Goal: Information Seeking & Learning: Compare options

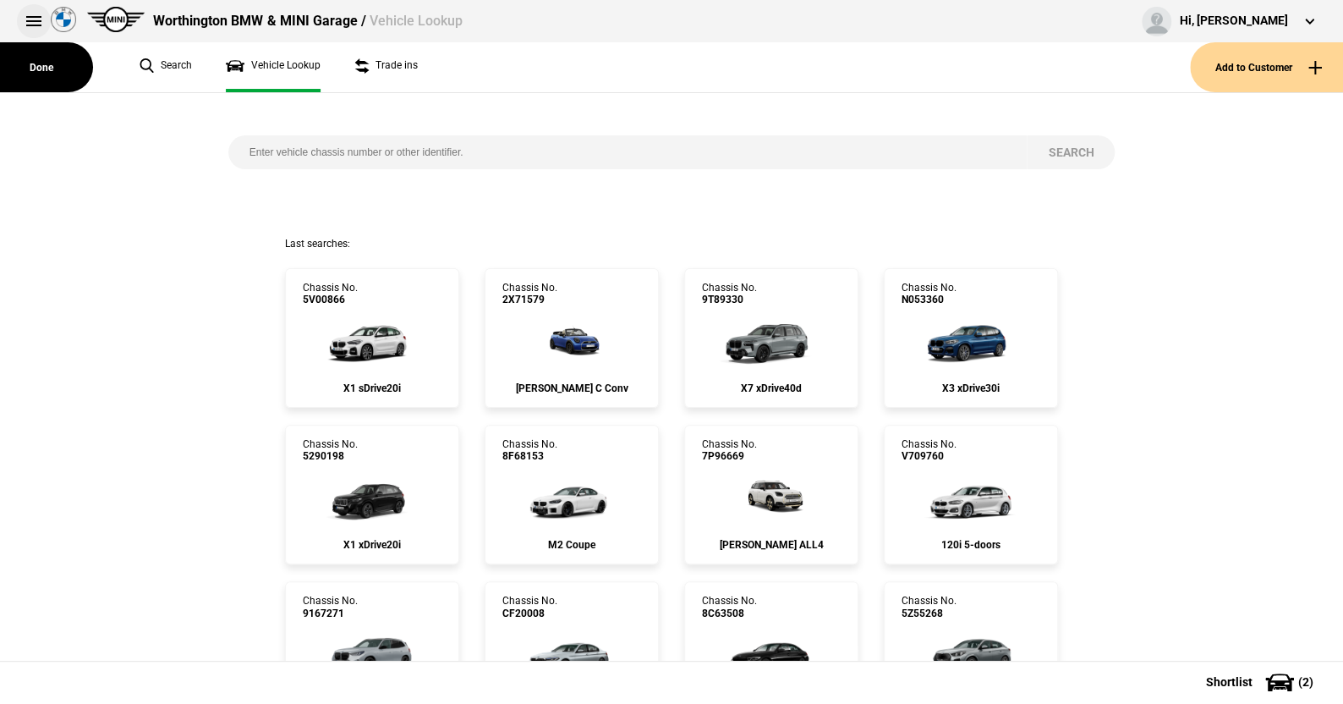
click at [28, 15] on button at bounding box center [34, 21] width 34 height 34
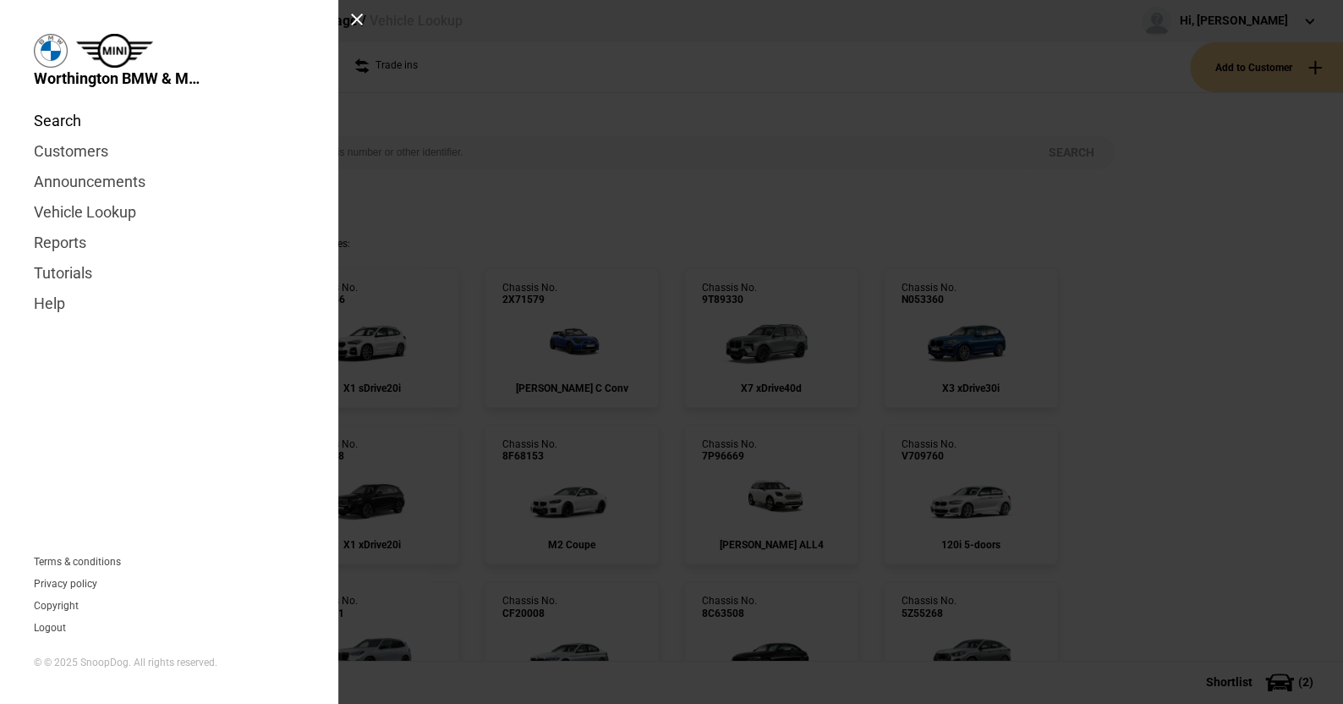
click at [60, 119] on link "Search" at bounding box center [169, 121] width 271 height 30
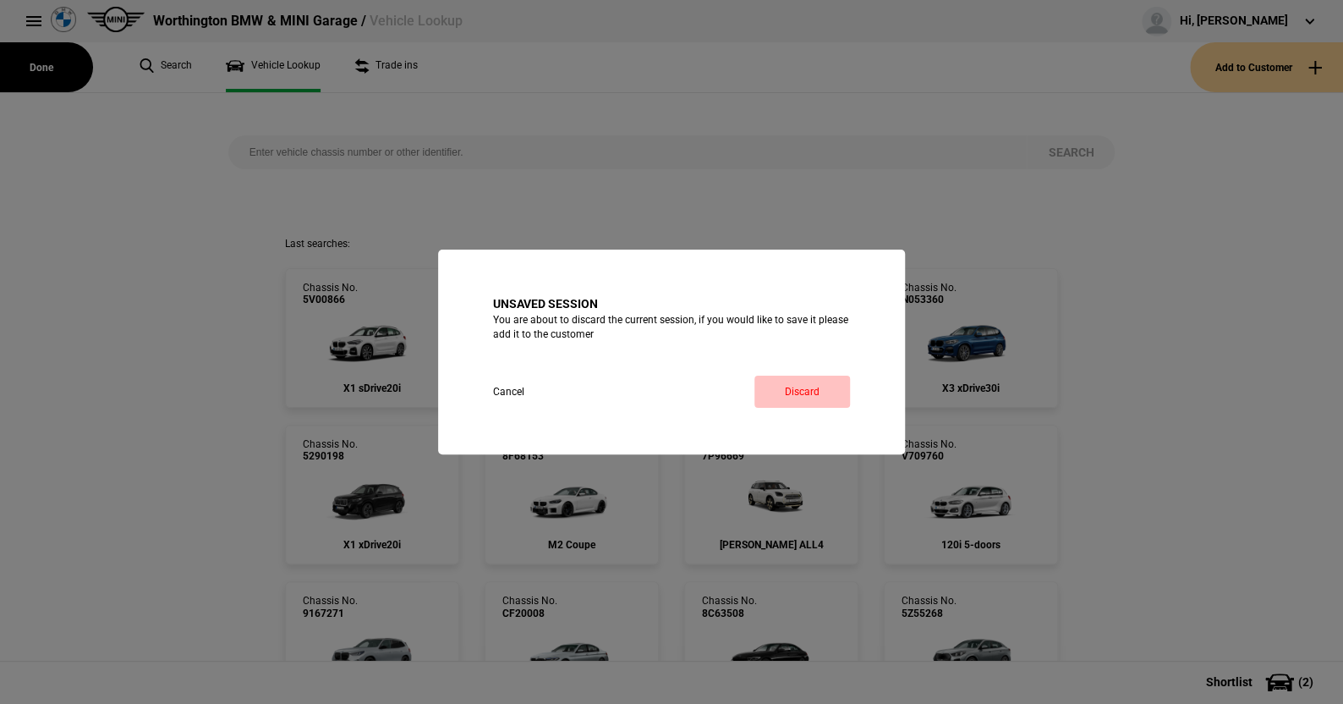
click at [785, 384] on link "Discard" at bounding box center [803, 392] width 96 height 32
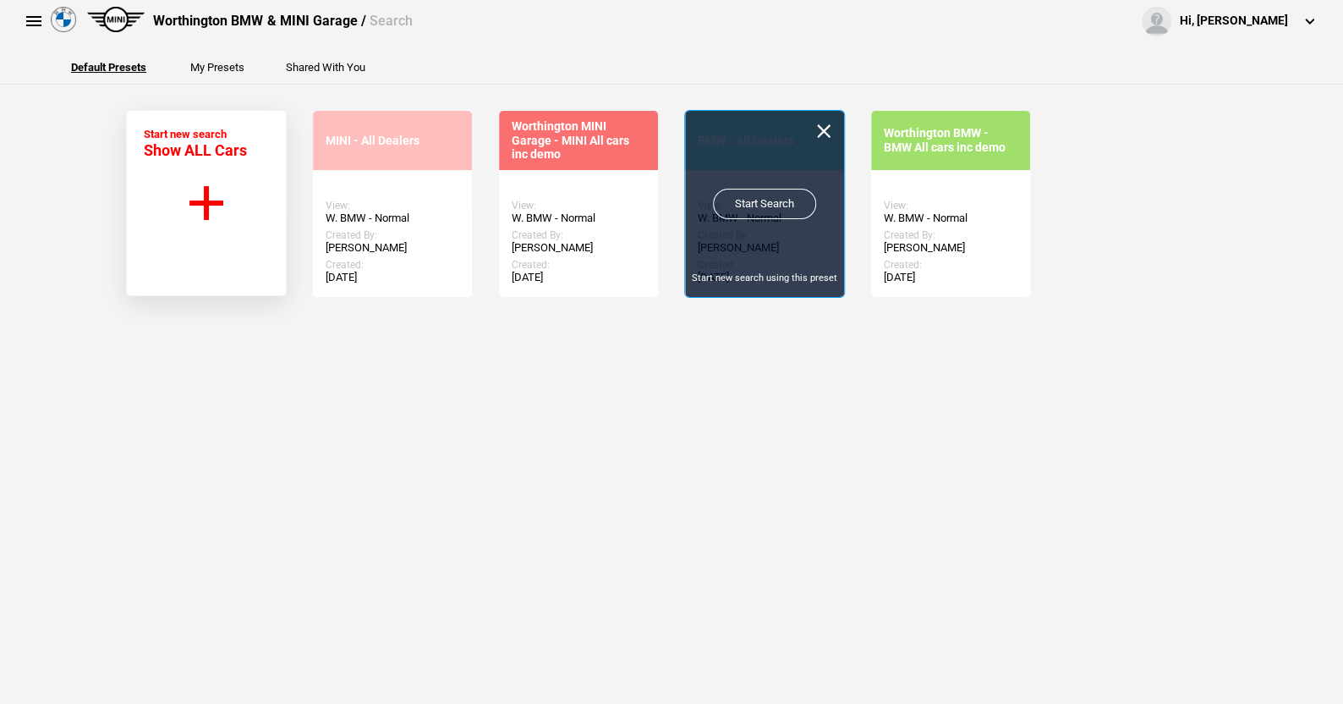
click at [749, 195] on link "Start Search" at bounding box center [764, 204] width 103 height 30
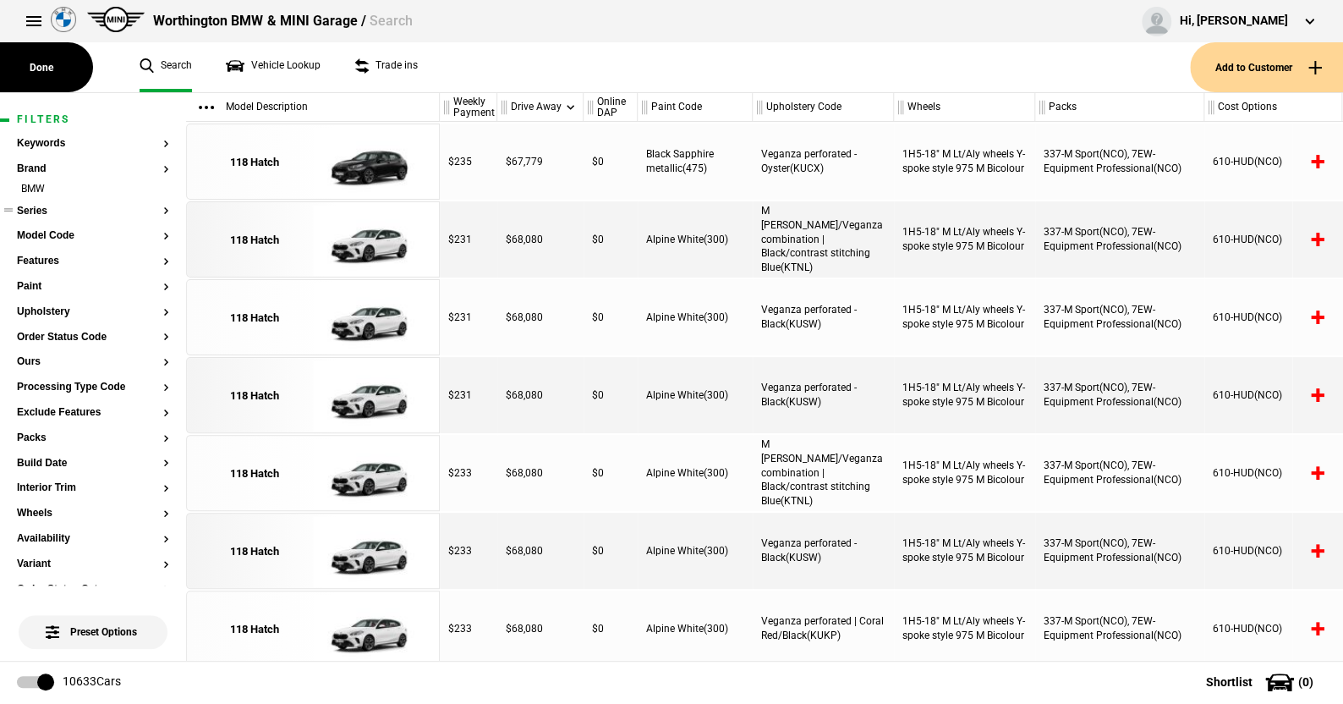
click at [42, 210] on button "Series" at bounding box center [93, 212] width 152 height 12
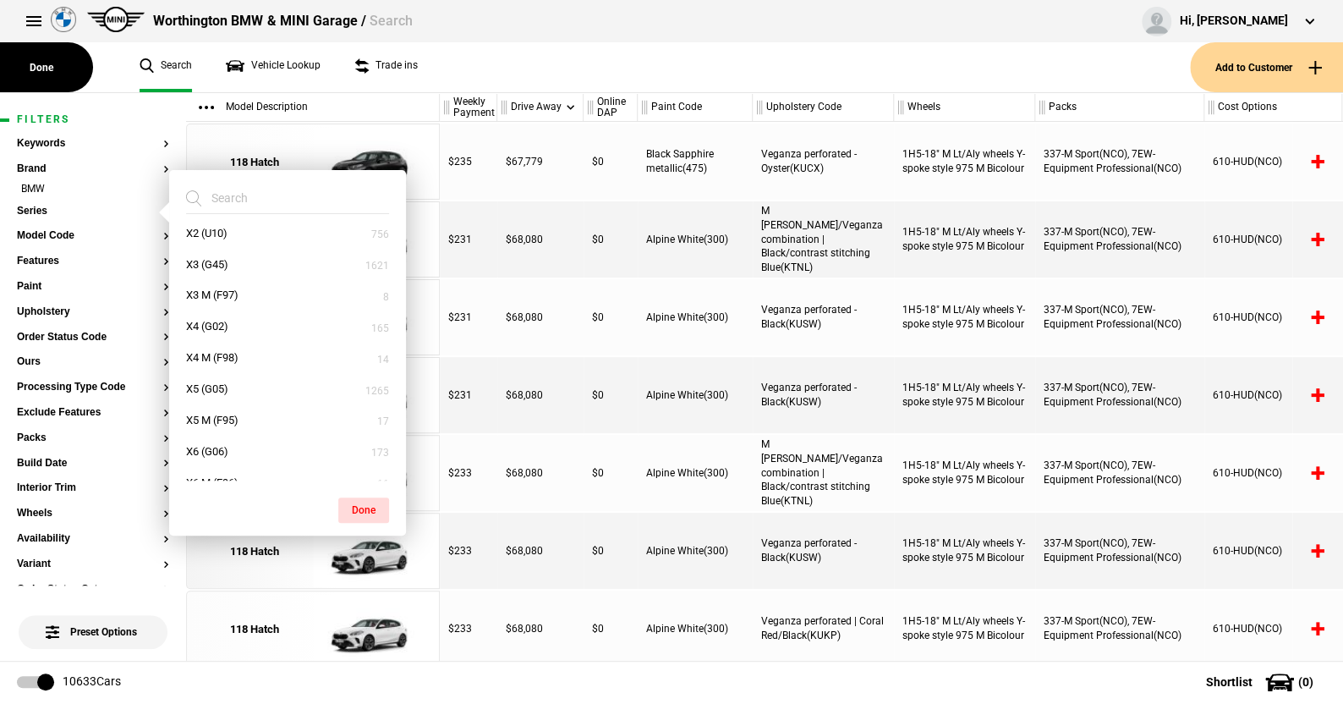
scroll to position [845, 0]
click at [214, 388] on button "X6 M (F96)" at bounding box center [287, 396] width 237 height 31
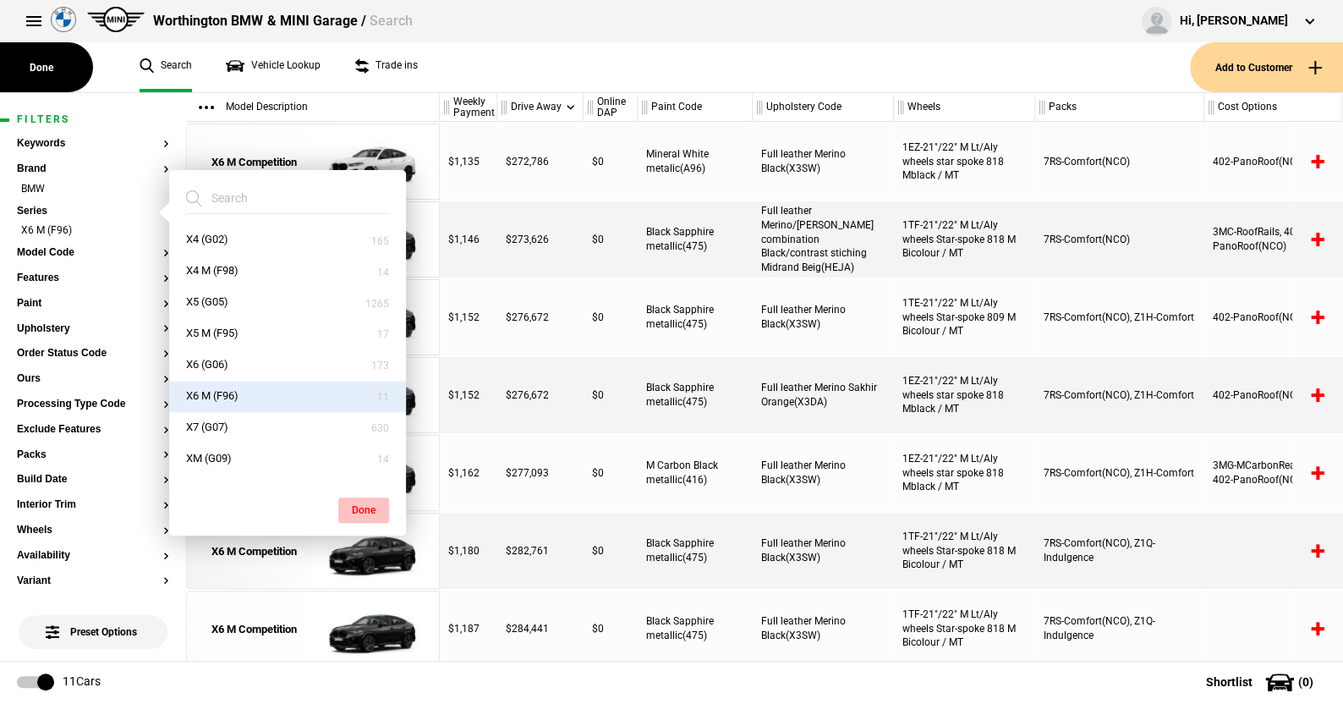
click at [370, 503] on button "Done" at bounding box center [363, 509] width 51 height 25
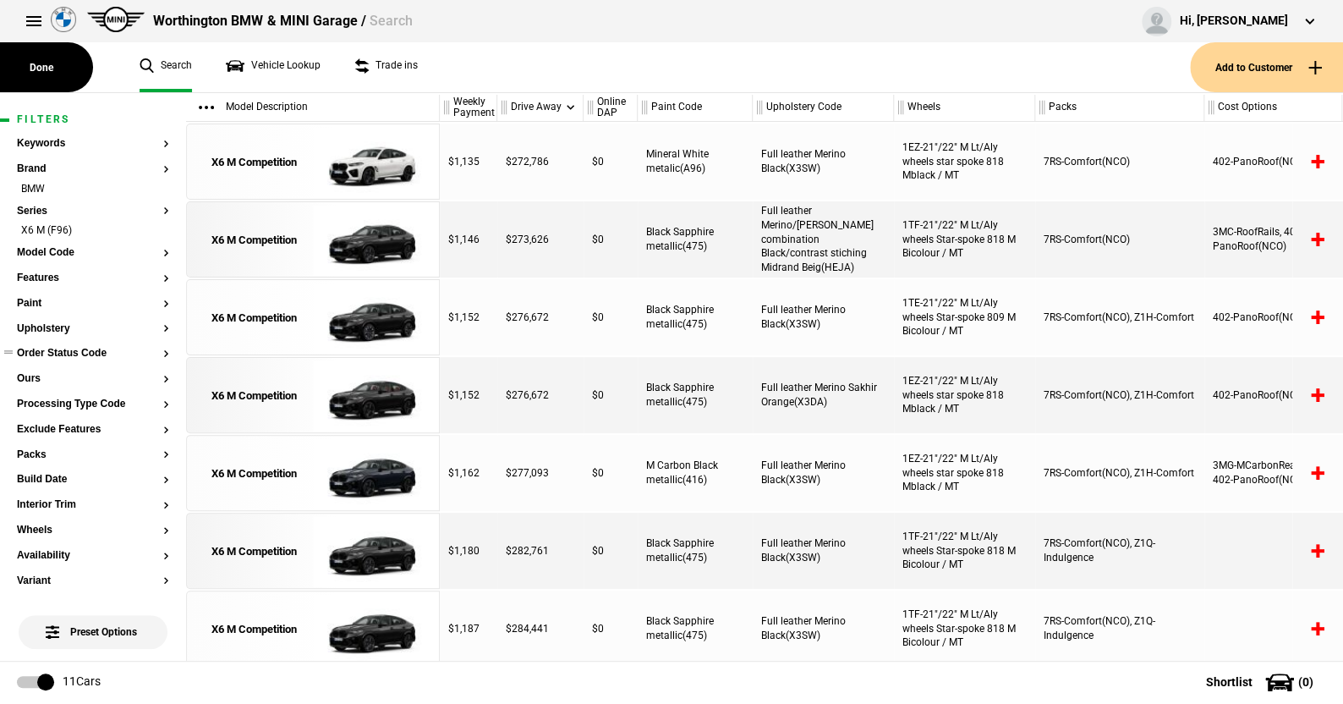
click at [88, 356] on button "Order Status Code" at bounding box center [93, 354] width 152 height 12
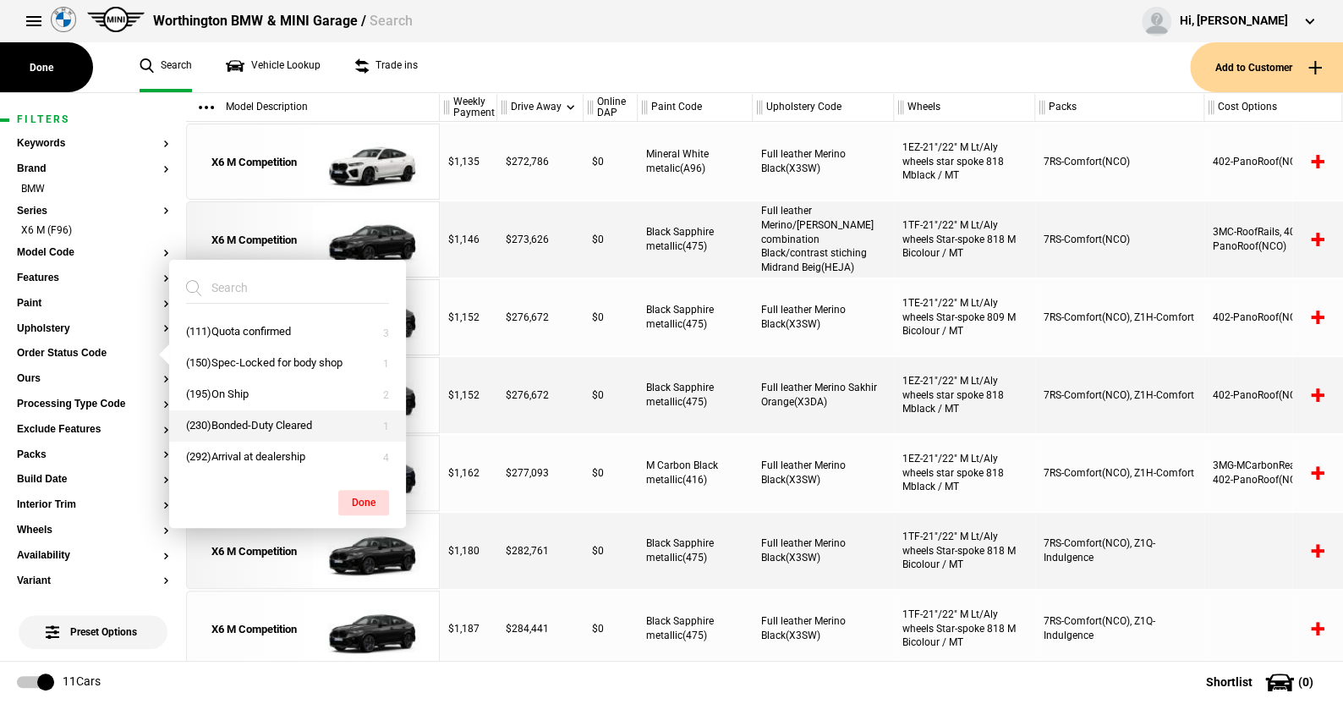
click at [232, 421] on button "(230)Bonded-Duty Cleared" at bounding box center [287, 425] width 237 height 31
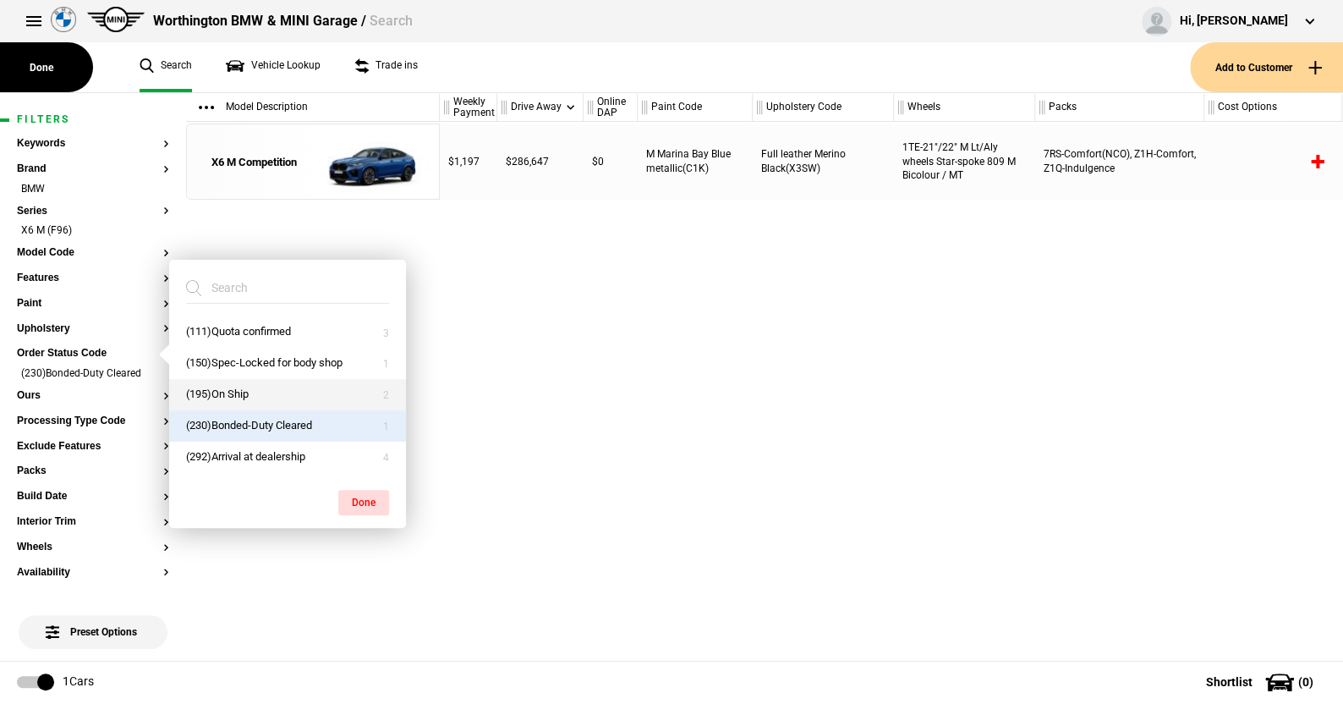
click at [229, 393] on button "(195)On Ship" at bounding box center [287, 394] width 237 height 31
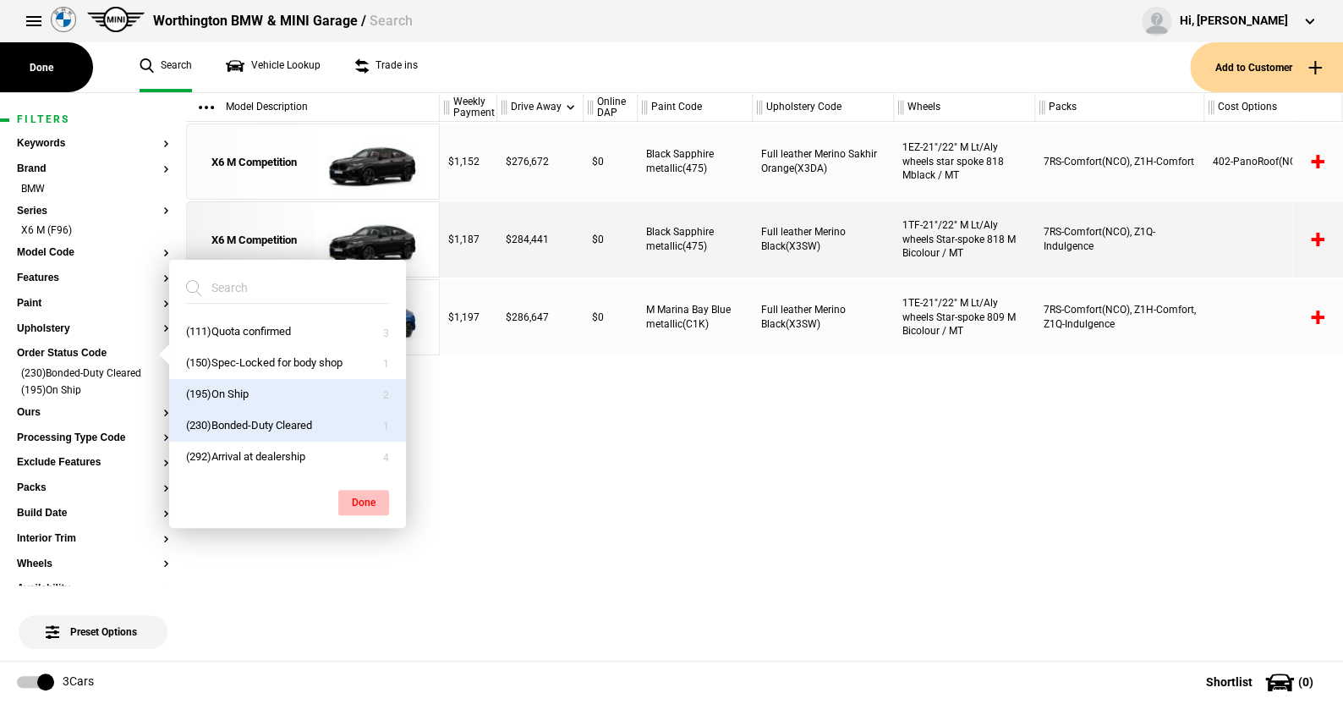
click at [354, 496] on button "Done" at bounding box center [363, 502] width 51 height 25
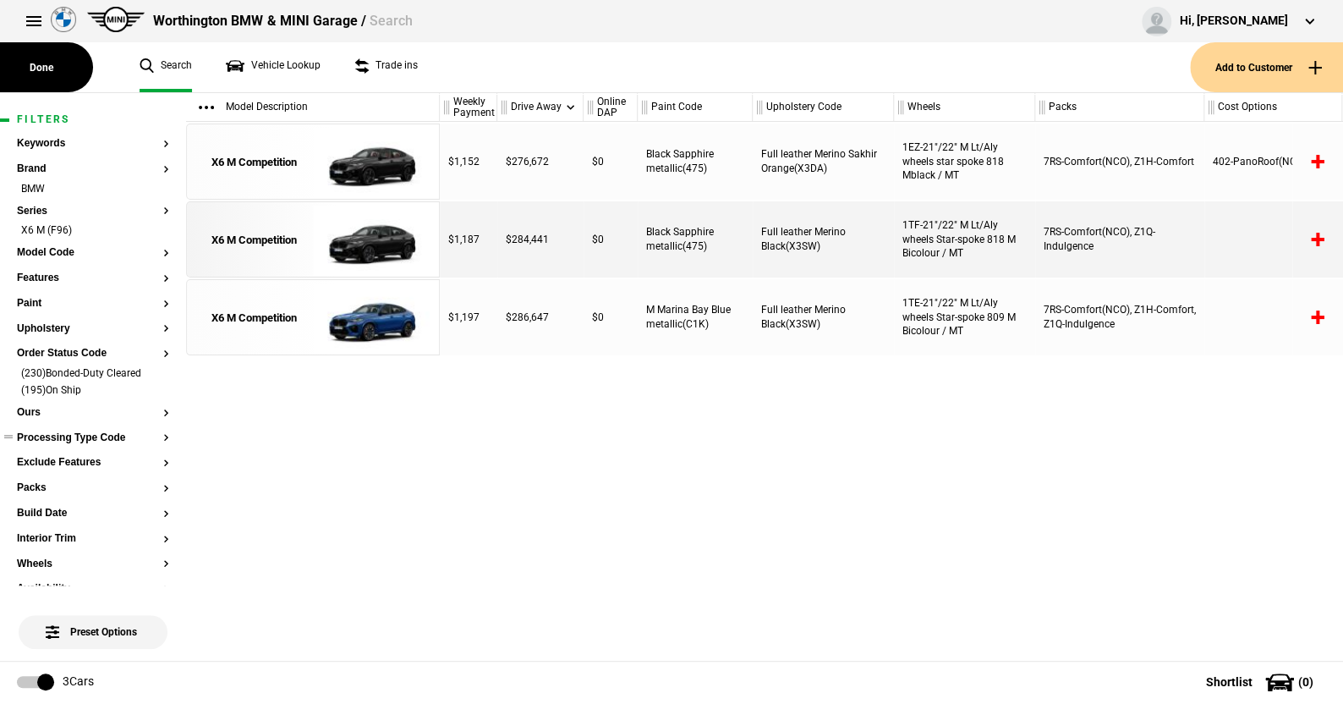
click at [65, 443] on section "Processing Type Code" at bounding box center [93, 444] width 152 height 25
click at [71, 432] on button "Processing Type Code" at bounding box center [93, 438] width 152 height 12
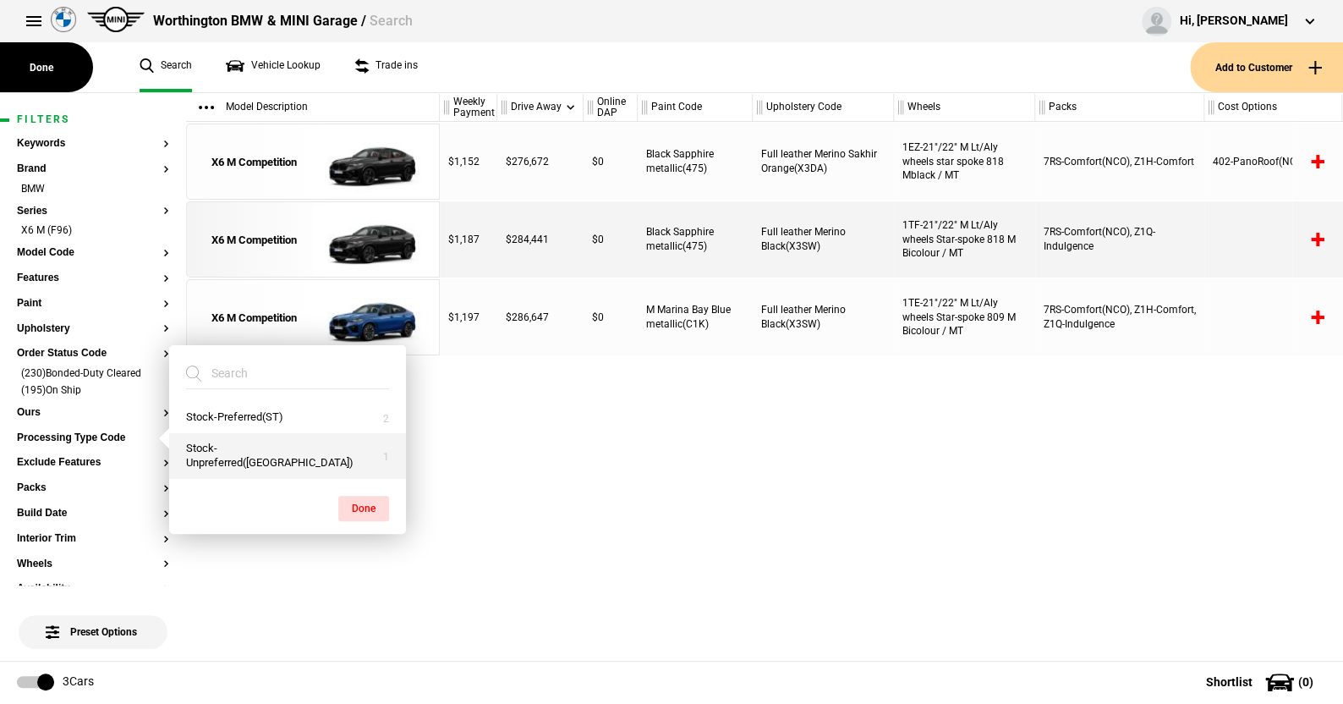
click at [258, 457] on button "Stock-Unpreferred(US)" at bounding box center [287, 456] width 237 height 46
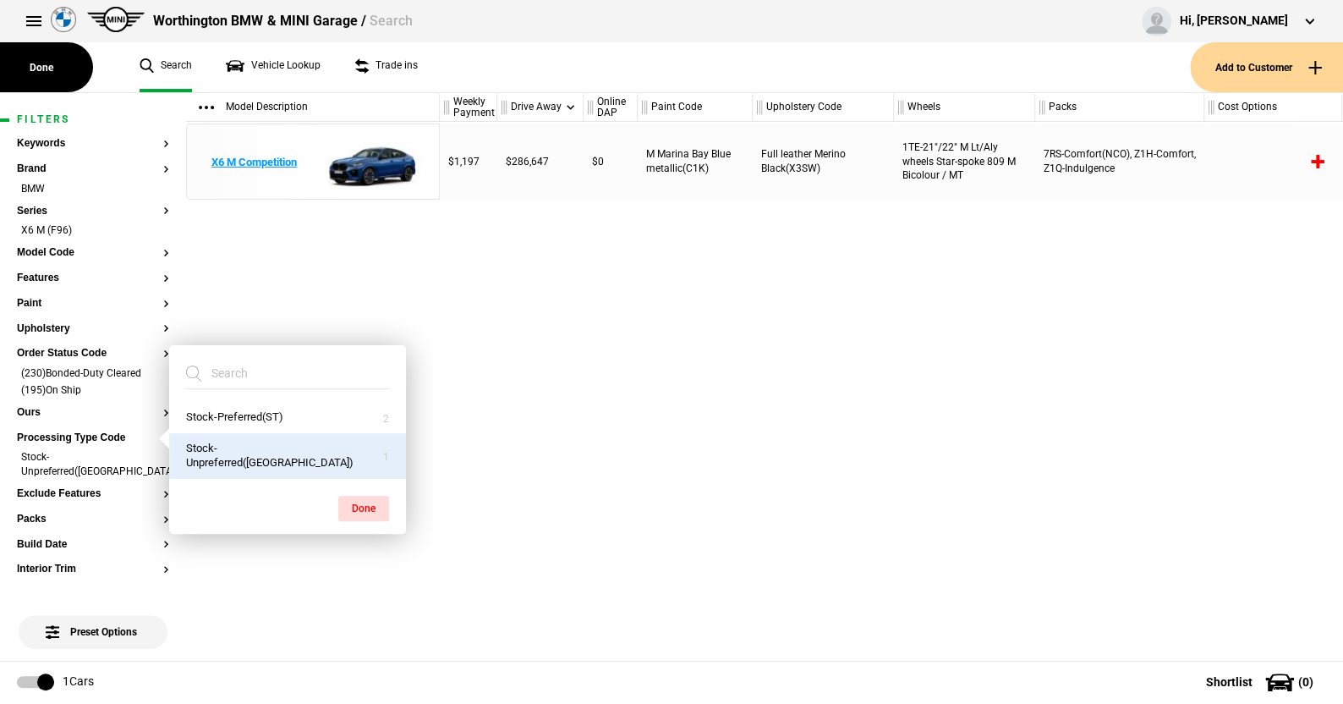
click at [371, 158] on img at bounding box center [372, 162] width 118 height 76
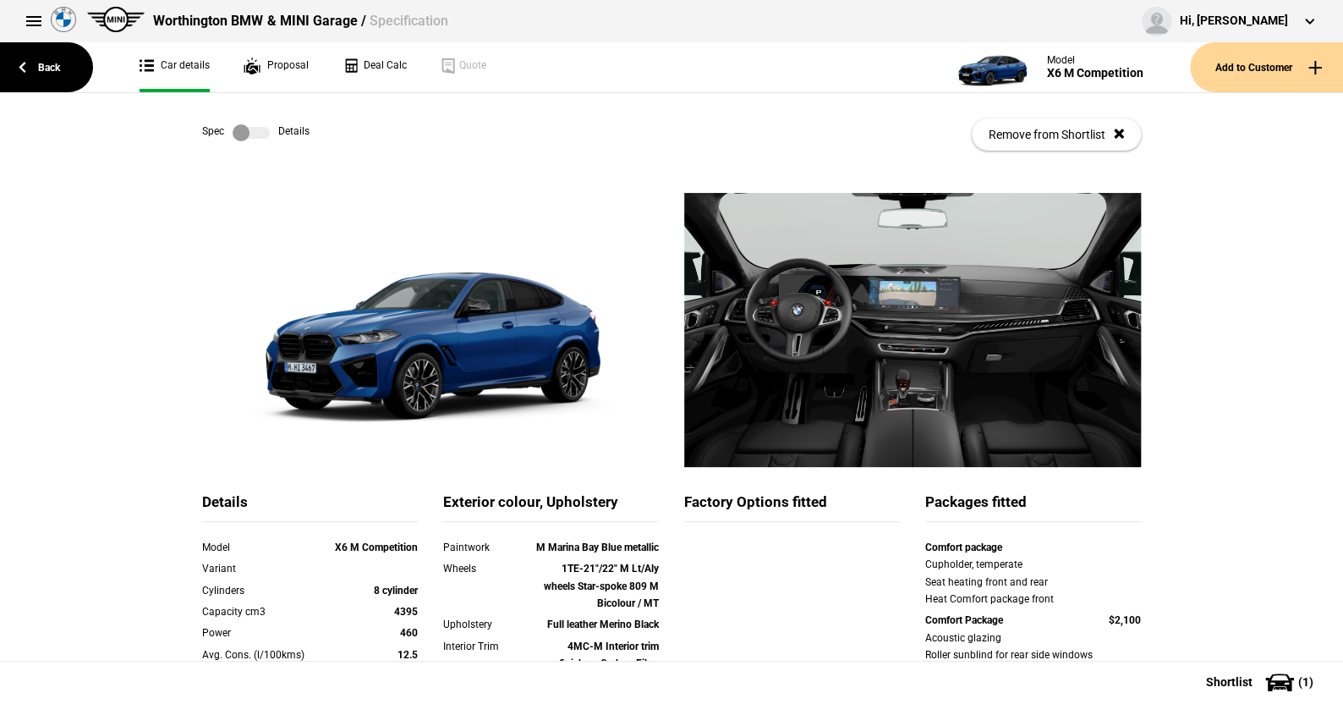
click at [261, 129] on label at bounding box center [251, 132] width 37 height 17
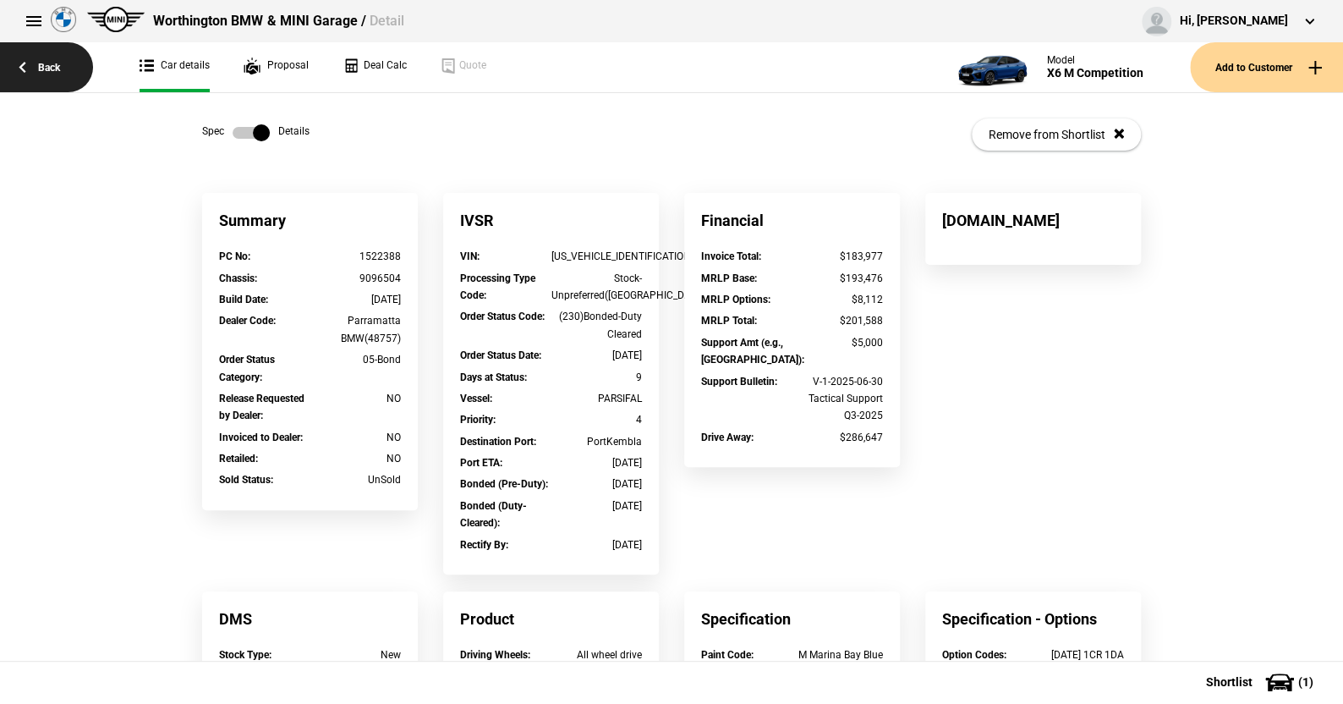
click at [56, 67] on link "Back" at bounding box center [46, 67] width 93 height 50
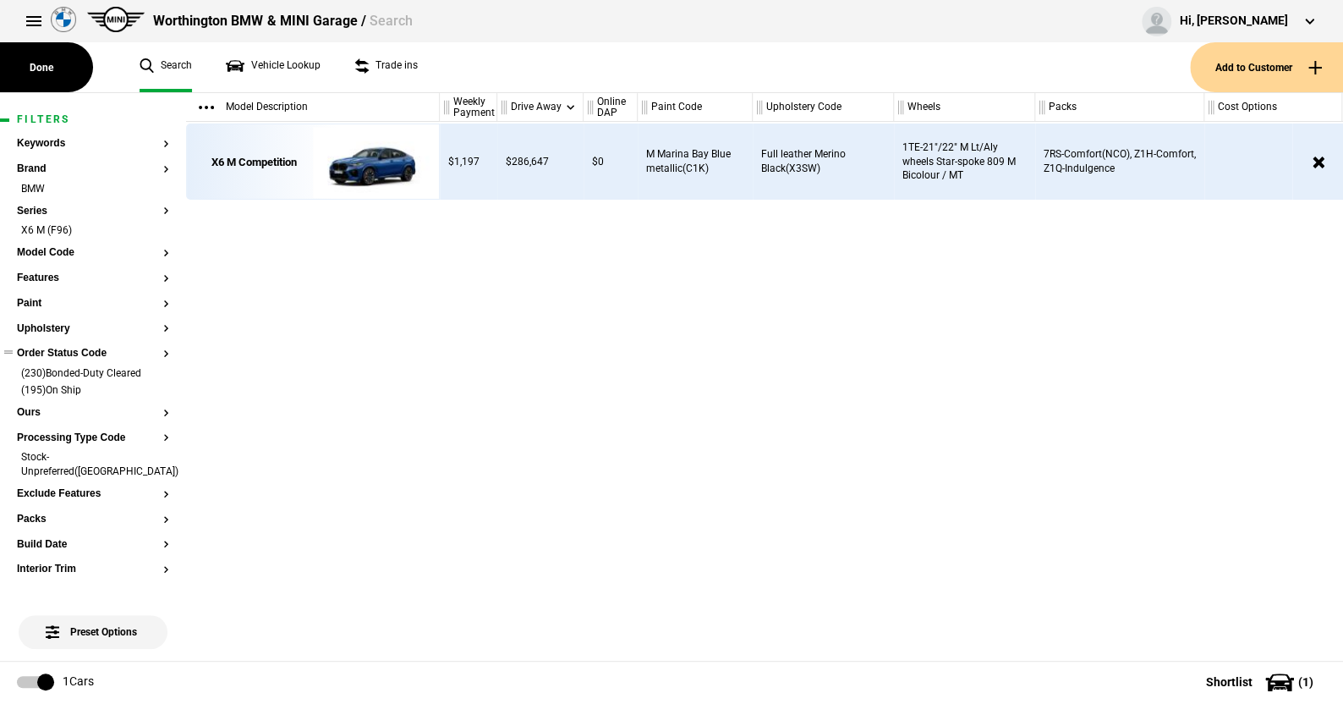
click at [100, 355] on button "Order Status Code" at bounding box center [93, 354] width 152 height 12
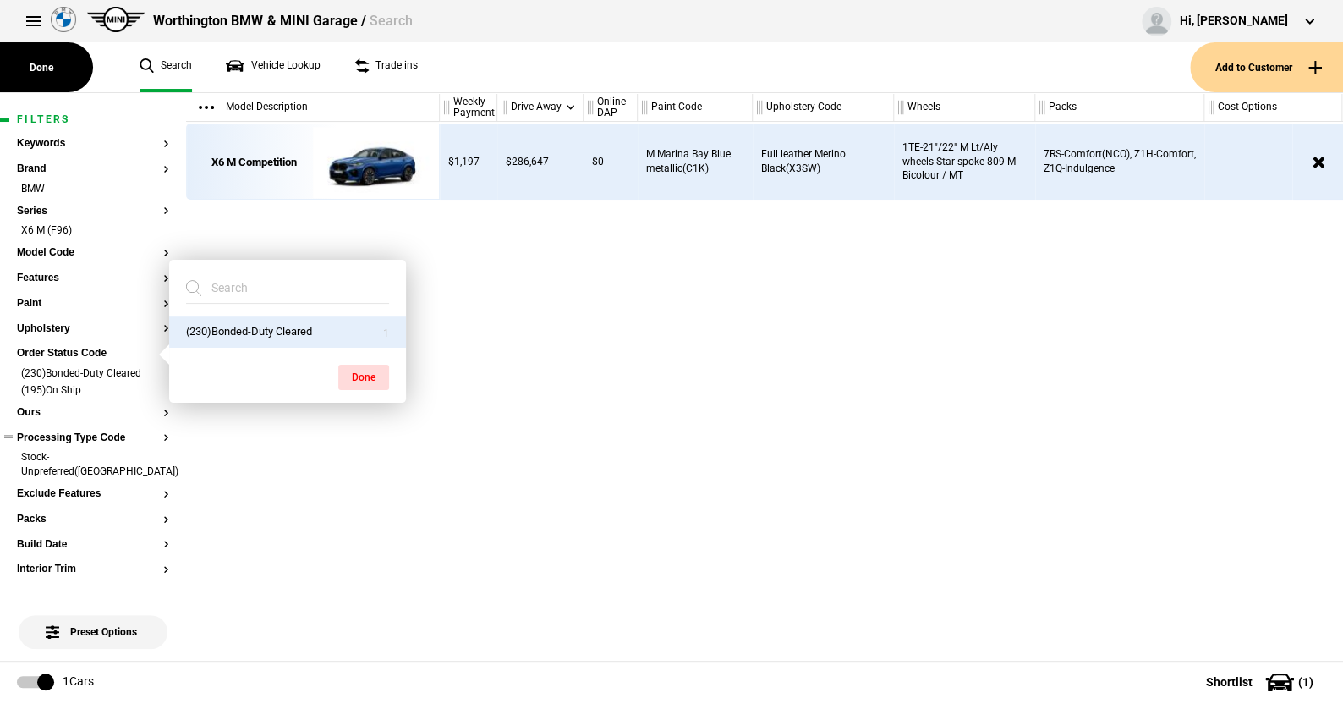
click at [64, 437] on button "Processing Type Code" at bounding box center [93, 438] width 152 height 12
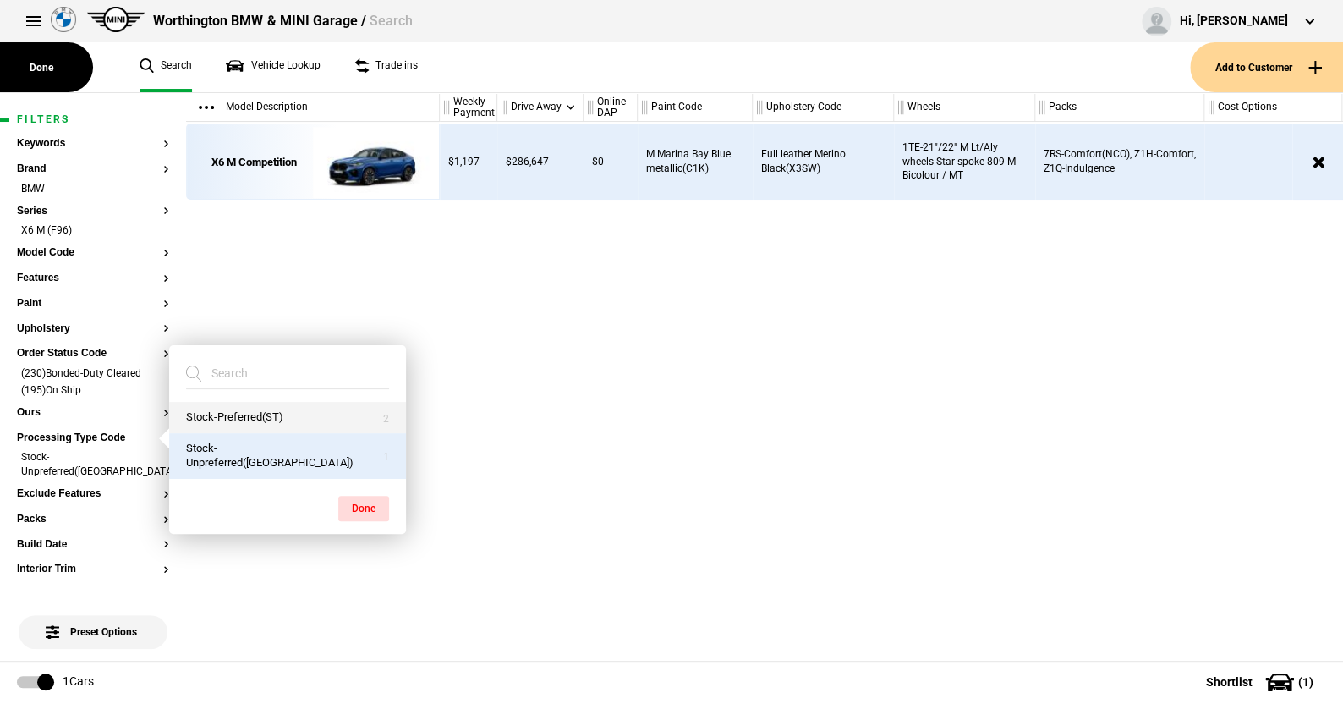
click at [229, 422] on button "Stock-Preferred(ST)" at bounding box center [287, 417] width 237 height 31
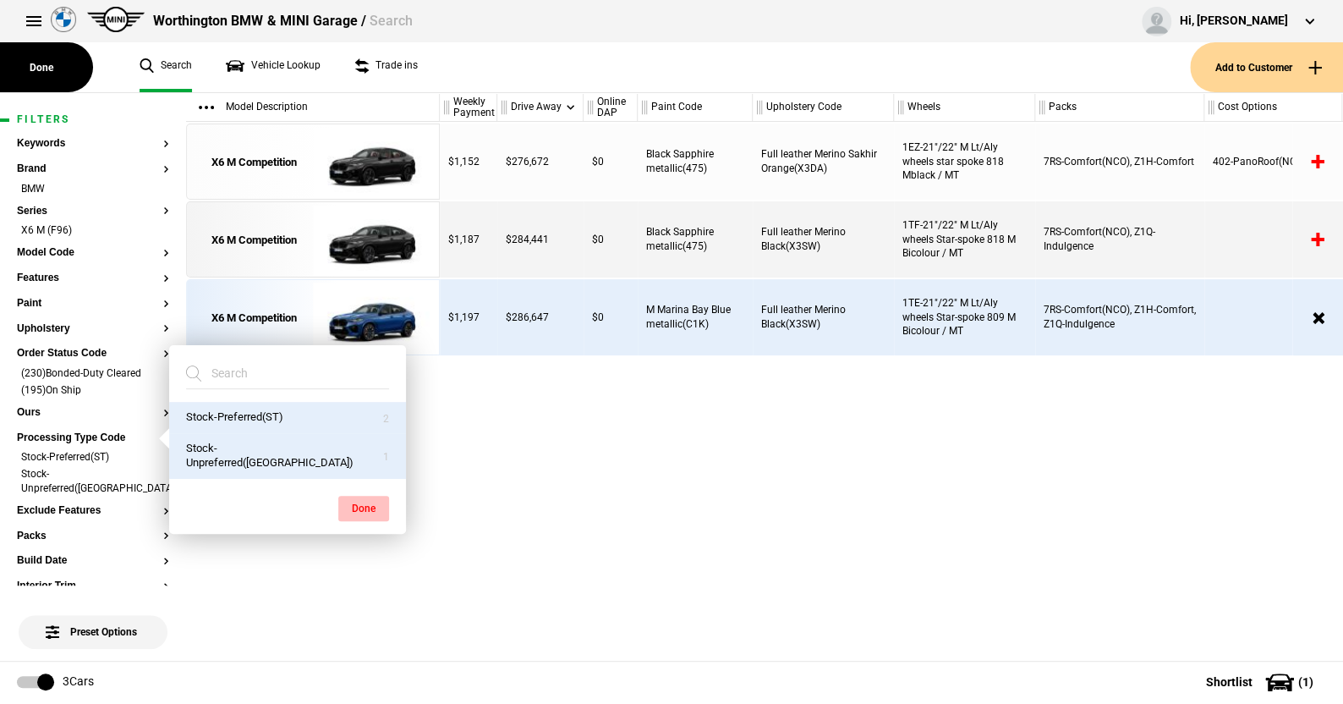
click at [361, 502] on button "Done" at bounding box center [363, 508] width 51 height 25
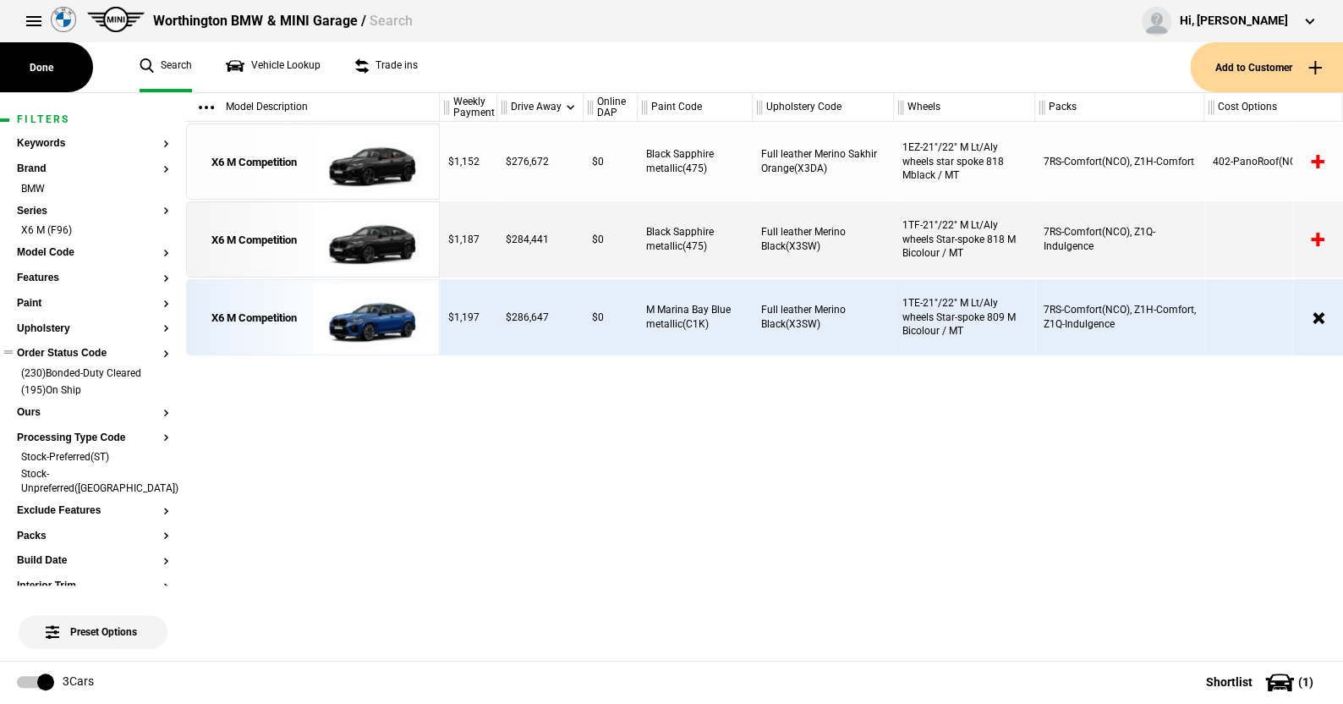
click at [92, 350] on button "Order Status Code" at bounding box center [93, 354] width 152 height 12
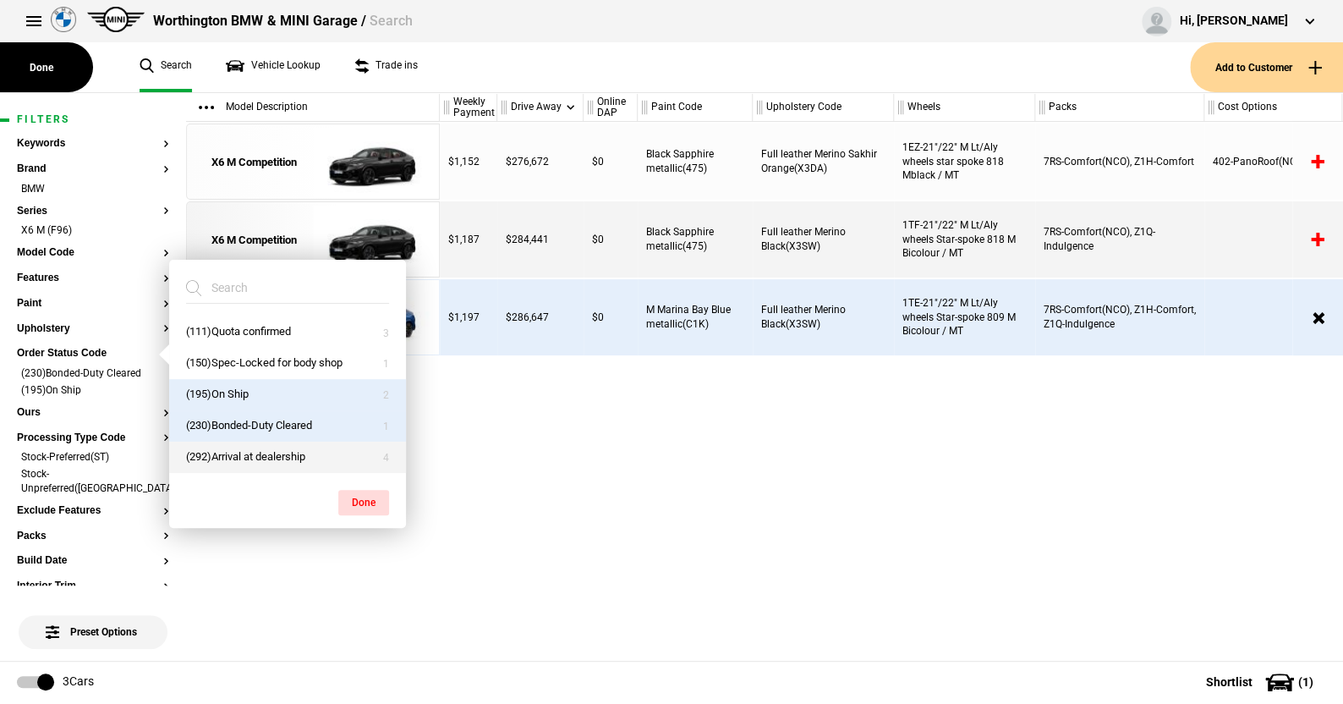
click at [230, 449] on button "(292)Arrival at dealership" at bounding box center [287, 457] width 237 height 31
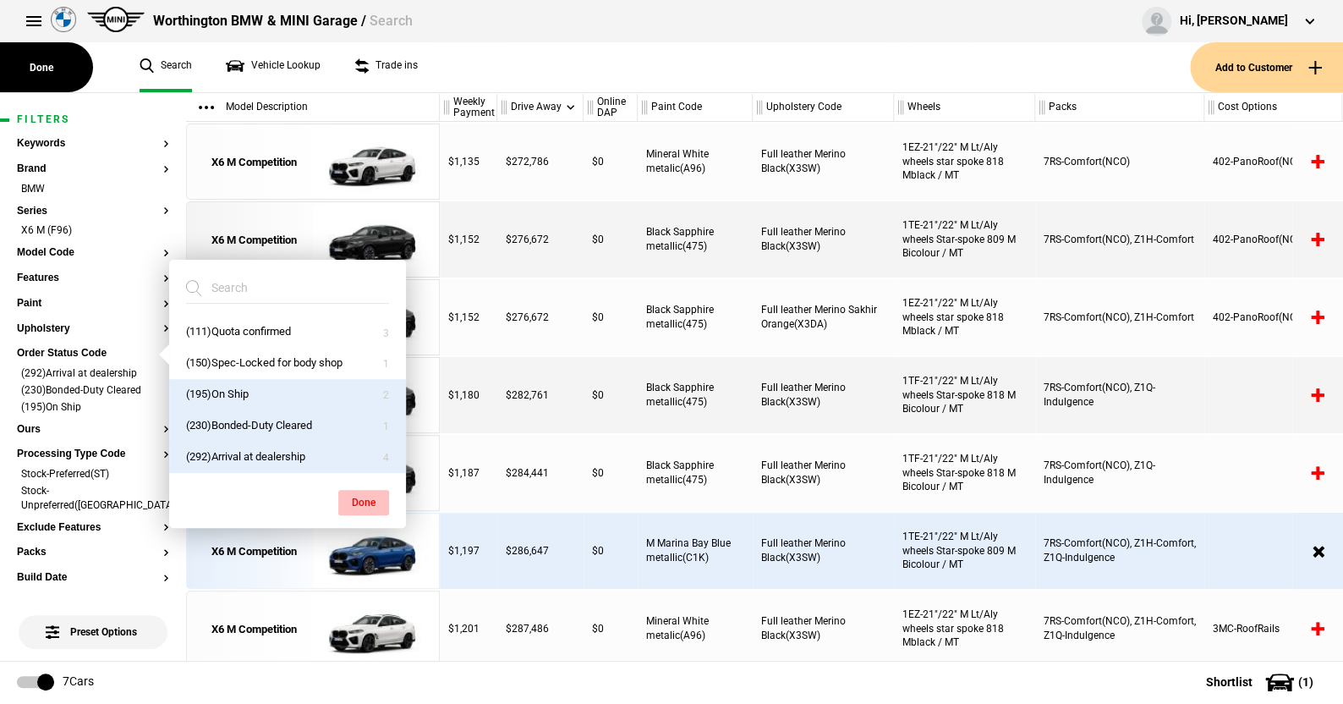
click at [369, 495] on button "Done" at bounding box center [363, 502] width 51 height 25
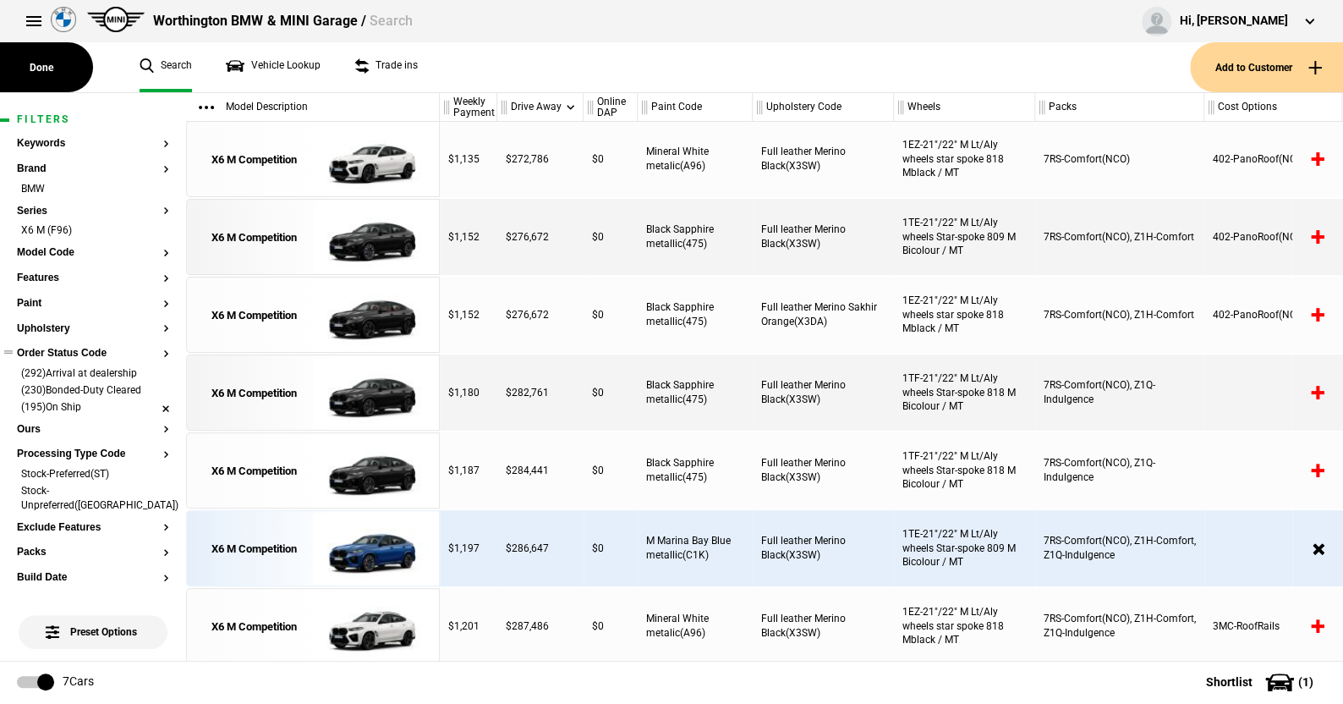
click at [149, 407] on li "(195)On Ship" at bounding box center [93, 408] width 152 height 17
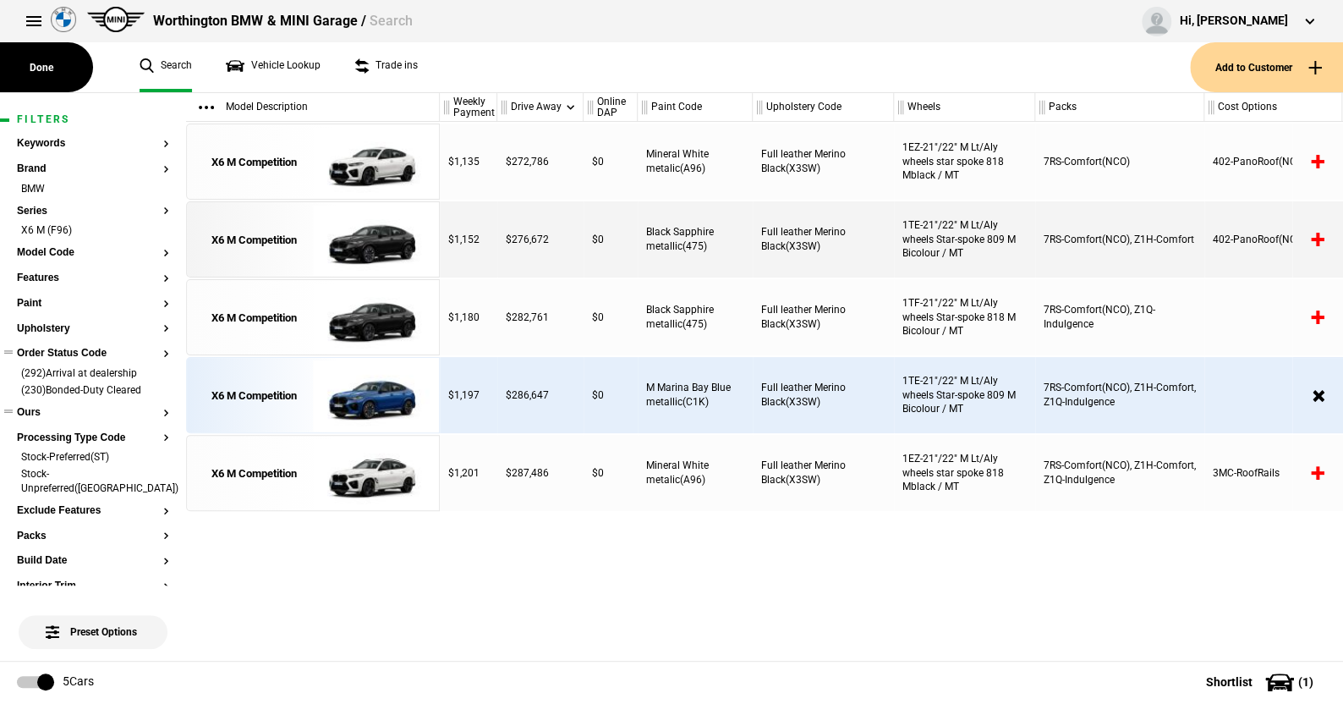
click at [37, 409] on button "Ours" at bounding box center [93, 413] width 152 height 12
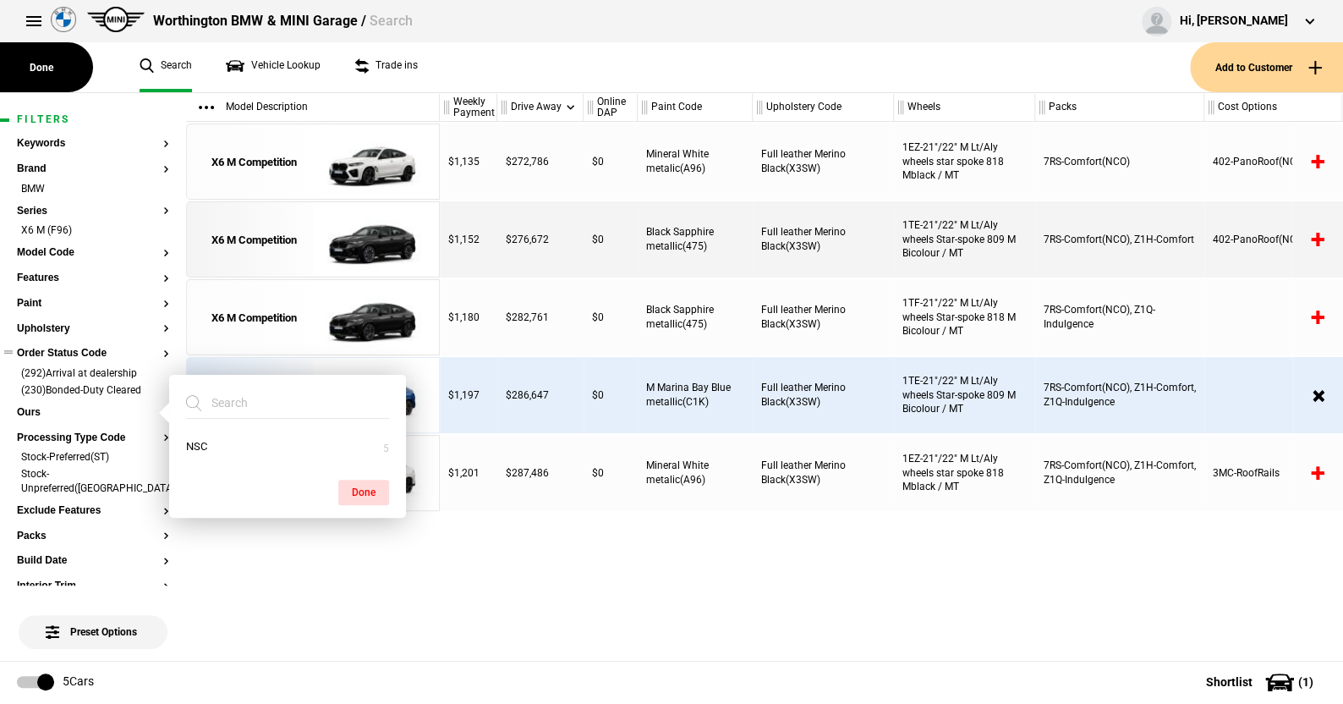
click at [481, 70] on ul "Search Vehicle Lookup Trade ins" at bounding box center [657, 67] width 1068 height 50
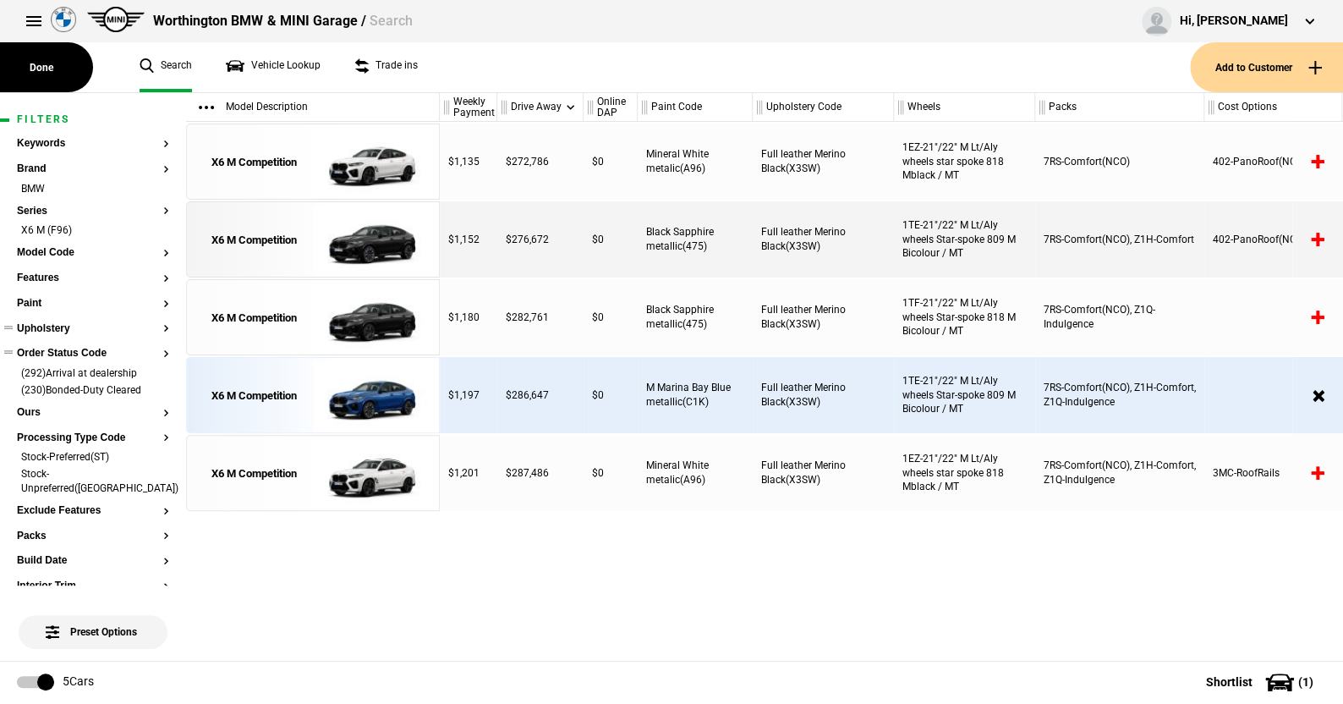
click at [56, 345] on ul at bounding box center [93, 344] width 152 height 7
click at [57, 353] on button "Order Status Code" at bounding box center [93, 354] width 152 height 12
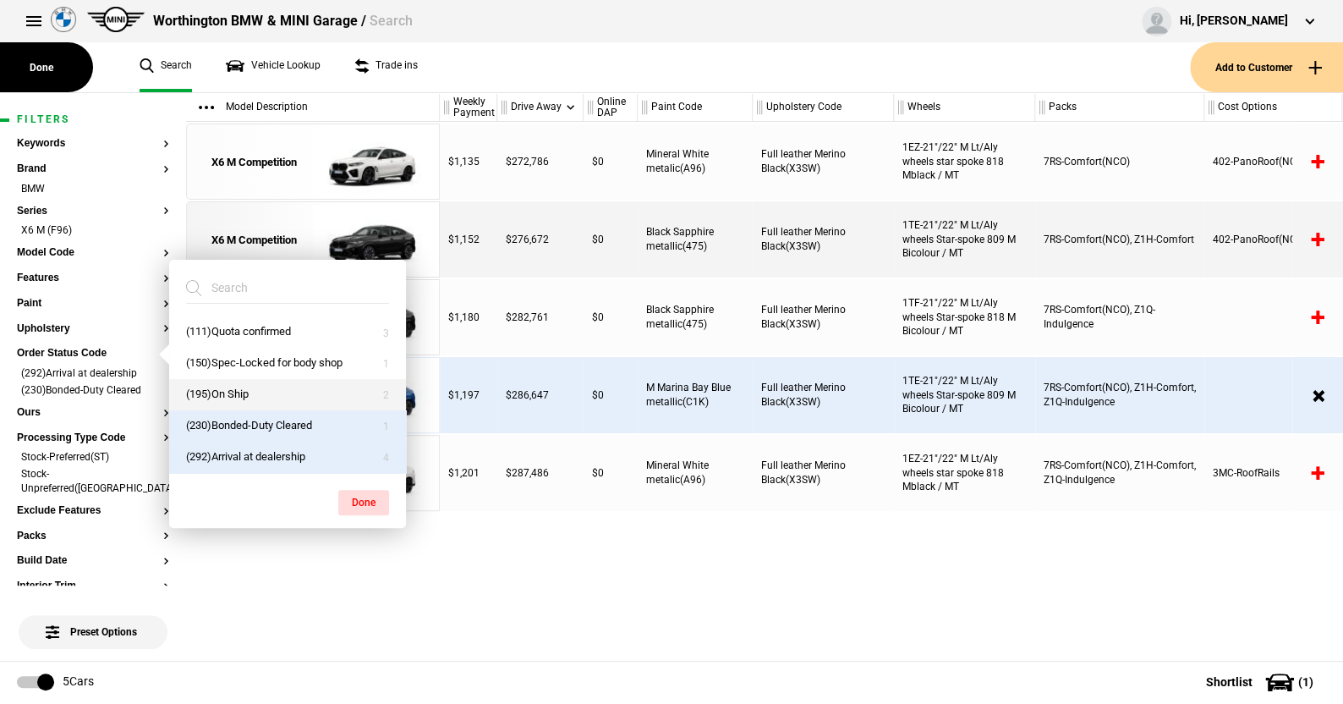
click at [232, 386] on button "(195)On Ship" at bounding box center [287, 394] width 237 height 31
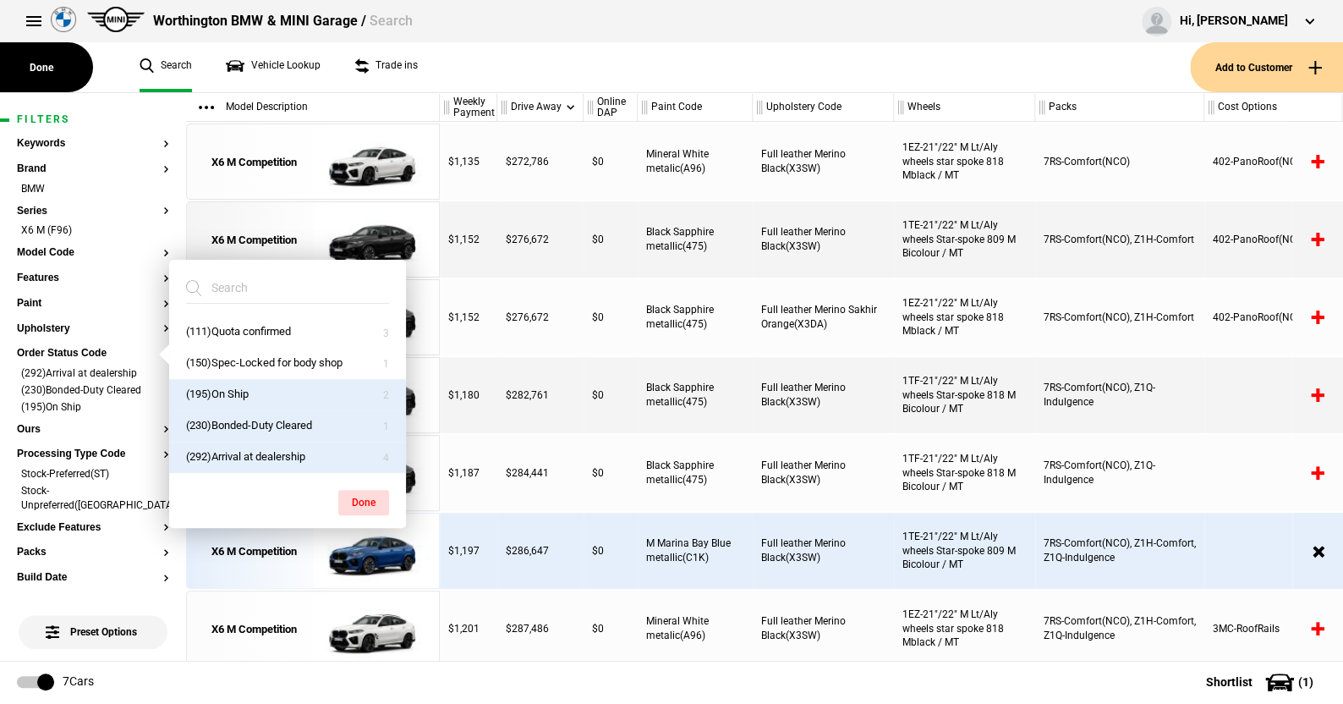
click at [524, 80] on ul "Search Vehicle Lookup Trade ins" at bounding box center [657, 67] width 1068 height 50
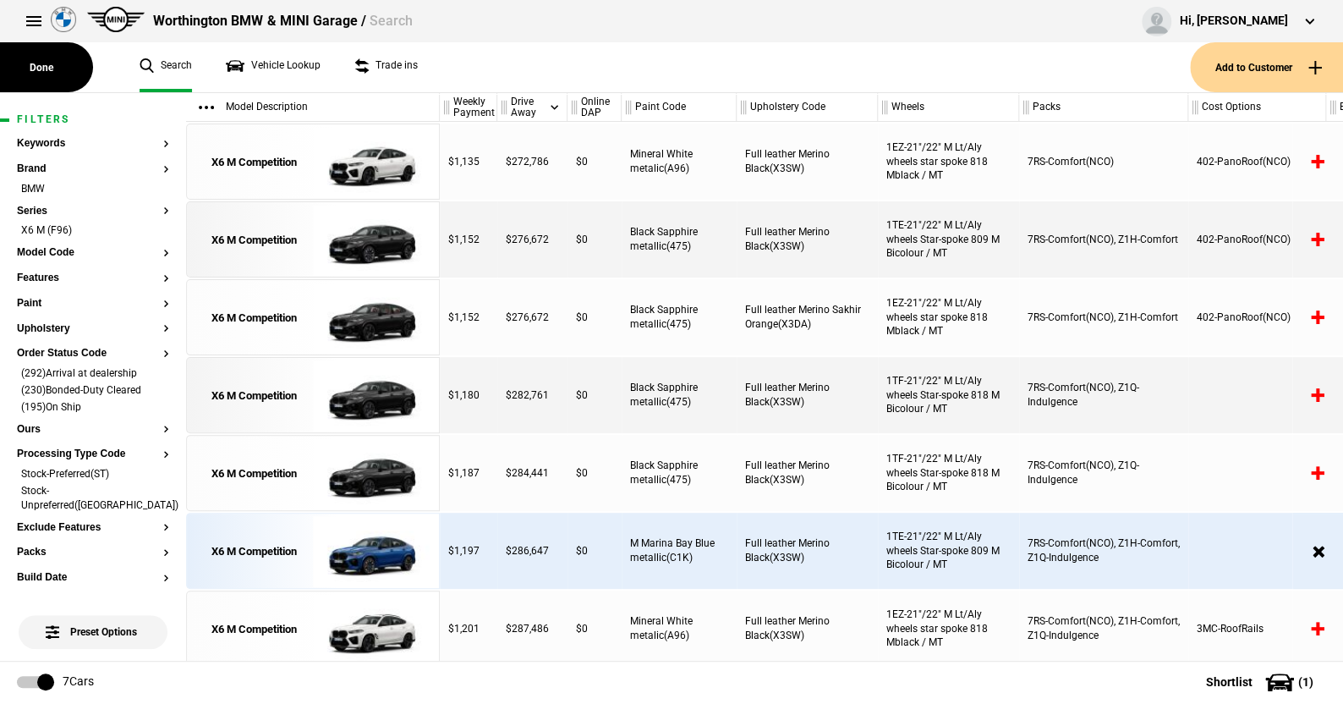
drag, startPoint x: 580, startPoint y: 107, endPoint x: 564, endPoint y: 109, distance: 16.3
click at [564, 109] on div at bounding box center [564, 107] width 6 height 29
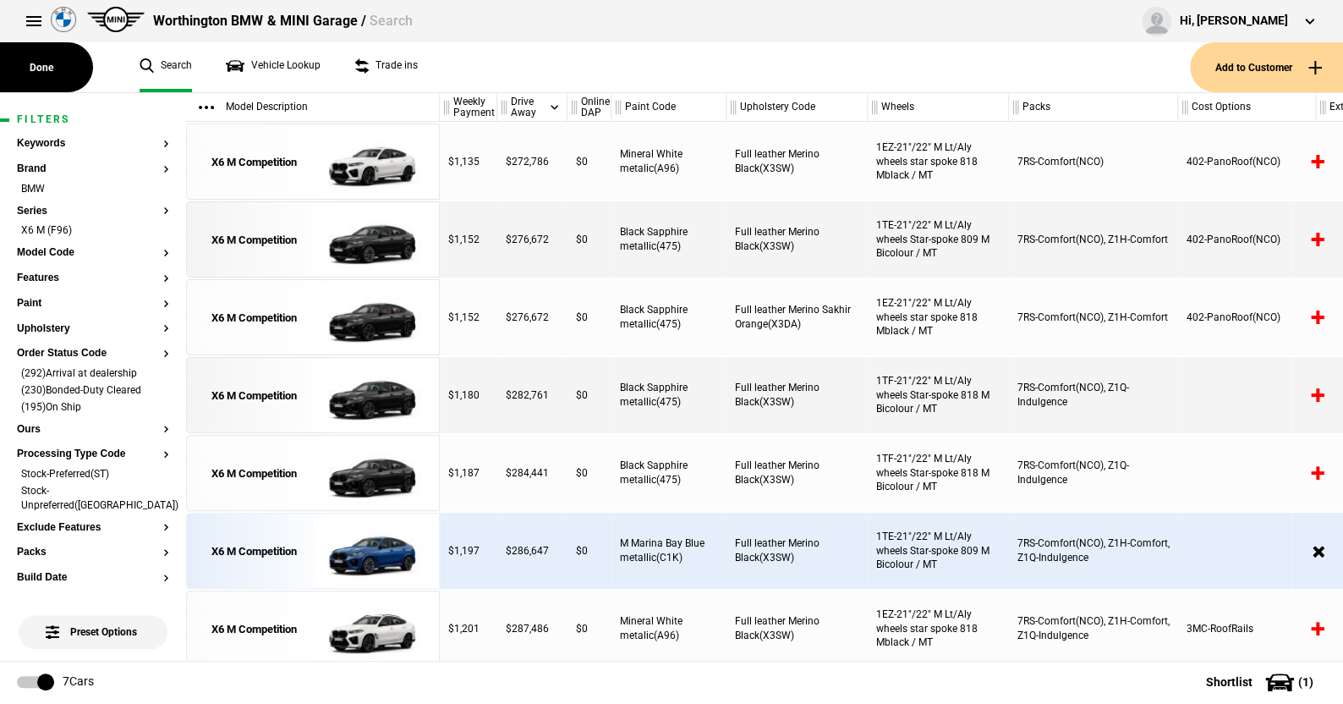
drag, startPoint x: 619, startPoint y: 110, endPoint x: 609, endPoint y: 110, distance: 10.2
click at [609, 110] on div at bounding box center [608, 107] width 6 height 29
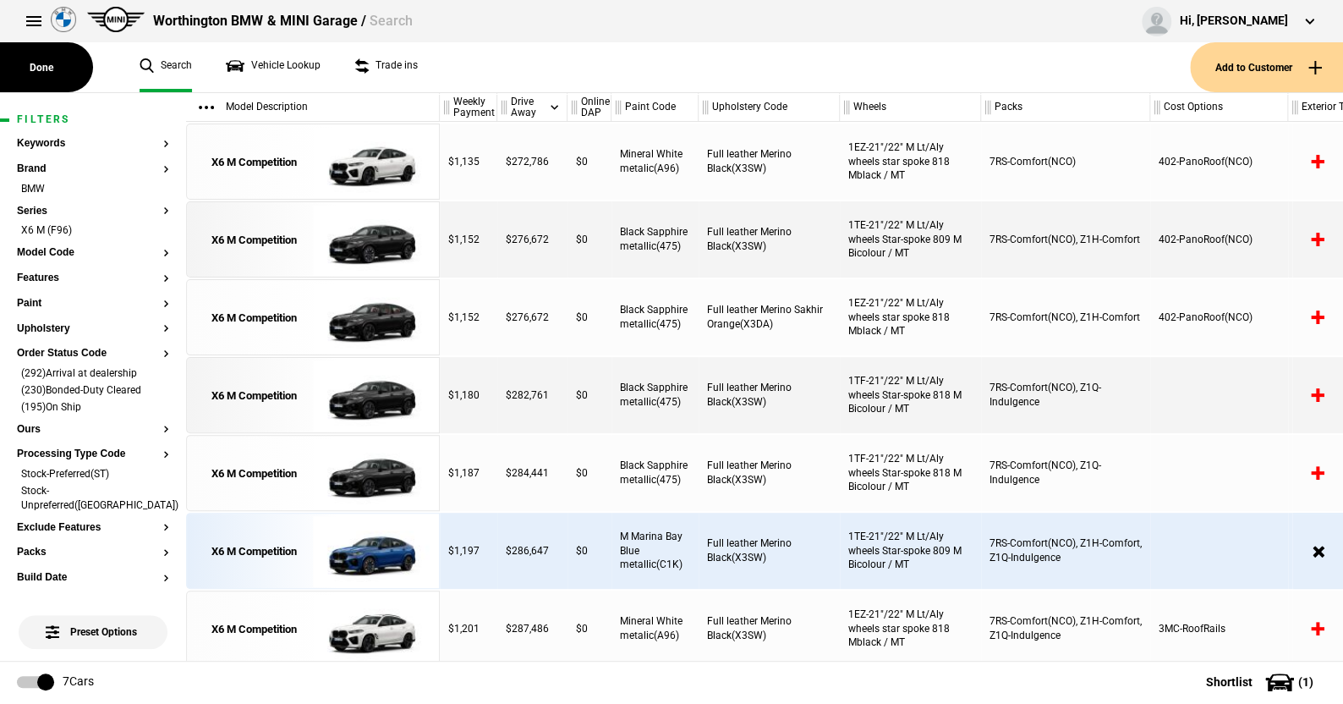
drag, startPoint x: 725, startPoint y: 108, endPoint x: 697, endPoint y: 111, distance: 28.0
click at [697, 111] on div at bounding box center [695, 107] width 6 height 29
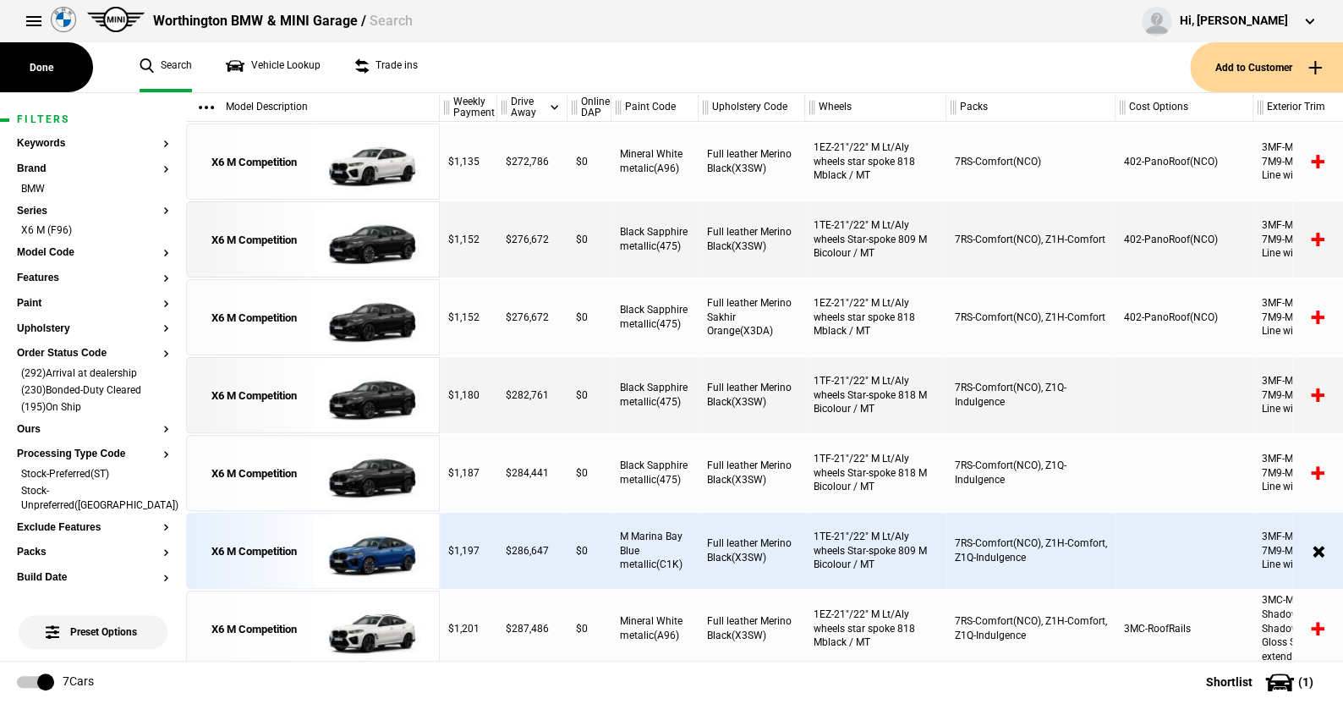
drag, startPoint x: 836, startPoint y: 109, endPoint x: 801, endPoint y: 111, distance: 34.7
click at [801, 111] on div at bounding box center [802, 107] width 6 height 29
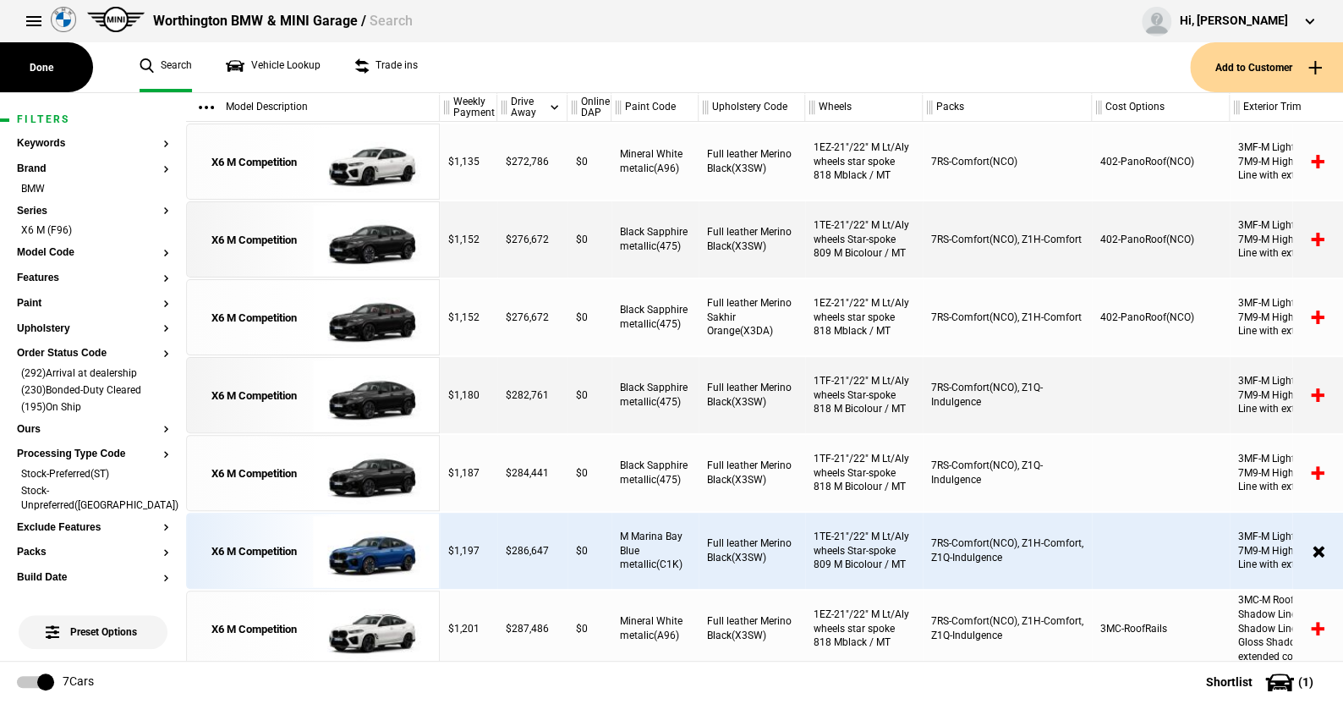
drag, startPoint x: 942, startPoint y: 99, endPoint x: 915, endPoint y: 110, distance: 30.0
click at [916, 110] on div at bounding box center [919, 107] width 6 height 29
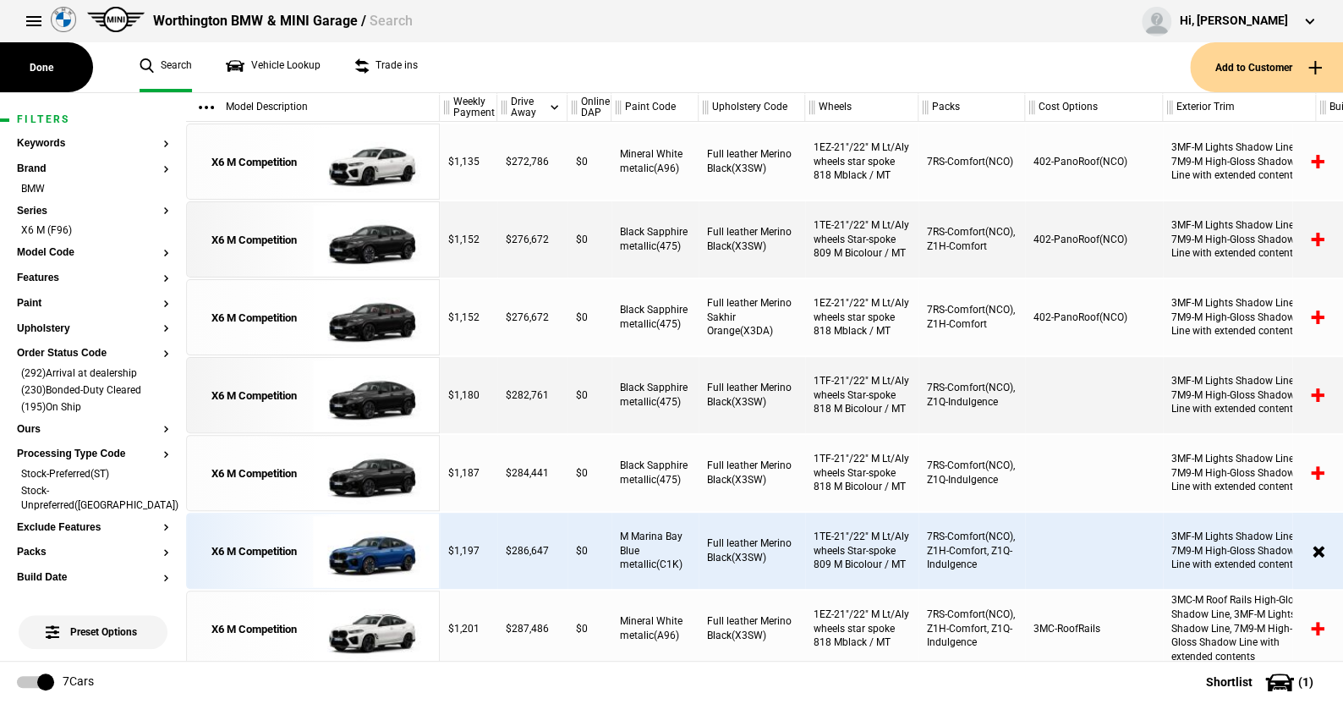
drag, startPoint x: 1084, startPoint y: 104, endPoint x: 1021, endPoint y: 110, distance: 62.9
click at [1021, 110] on div at bounding box center [1022, 107] width 6 height 29
click at [151, 388] on li "(230)Bonded-Duty Cleared" at bounding box center [93, 391] width 152 height 17
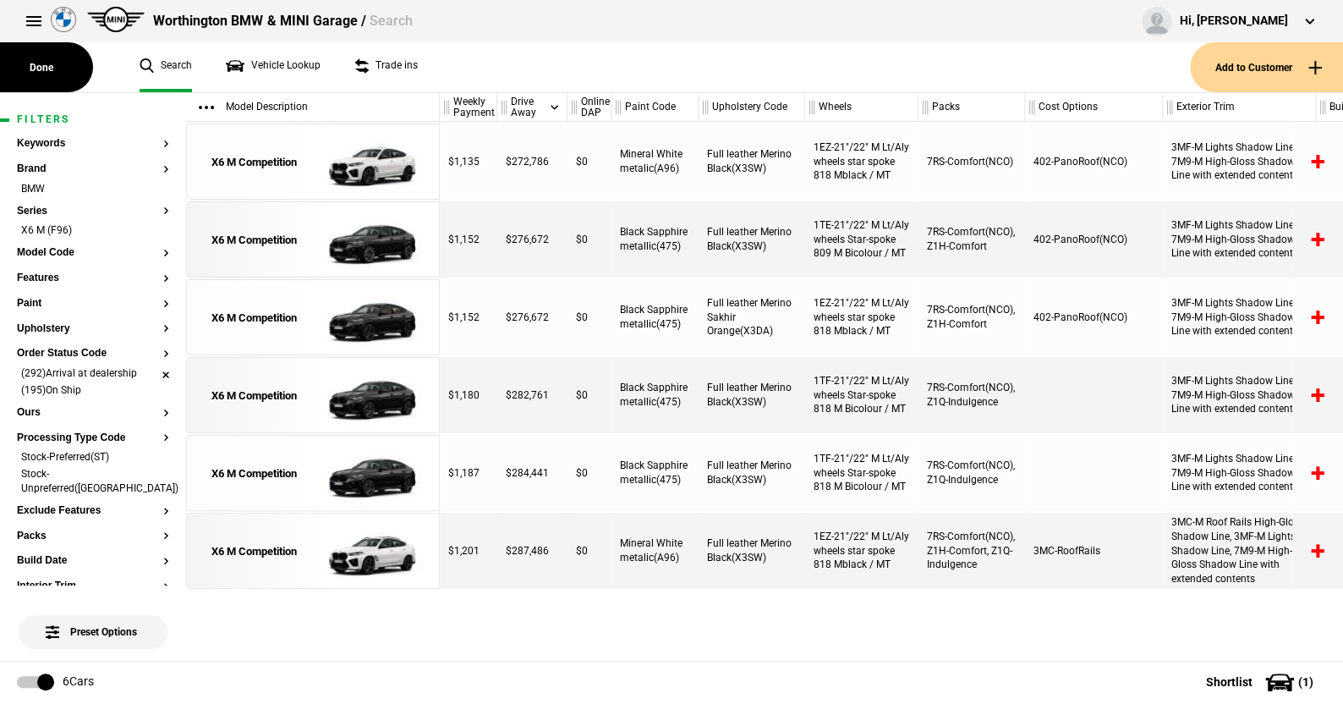
click at [151, 376] on li "(292)Arrival at dealership" at bounding box center [93, 374] width 152 height 17
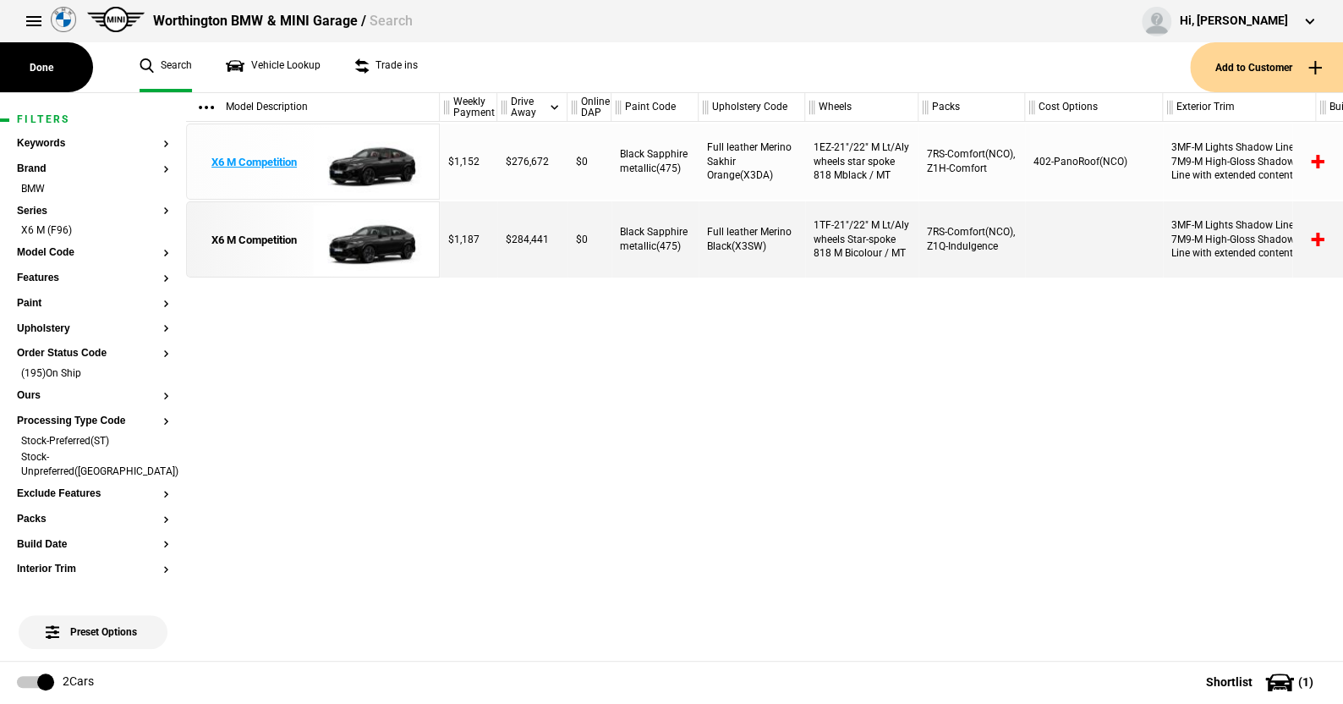
click at [371, 166] on img at bounding box center [372, 162] width 118 height 76
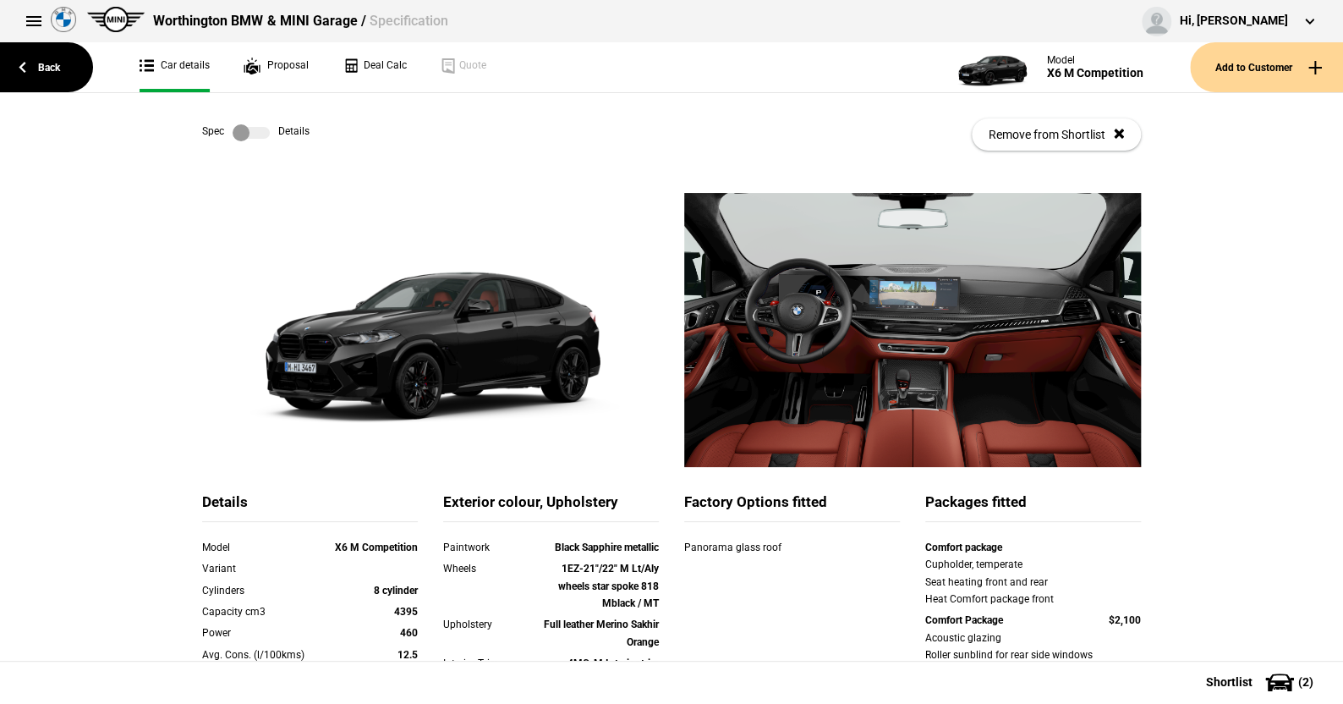
click at [255, 133] on label at bounding box center [251, 132] width 37 height 17
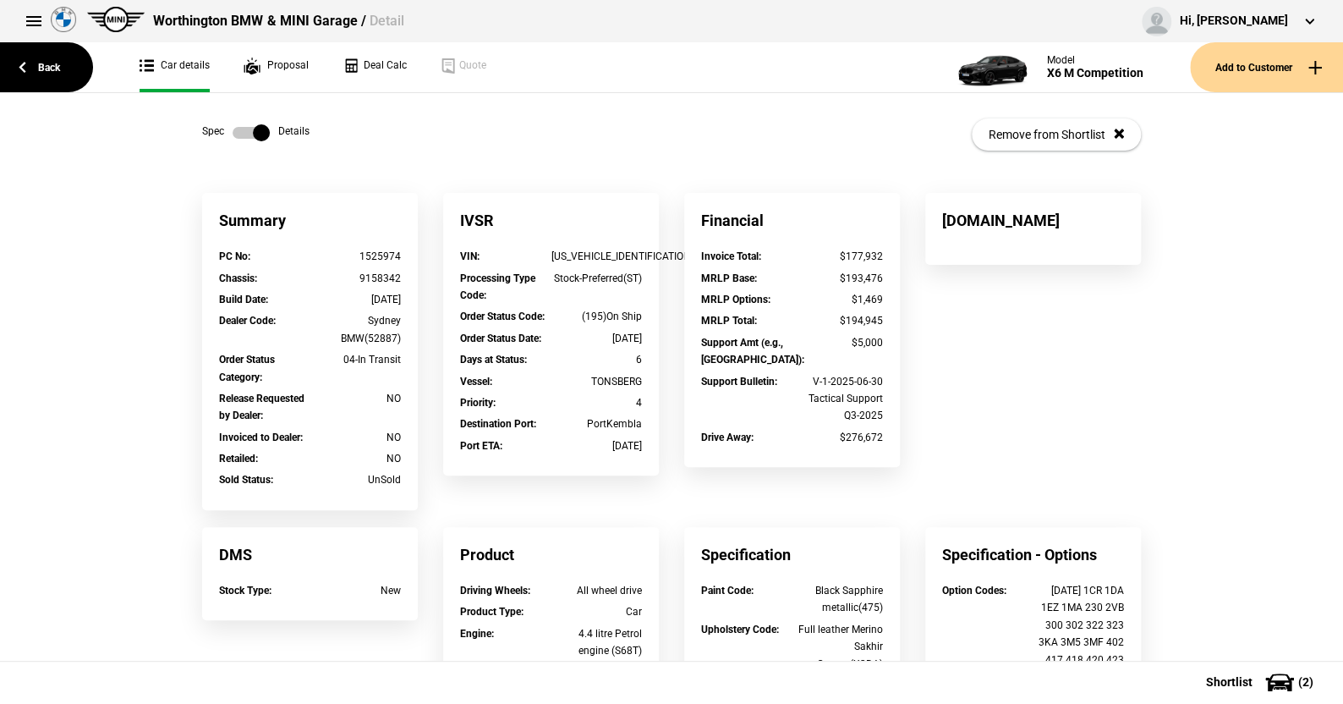
click at [237, 135] on label at bounding box center [251, 132] width 37 height 17
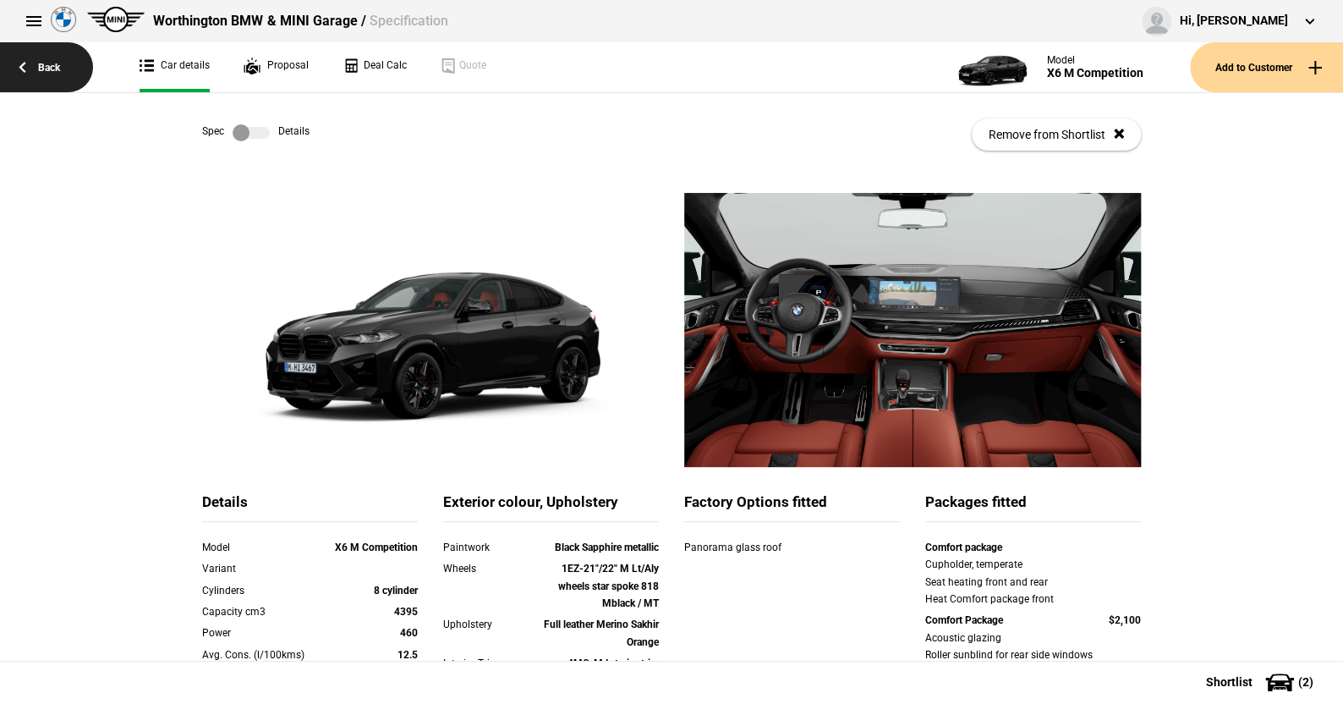
click at [58, 63] on link "Back" at bounding box center [46, 67] width 93 height 50
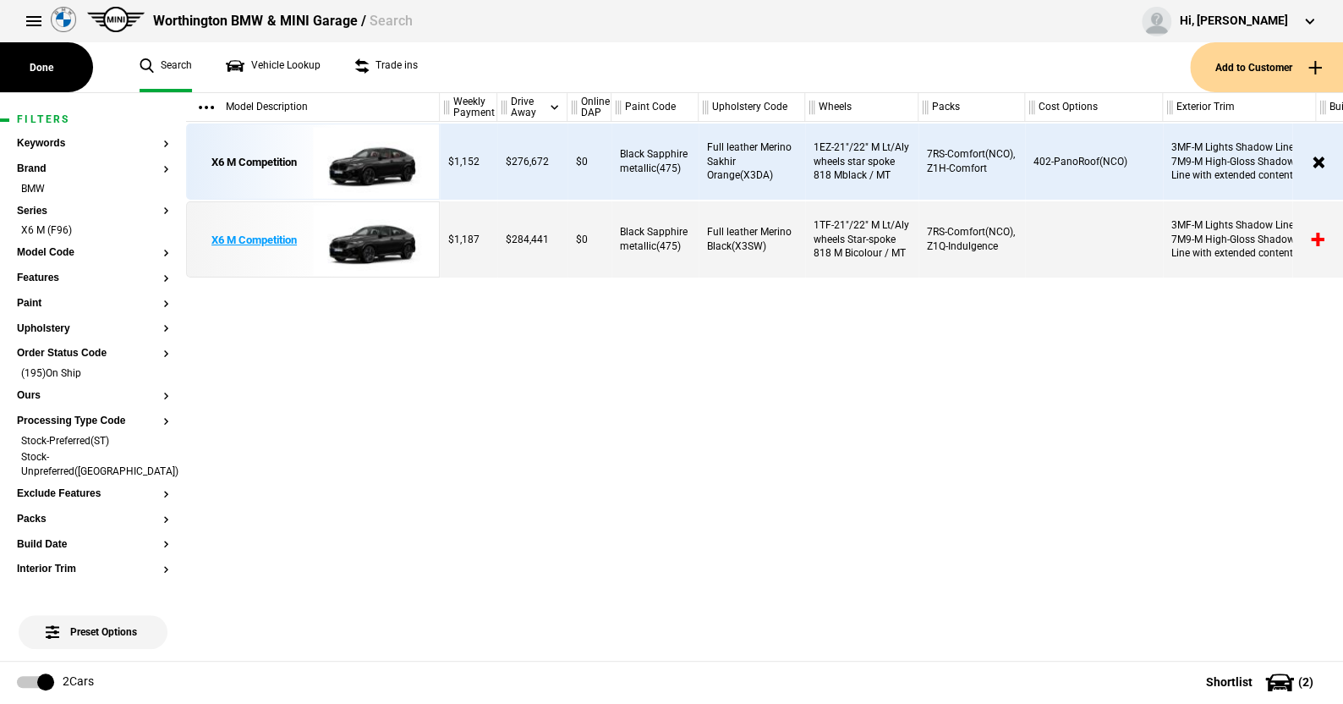
click at [381, 238] on img at bounding box center [372, 240] width 118 height 76
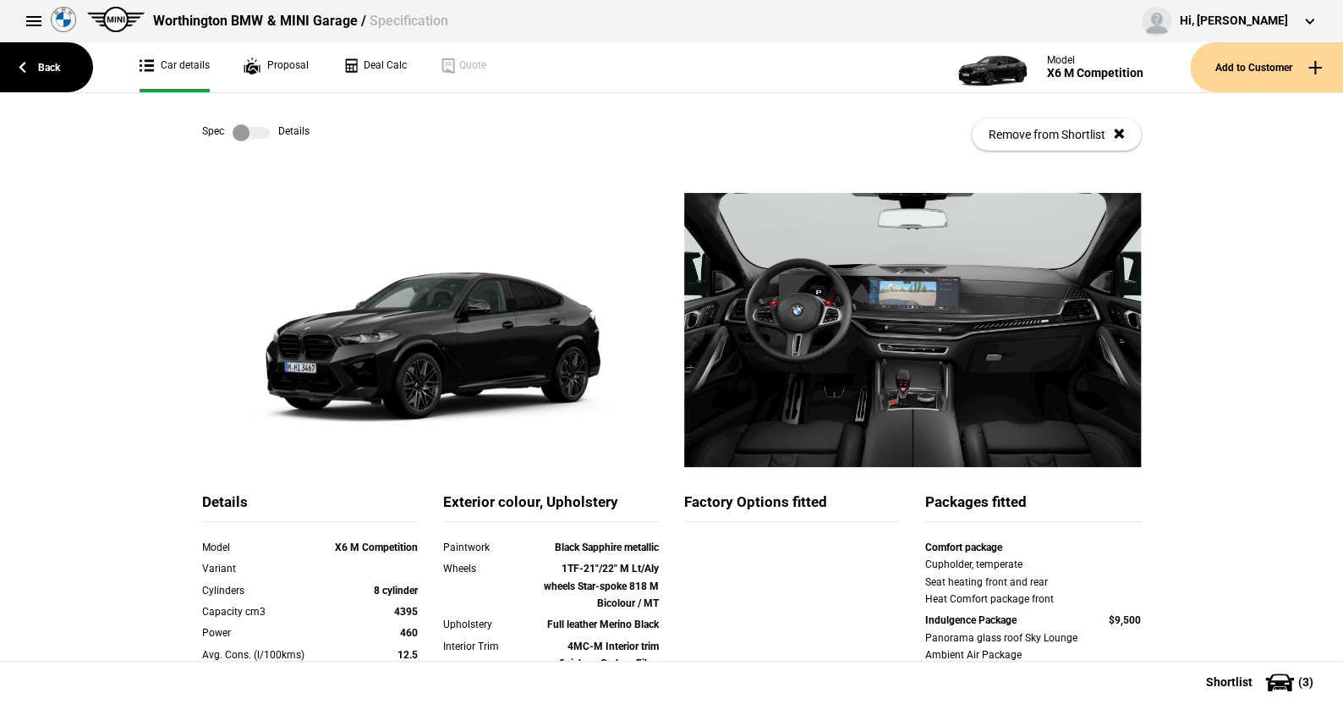
click at [250, 137] on label at bounding box center [251, 132] width 37 height 17
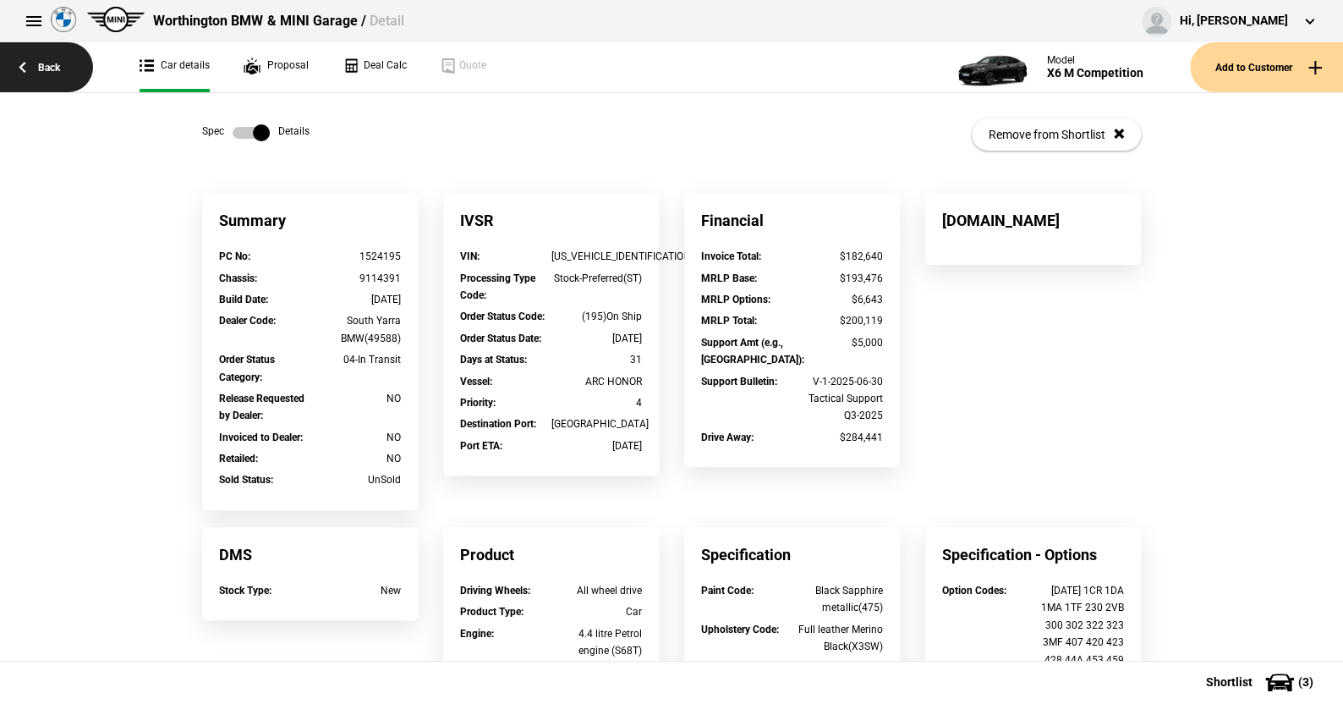
click at [48, 64] on link "Back" at bounding box center [46, 67] width 93 height 50
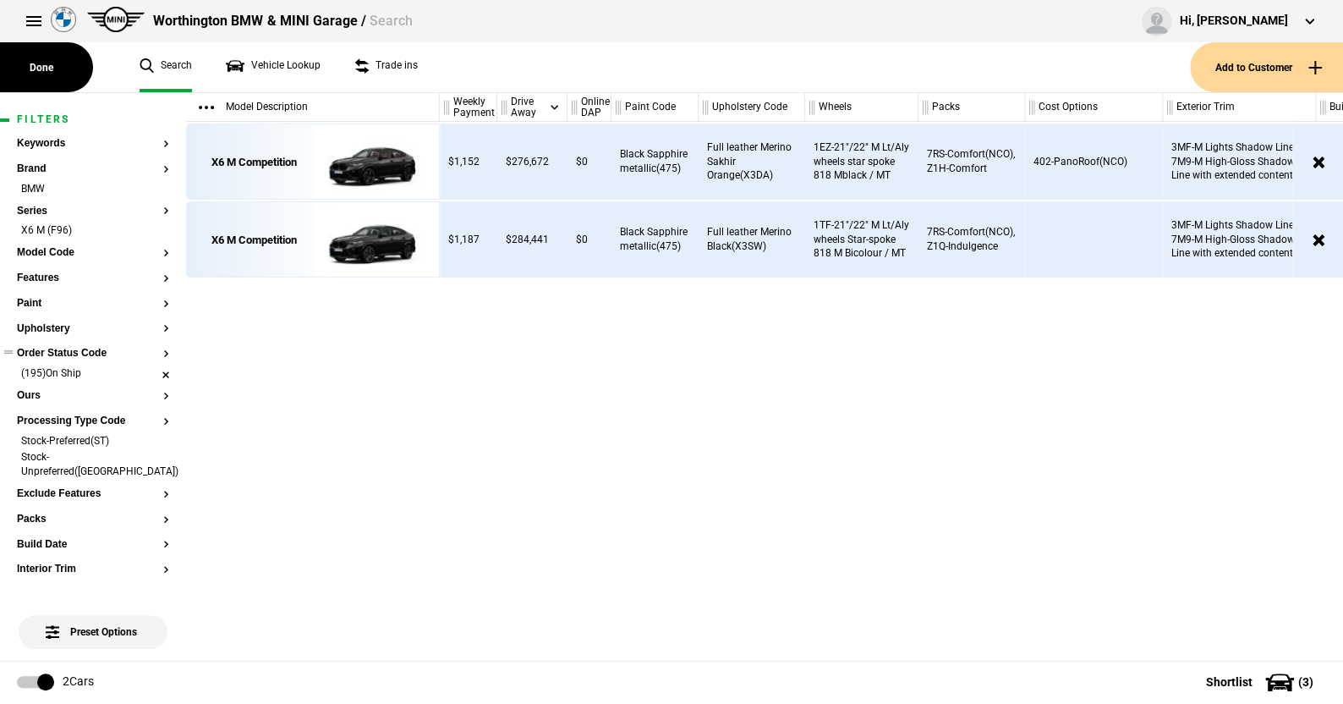
click at [153, 375] on li "(195)On Ship" at bounding box center [93, 374] width 152 height 17
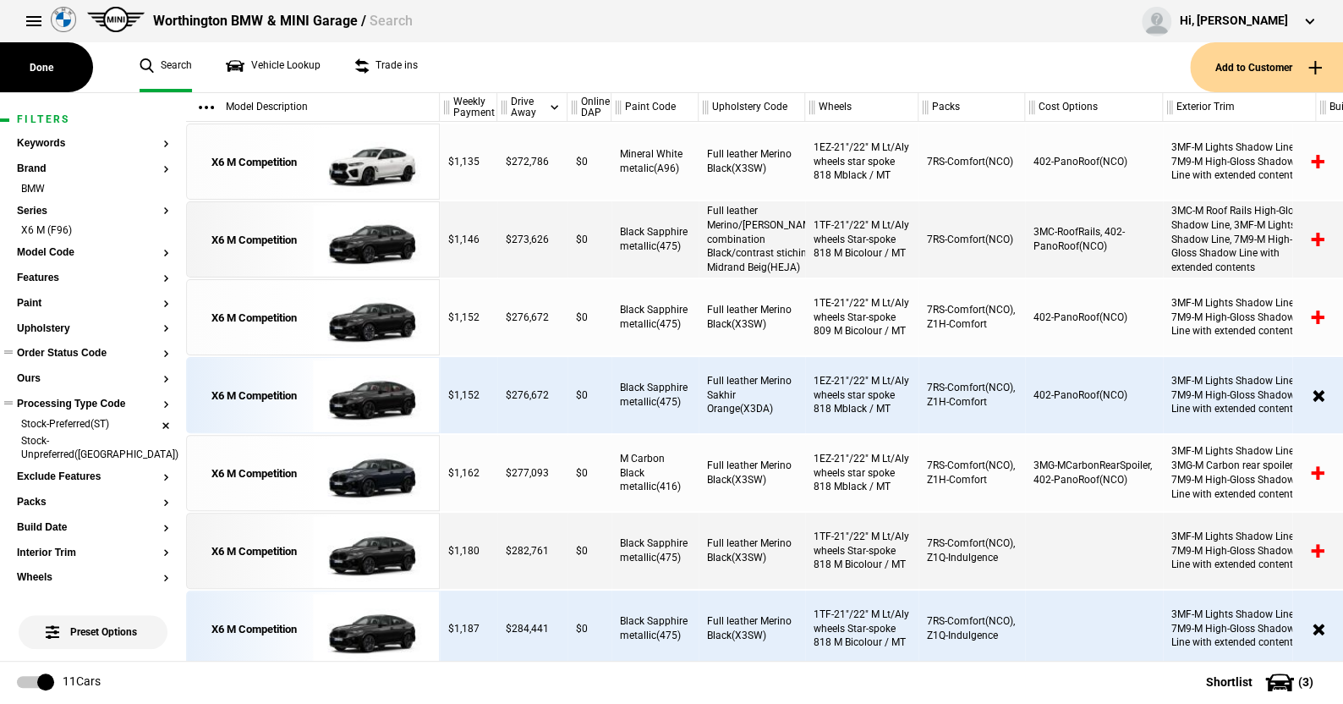
click at [149, 421] on li "Stock-Preferred(ST)" at bounding box center [93, 425] width 152 height 17
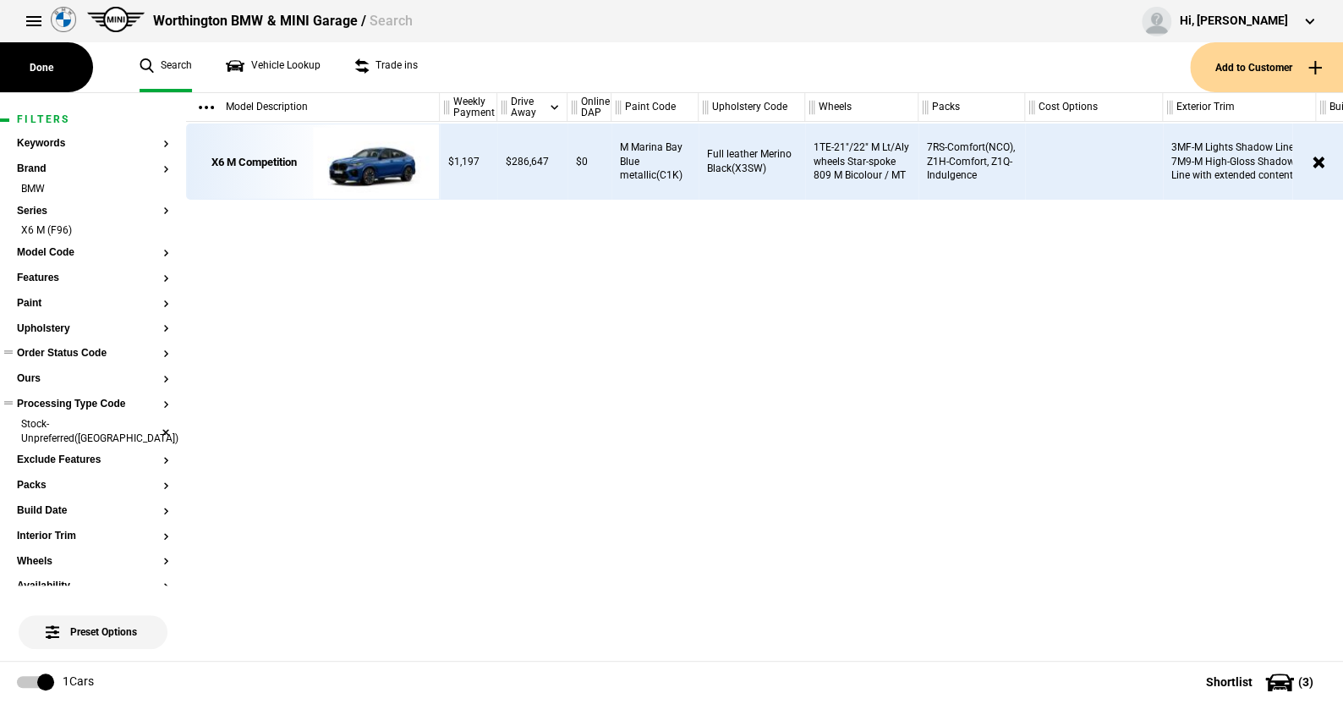
click at [151, 423] on li "Stock-Unpreferred(US)" at bounding box center [93, 432] width 152 height 31
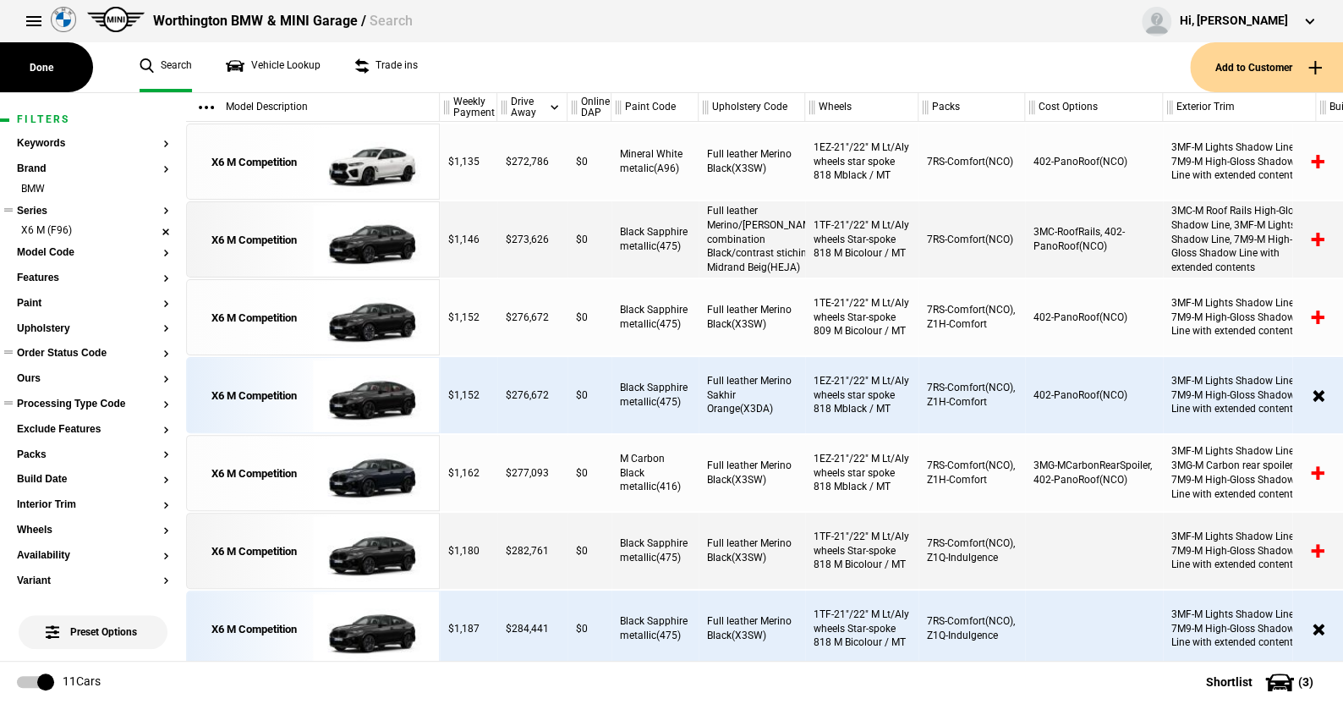
click at [152, 231] on li "X6 M (F96)" at bounding box center [93, 231] width 152 height 17
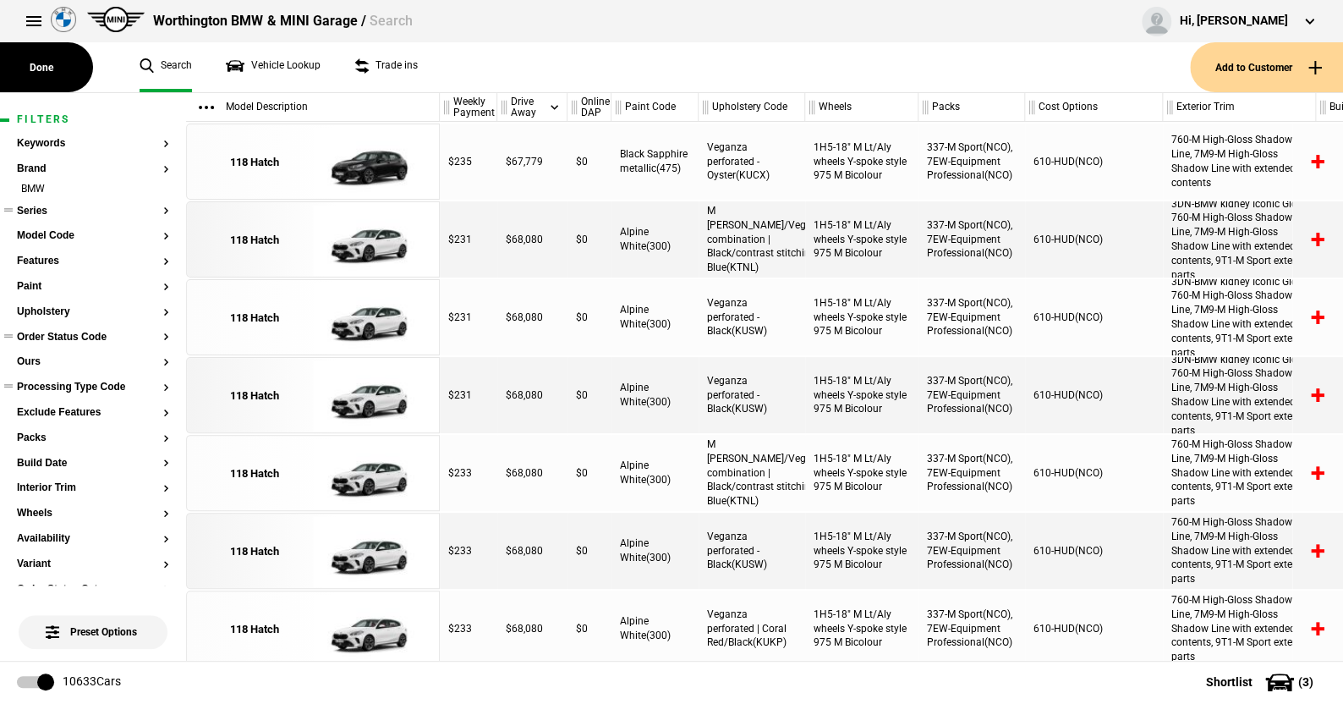
click at [38, 209] on button "Series" at bounding box center [93, 212] width 152 height 12
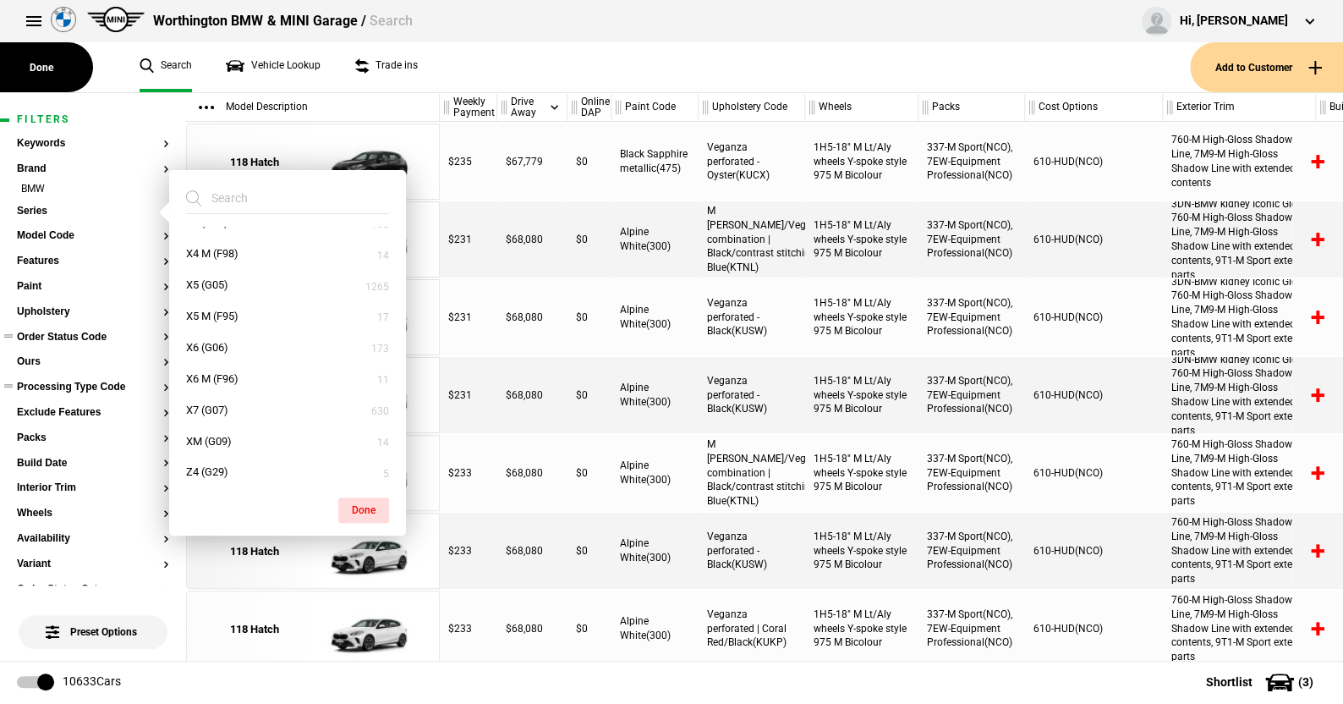
scroll to position [870, 0]
click at [212, 428] on button "XM (G09)" at bounding box center [287, 434] width 237 height 31
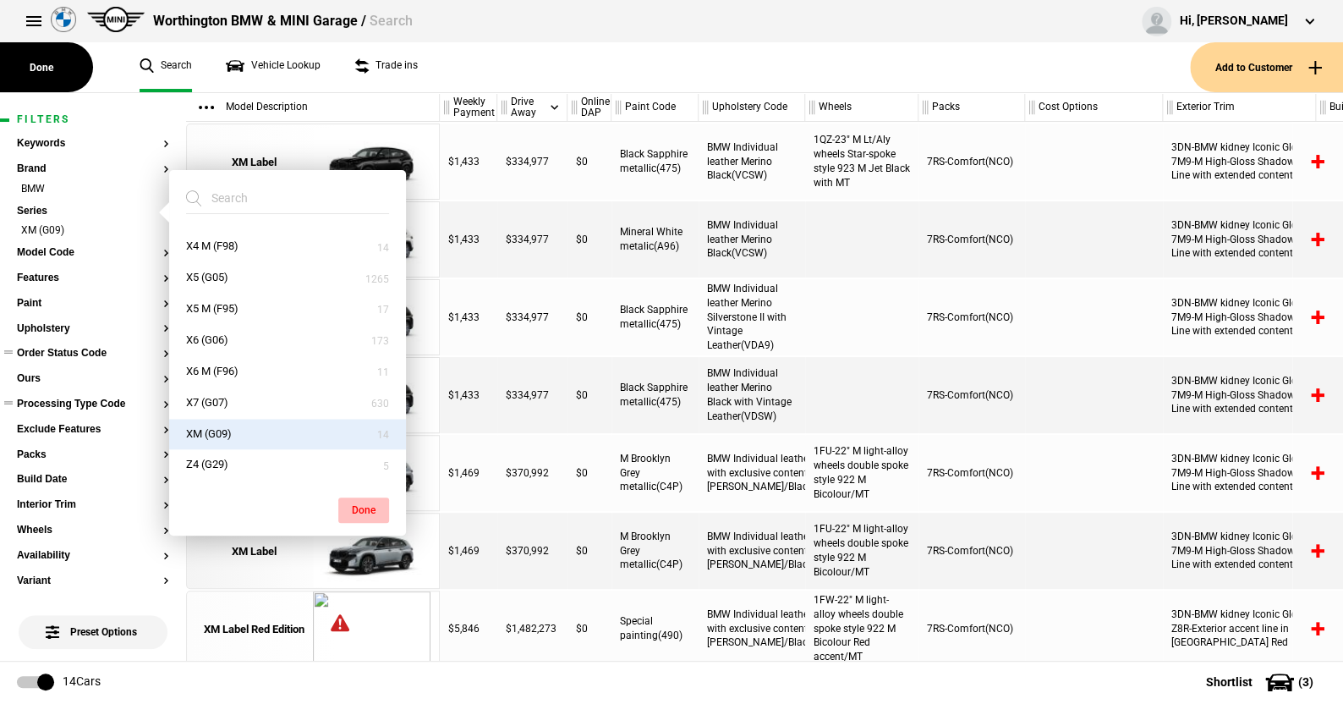
click at [361, 502] on button "Done" at bounding box center [363, 509] width 51 height 25
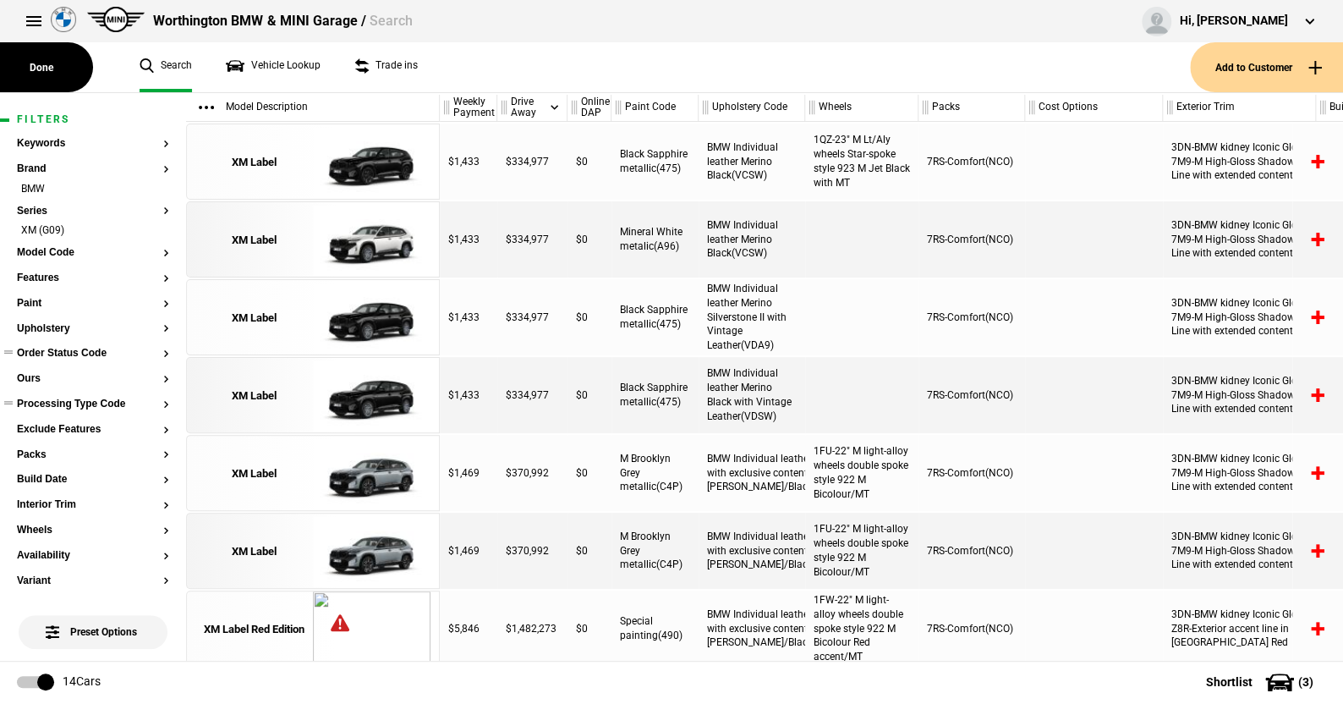
click at [52, 243] on ul "XM (G09)" at bounding box center [93, 235] width 152 height 24
click at [51, 250] on button "Model Code" at bounding box center [93, 253] width 152 height 12
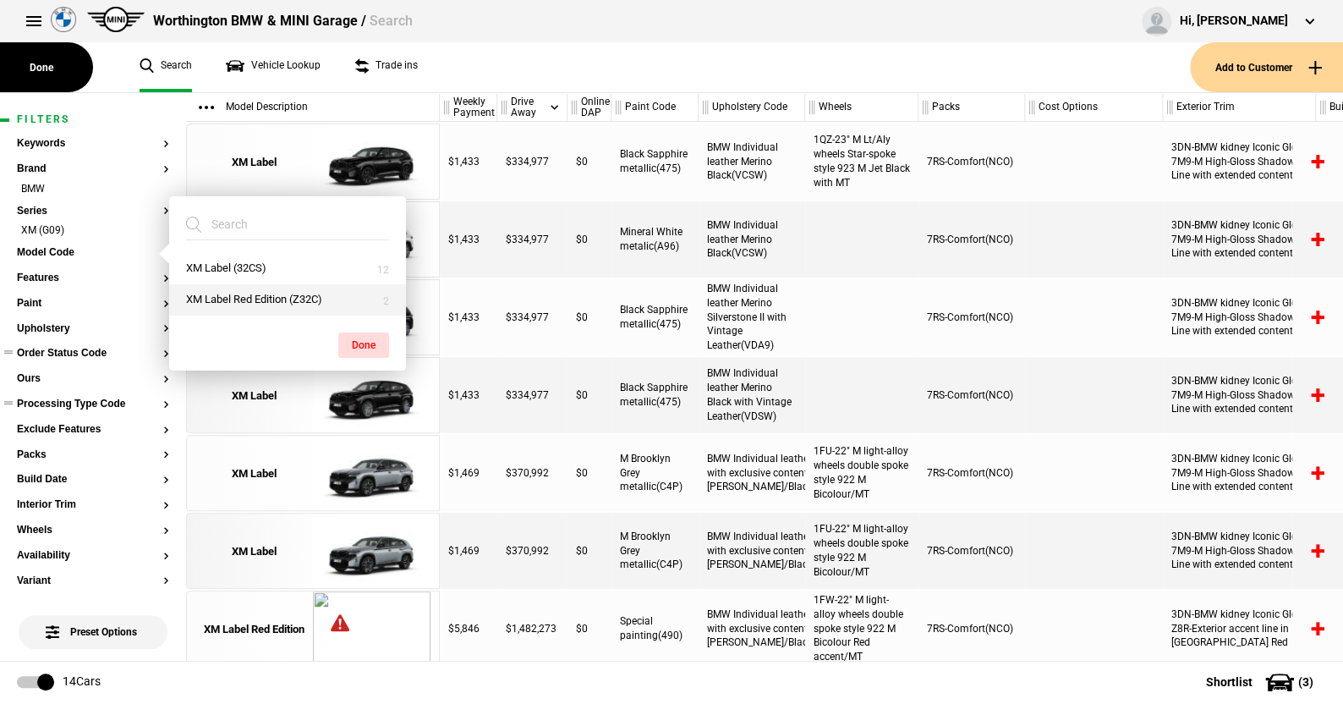
click at [239, 296] on button "XM Label Red Edition (Z32C)" at bounding box center [287, 299] width 237 height 31
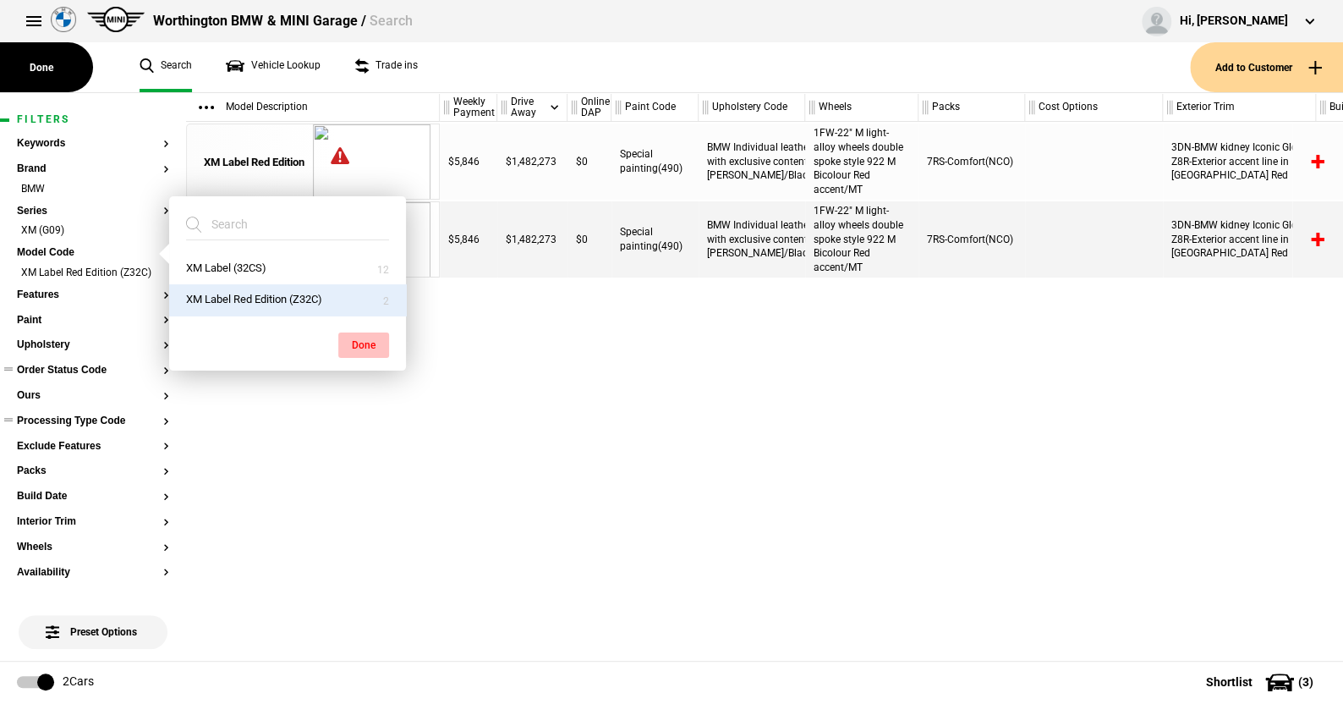
click at [356, 342] on button "Done" at bounding box center [363, 344] width 51 height 25
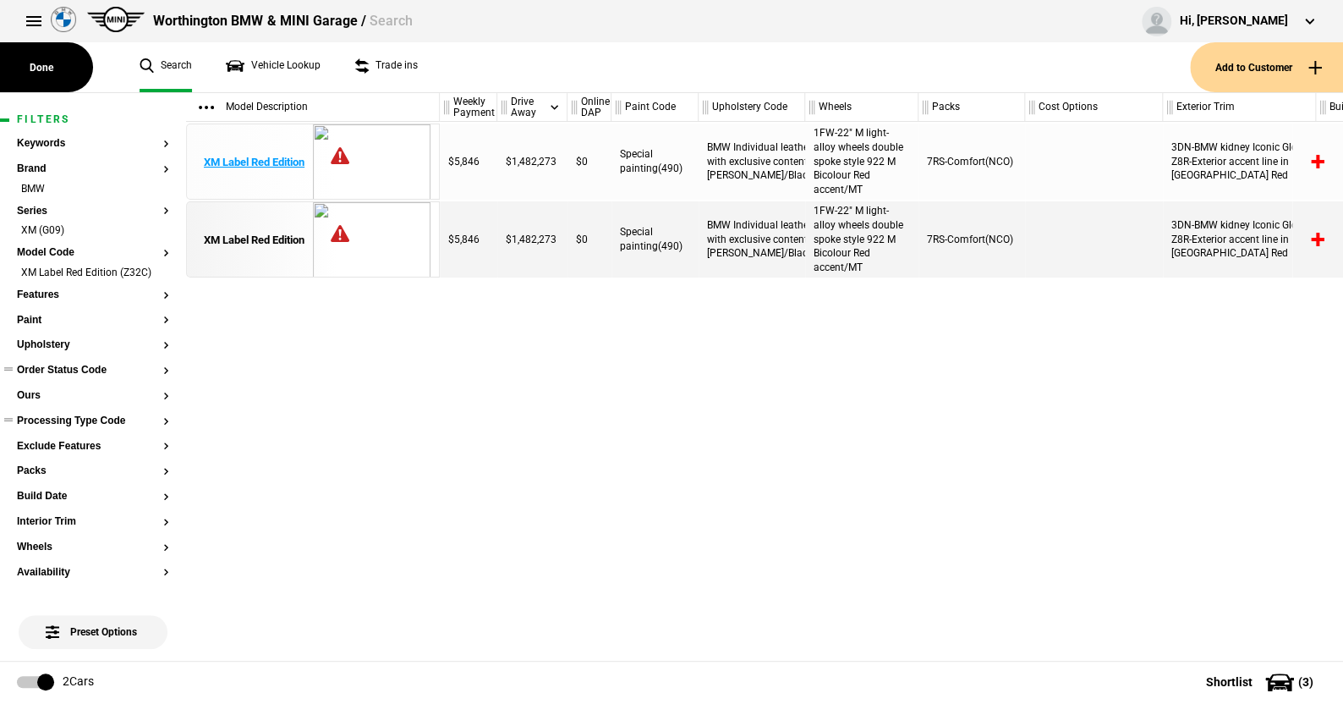
click at [250, 155] on div "XM Label Red Edition" at bounding box center [254, 162] width 101 height 15
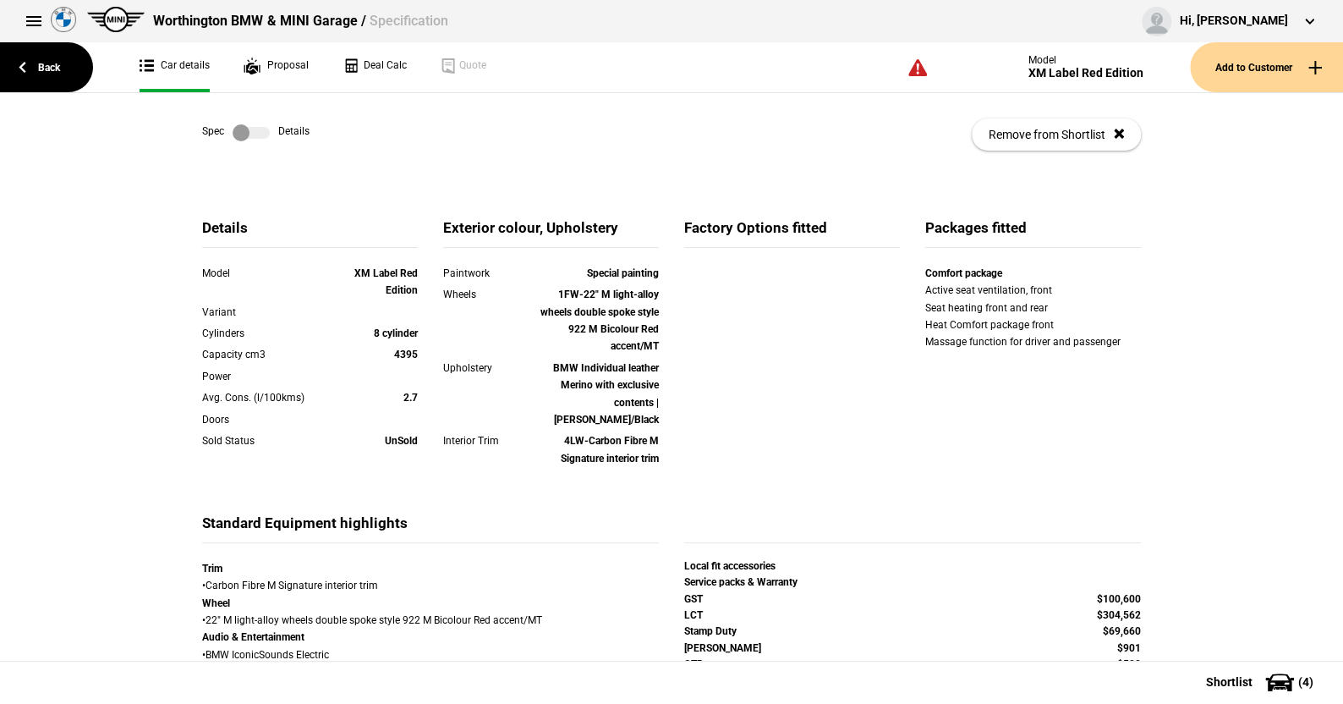
click at [257, 134] on label at bounding box center [251, 132] width 37 height 17
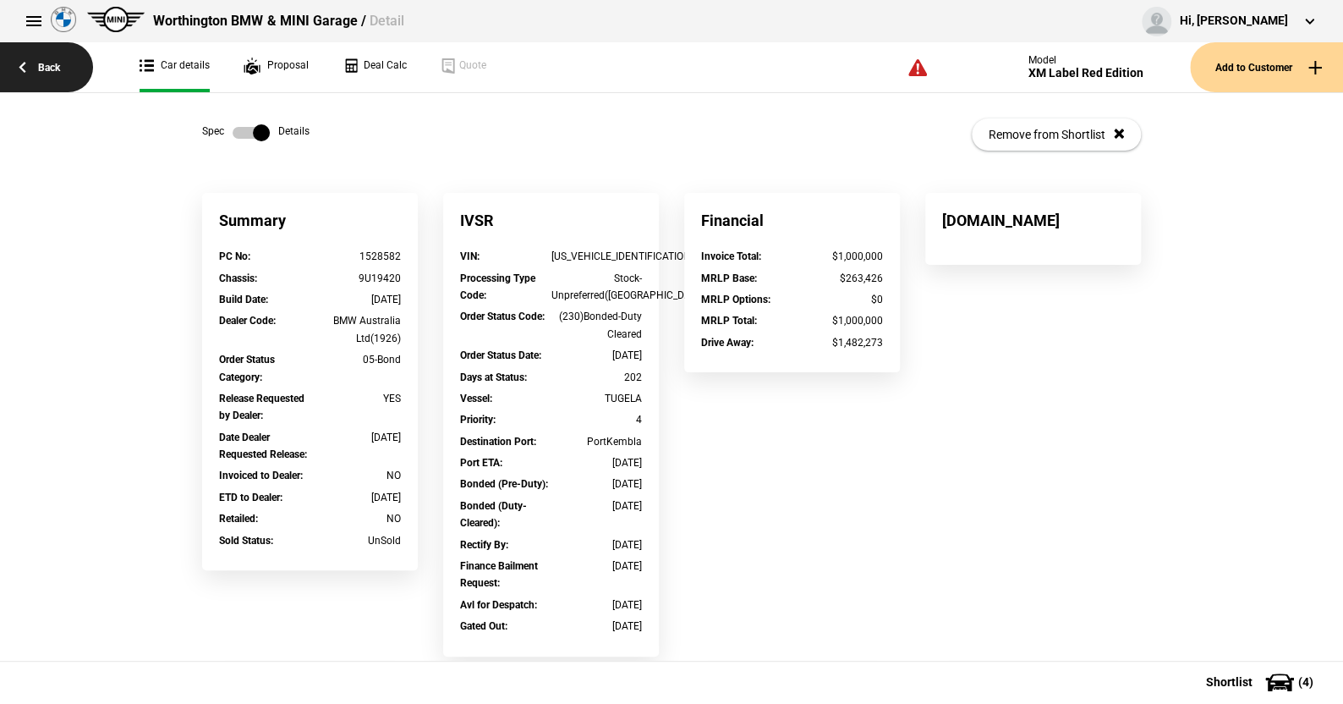
click at [47, 63] on link "Back" at bounding box center [46, 67] width 93 height 50
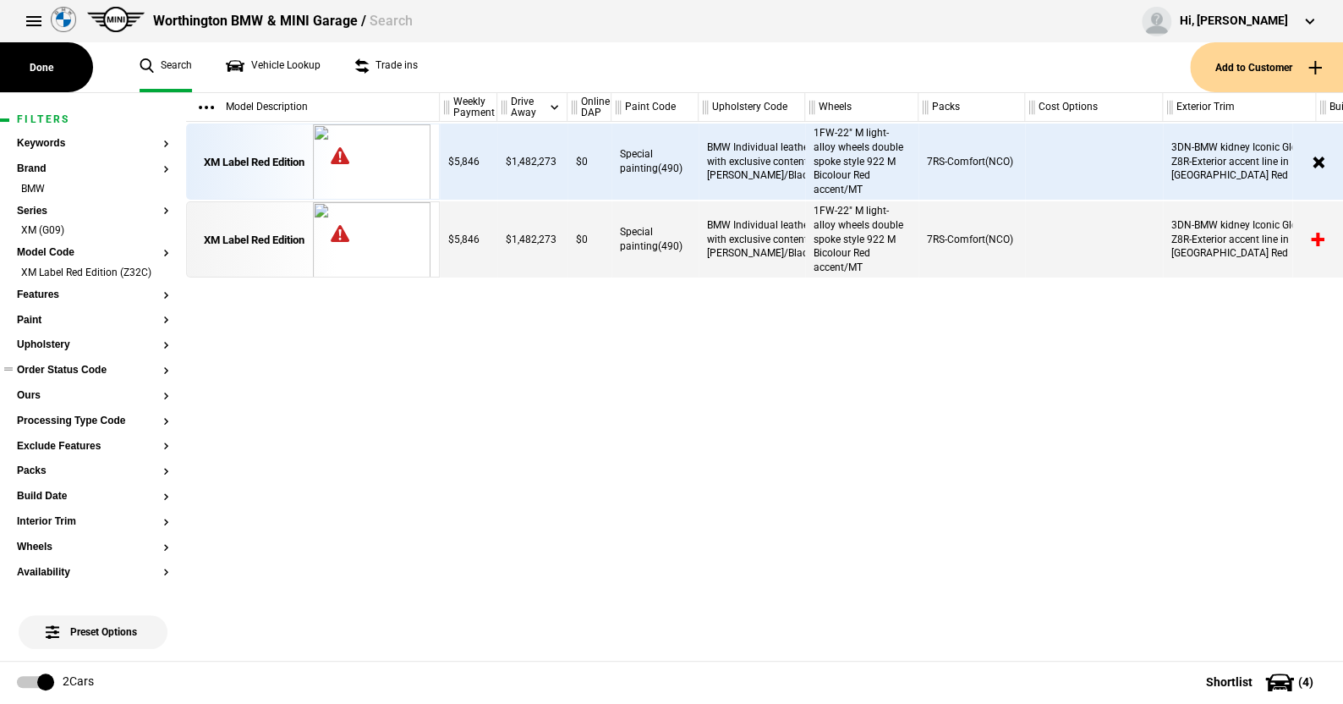
click at [80, 376] on button "Order Status Code" at bounding box center [93, 371] width 152 height 12
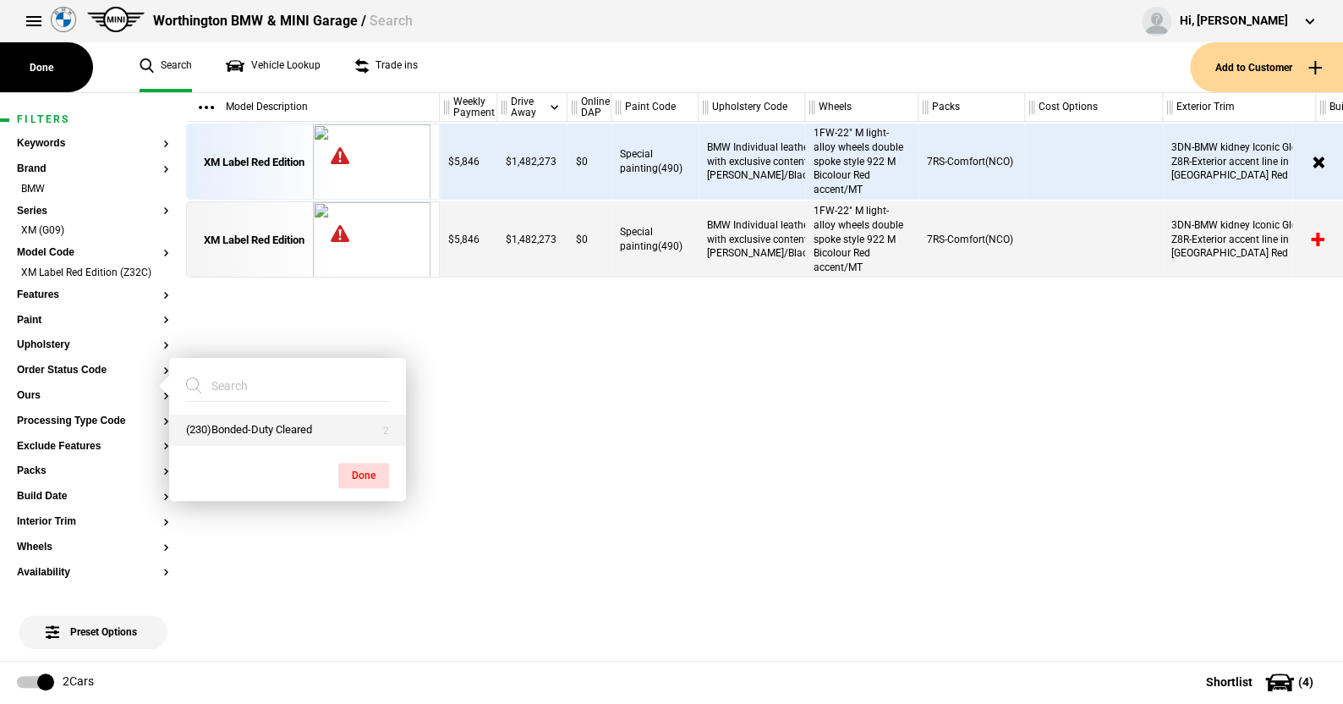
click at [232, 426] on button "(230)Bonded-Duty Cleared" at bounding box center [287, 430] width 237 height 31
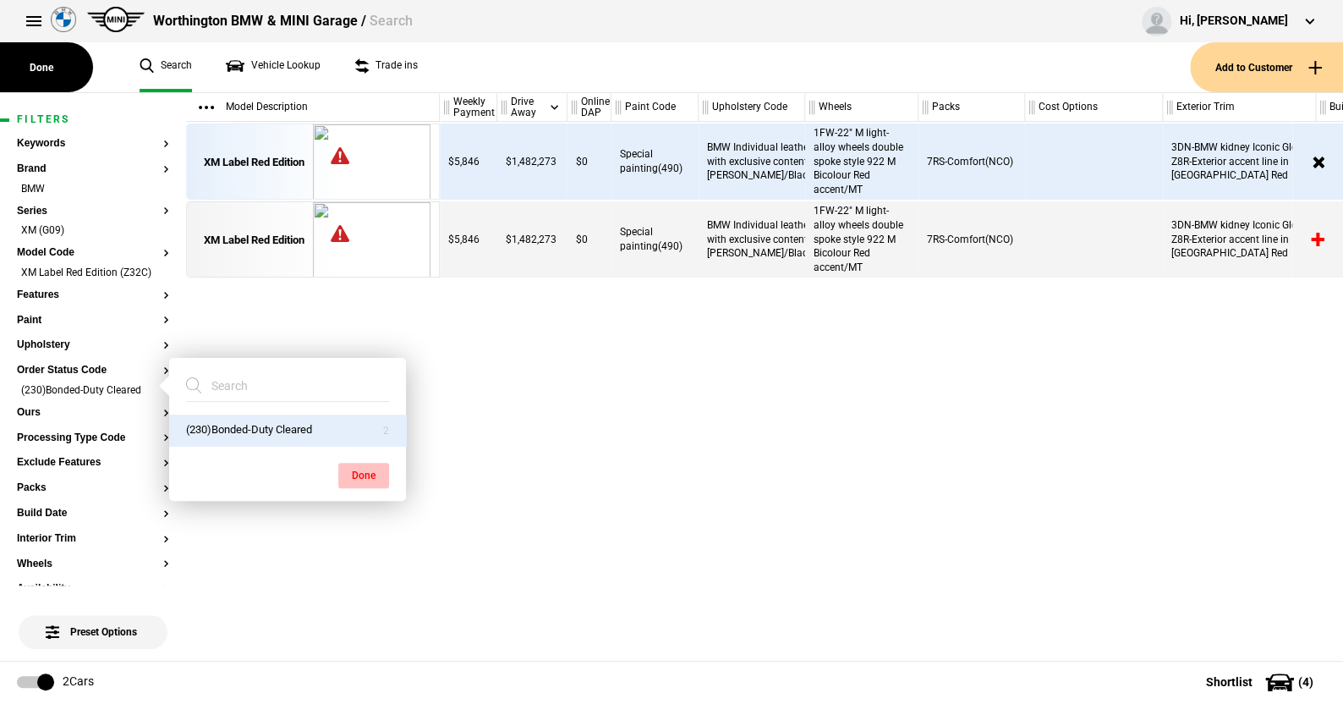
click at [362, 470] on button "Done" at bounding box center [363, 475] width 51 height 25
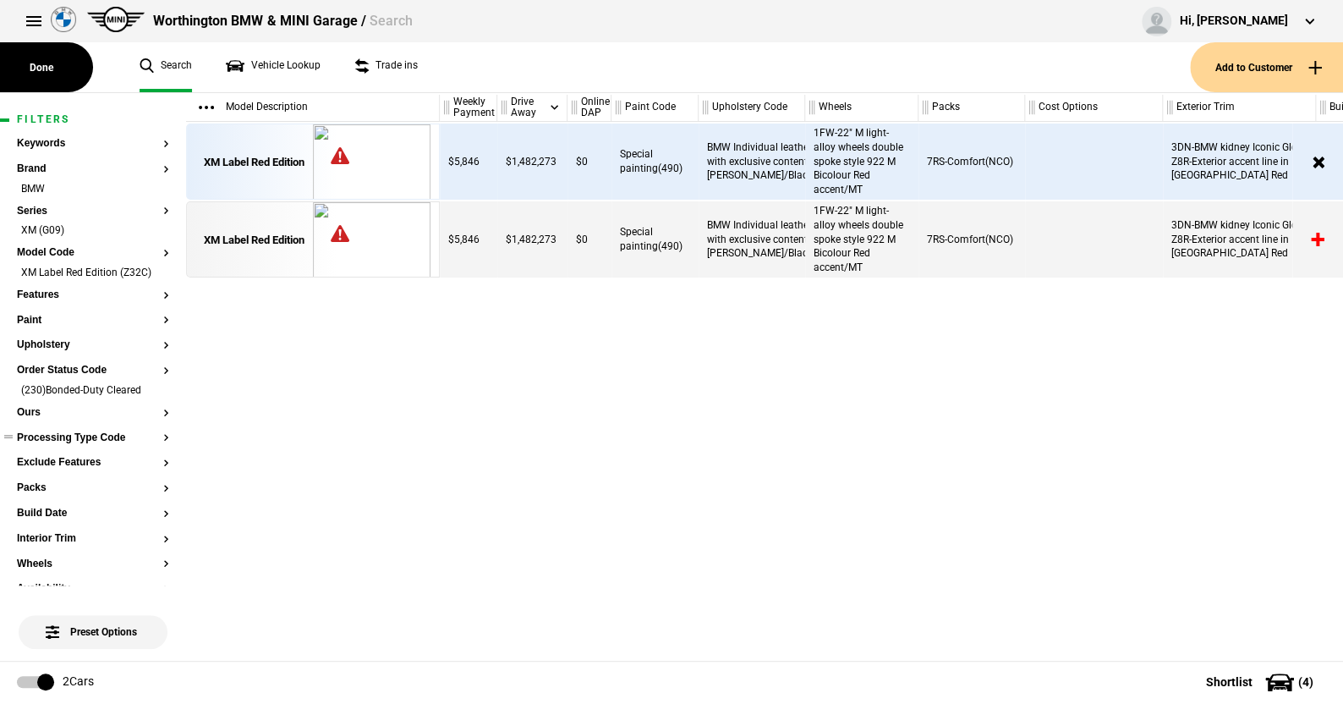
click at [96, 444] on button "Processing Type Code" at bounding box center [93, 438] width 152 height 12
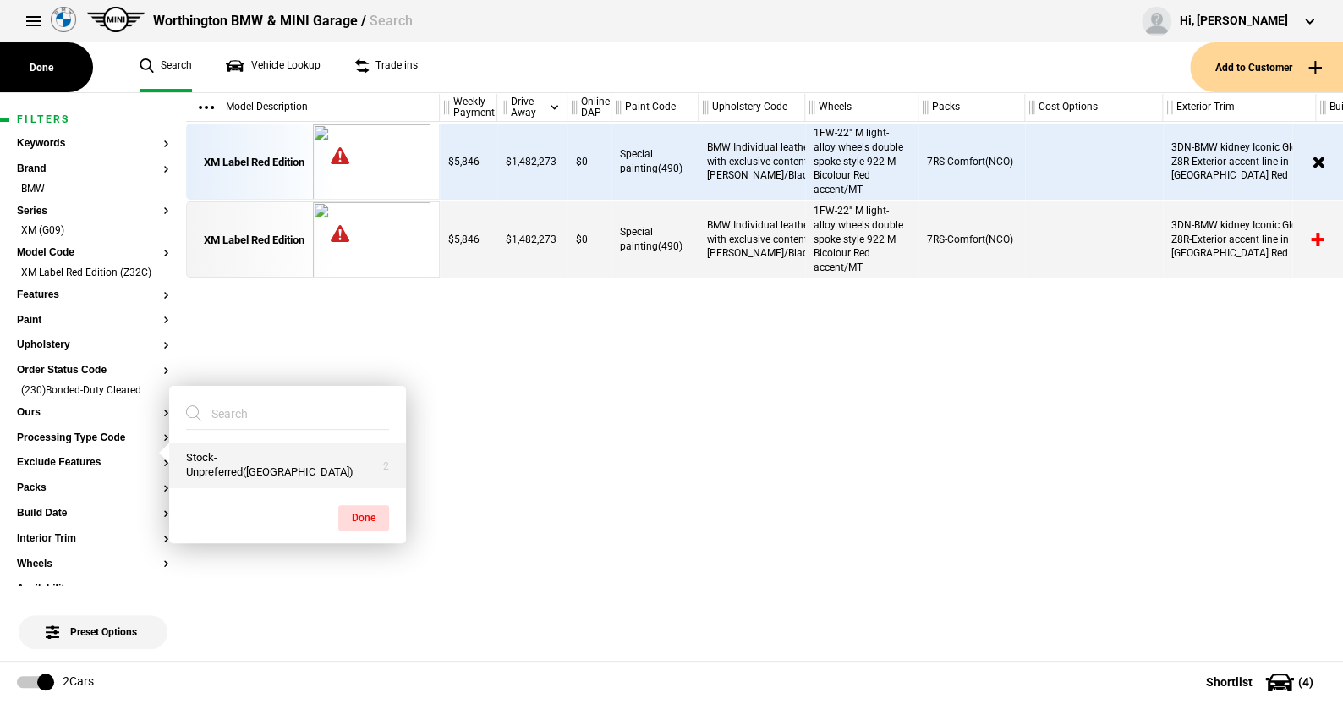
click at [246, 466] on button "Stock-Unpreferred(US)" at bounding box center [287, 465] width 237 height 46
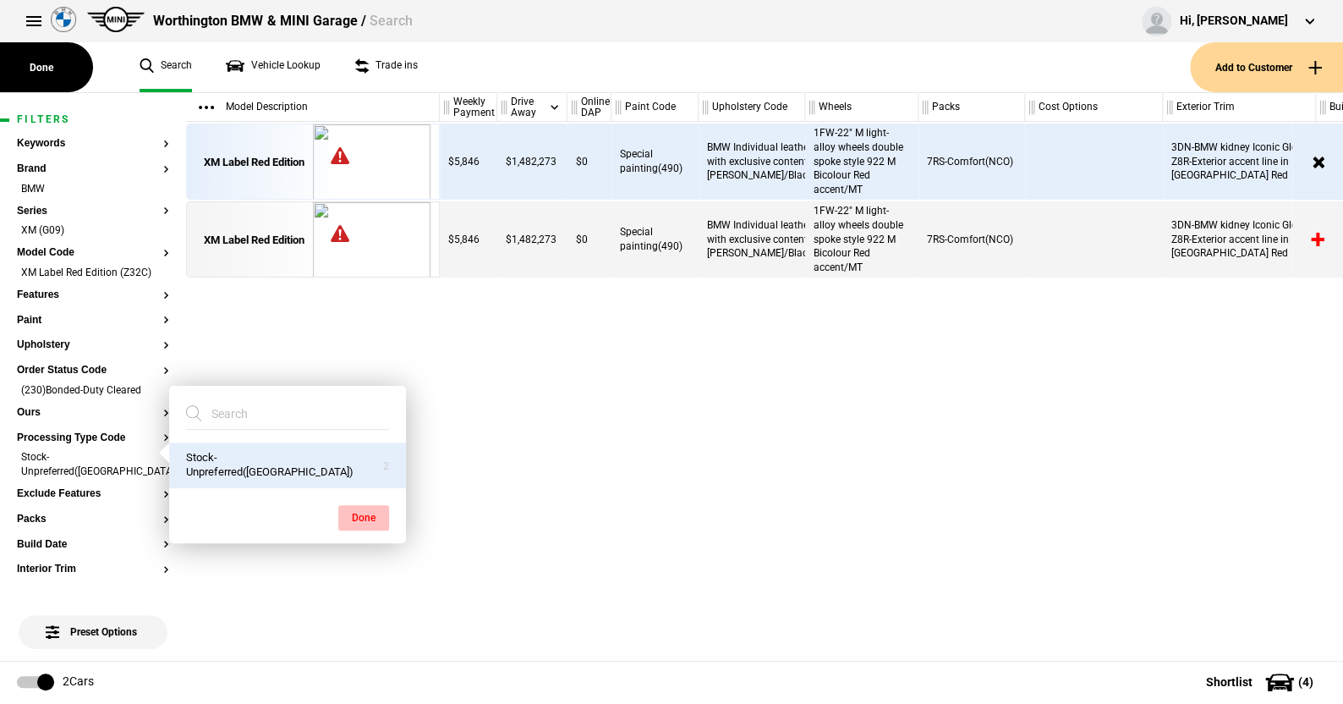
click at [350, 515] on button "Done" at bounding box center [363, 517] width 51 height 25
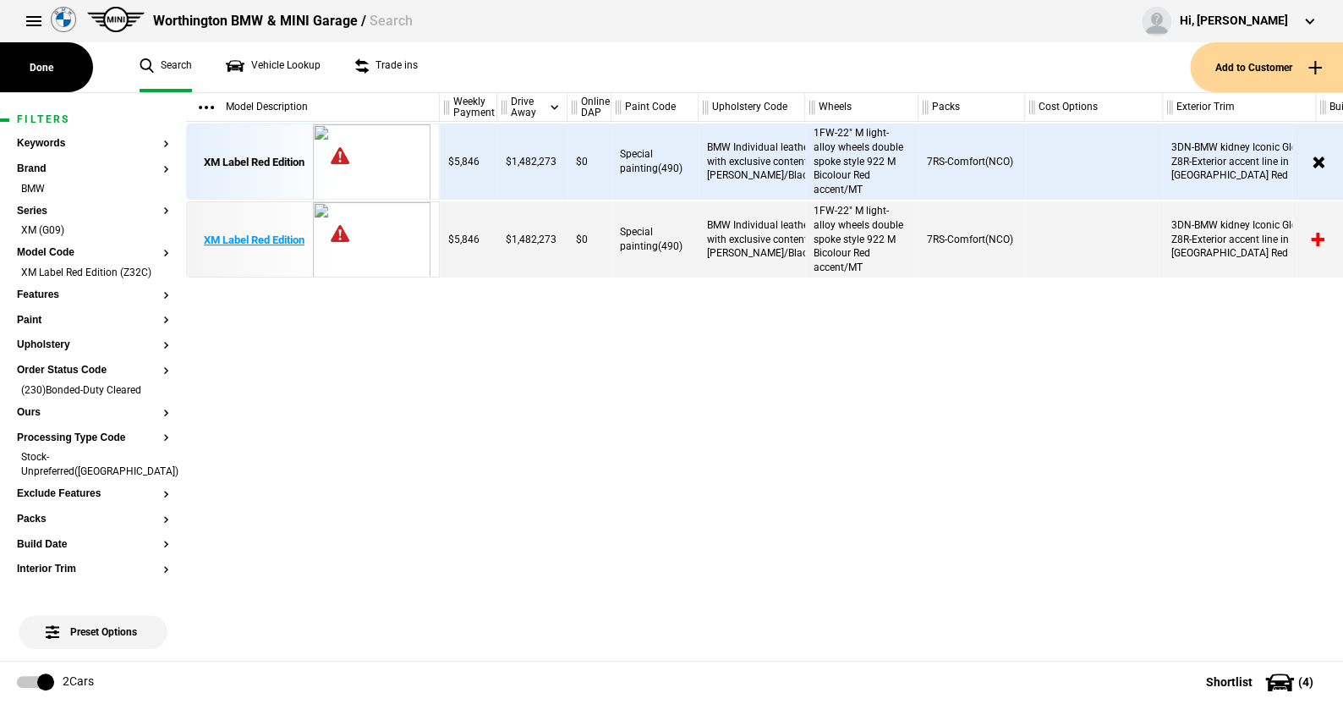
click at [257, 235] on div "XM Label Red Edition" at bounding box center [254, 240] width 101 height 15
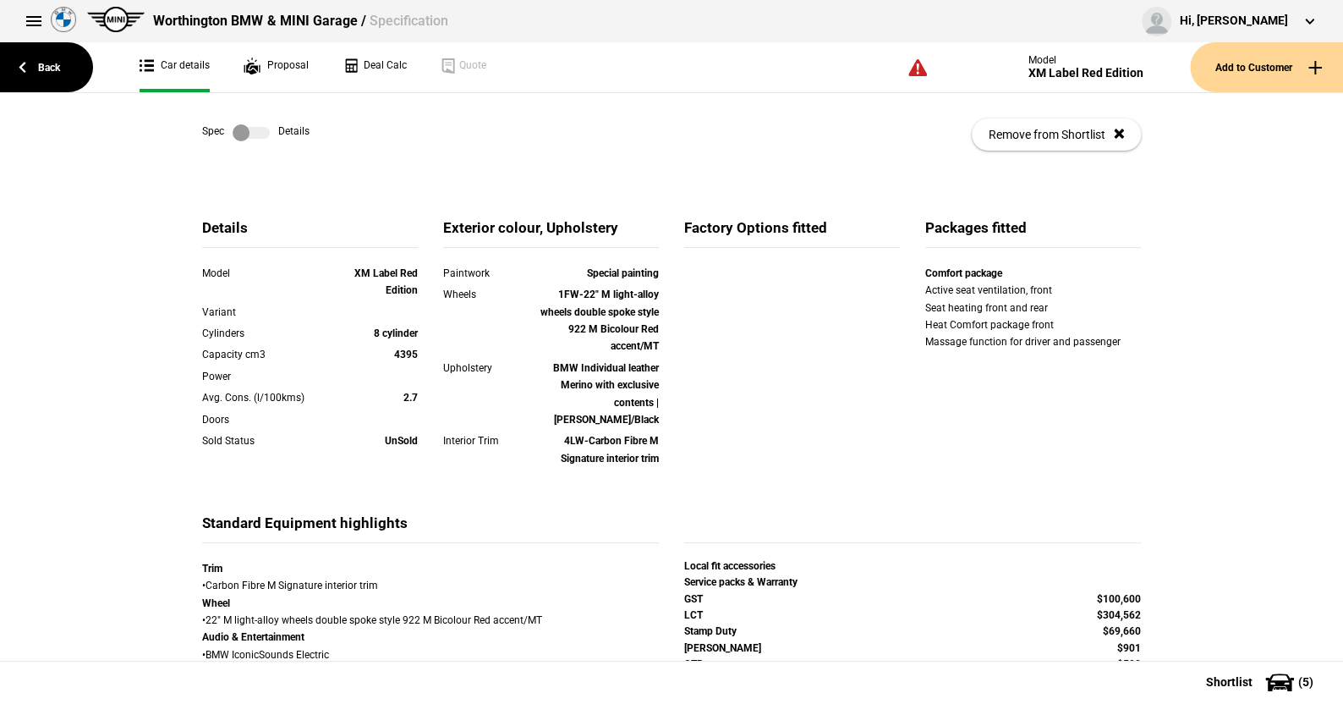
click at [251, 130] on label at bounding box center [251, 132] width 37 height 17
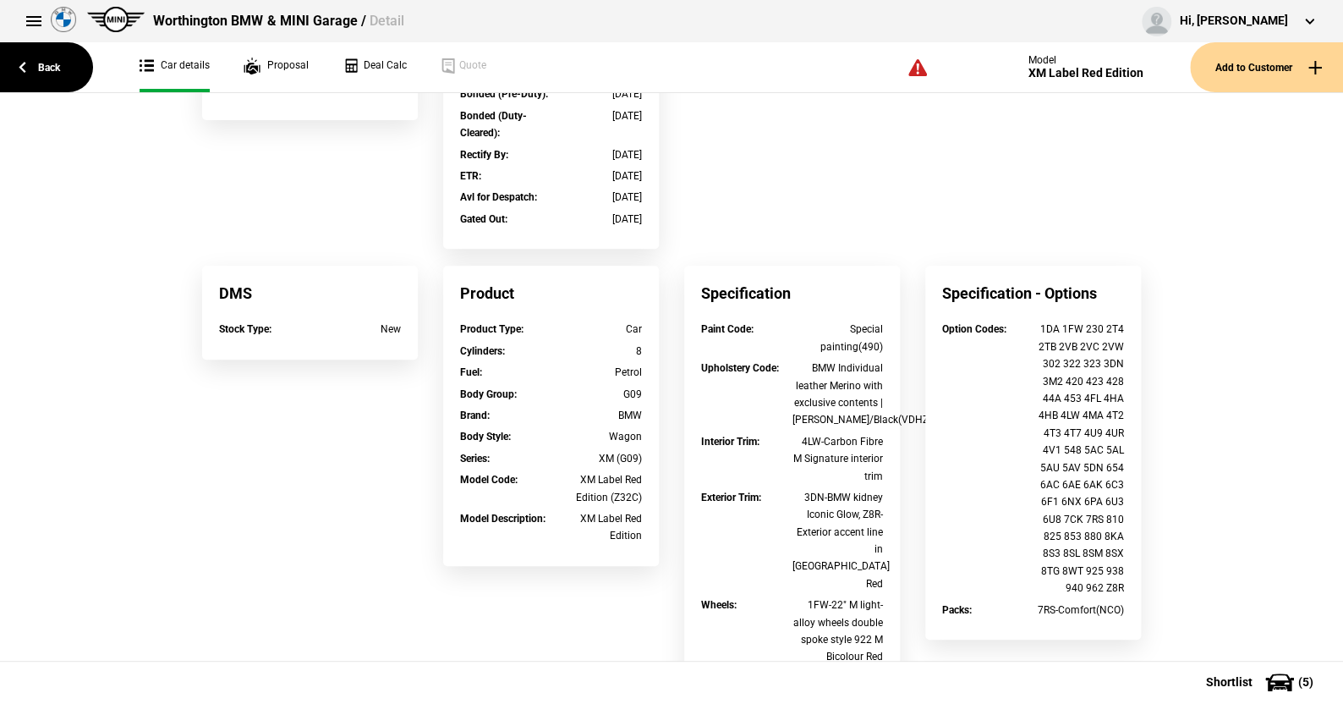
scroll to position [422, 0]
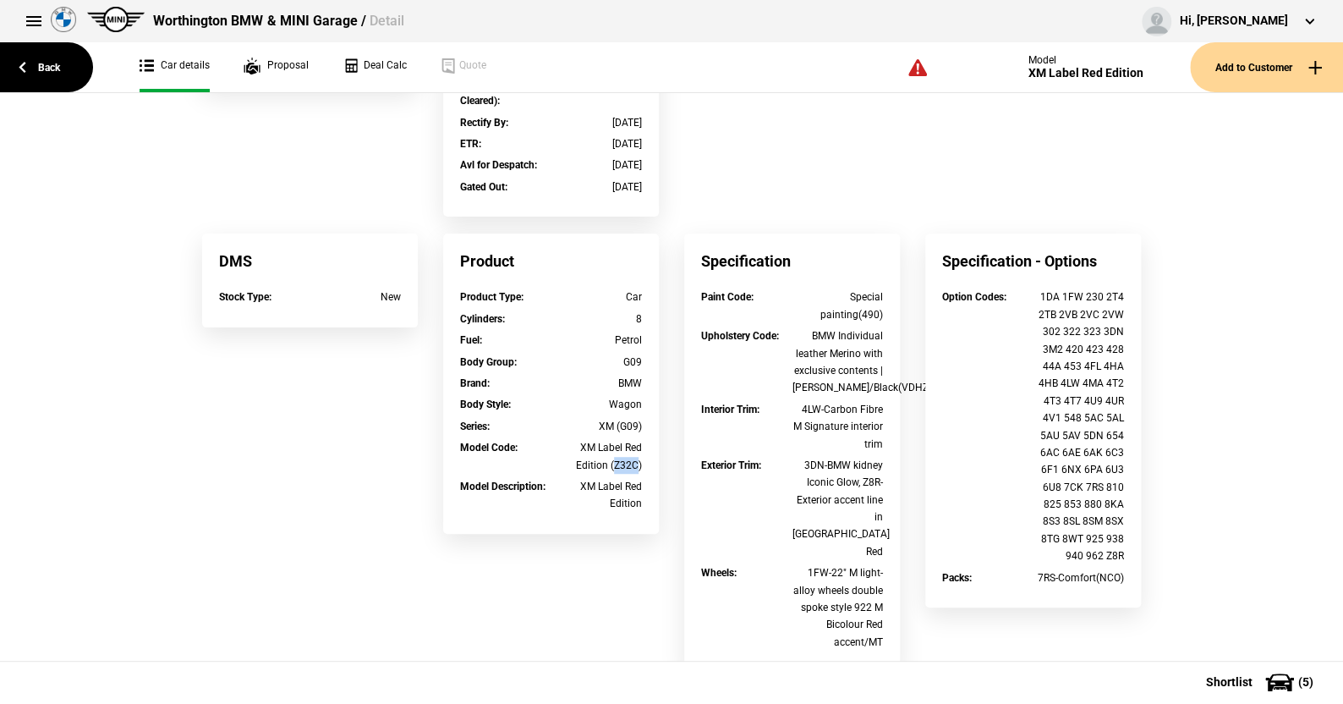
drag, startPoint x: 631, startPoint y: 464, endPoint x: 609, endPoint y: 464, distance: 22.0
click at [609, 464] on div "XM Label Red Edition (Z32C)" at bounding box center [597, 456] width 91 height 35
copy div "Z32C"
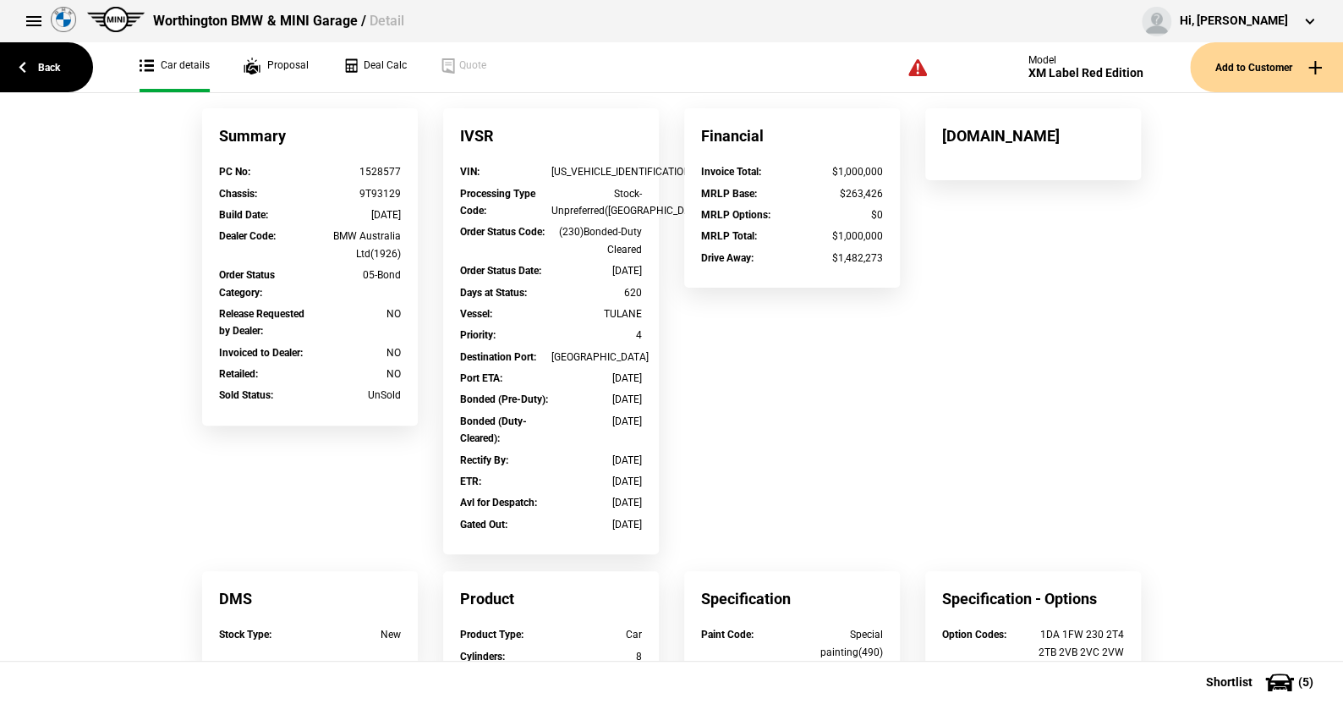
scroll to position [0, 0]
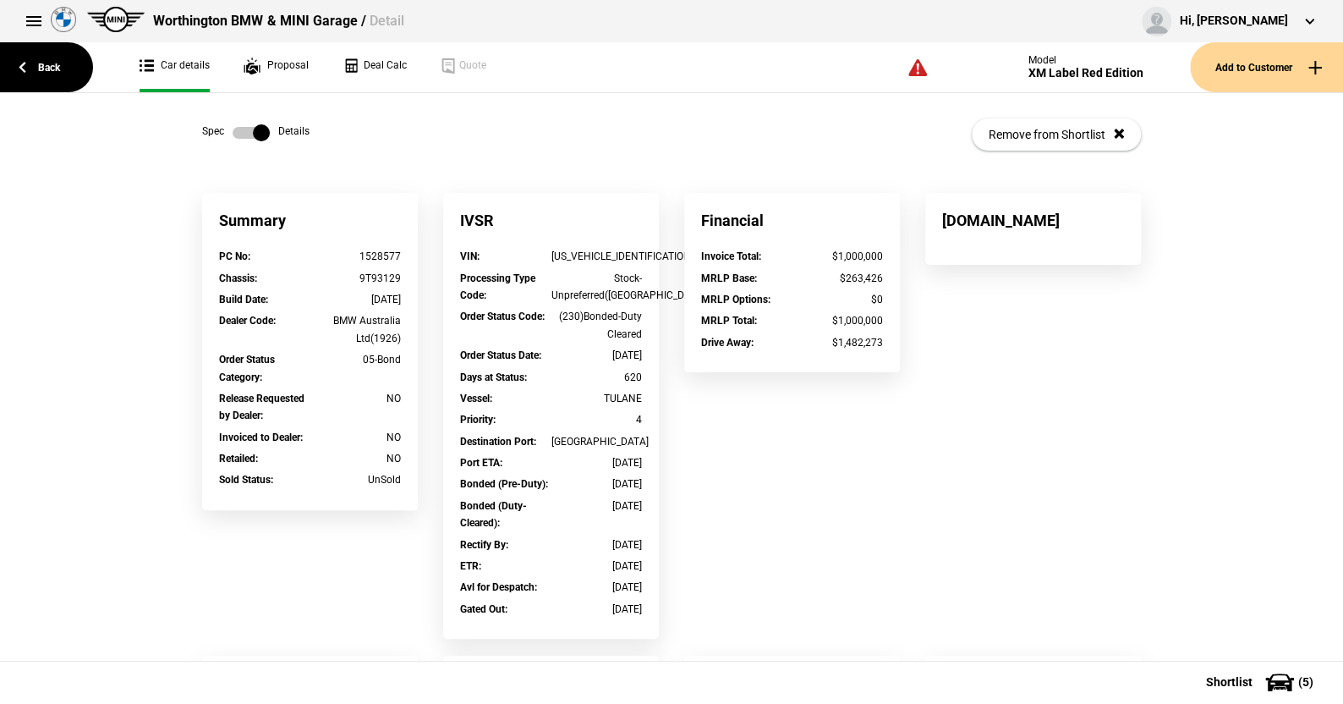
click at [233, 127] on label at bounding box center [251, 132] width 37 height 17
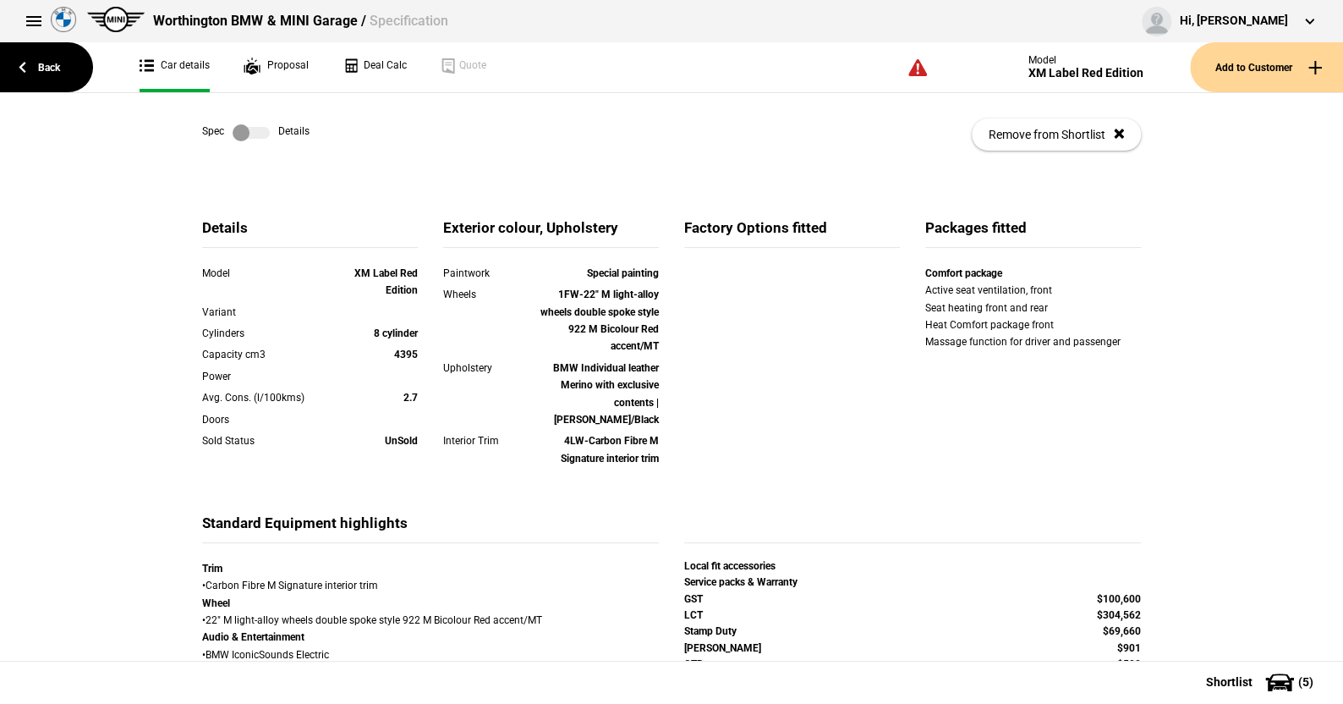
click at [261, 135] on label at bounding box center [251, 132] width 37 height 17
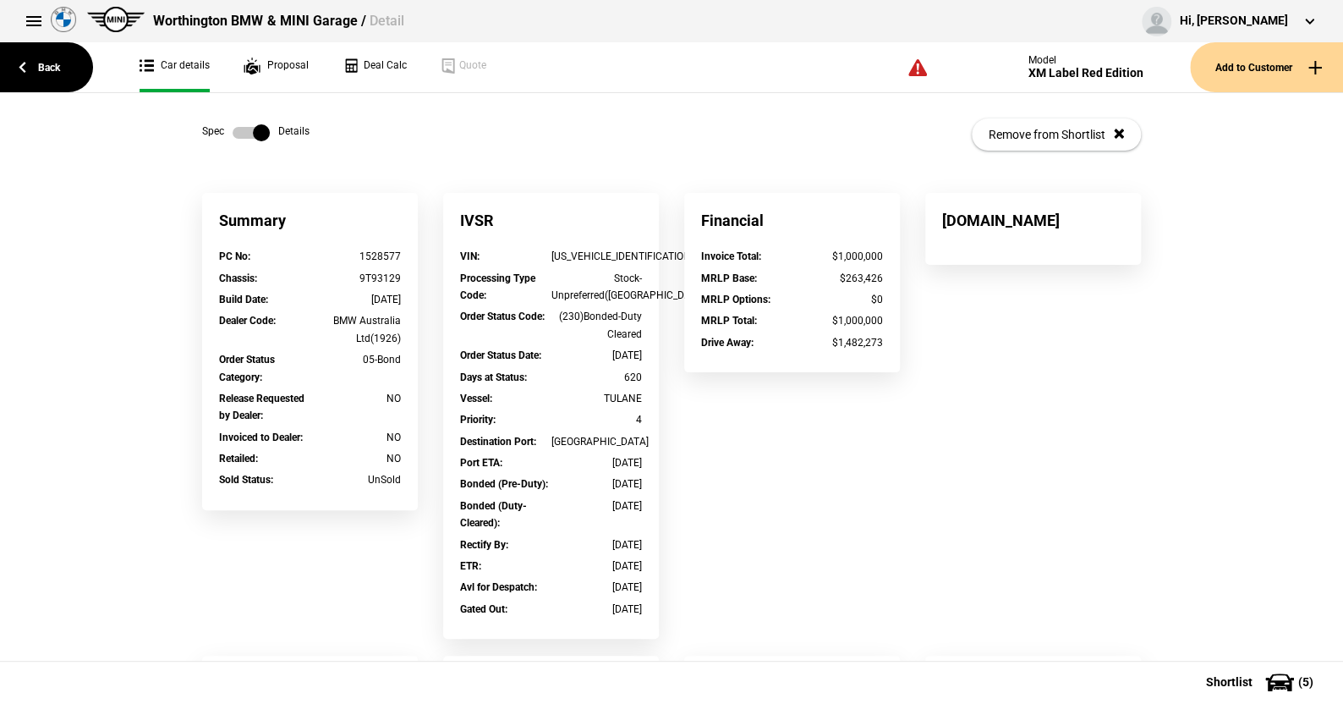
click at [233, 129] on label at bounding box center [251, 132] width 37 height 17
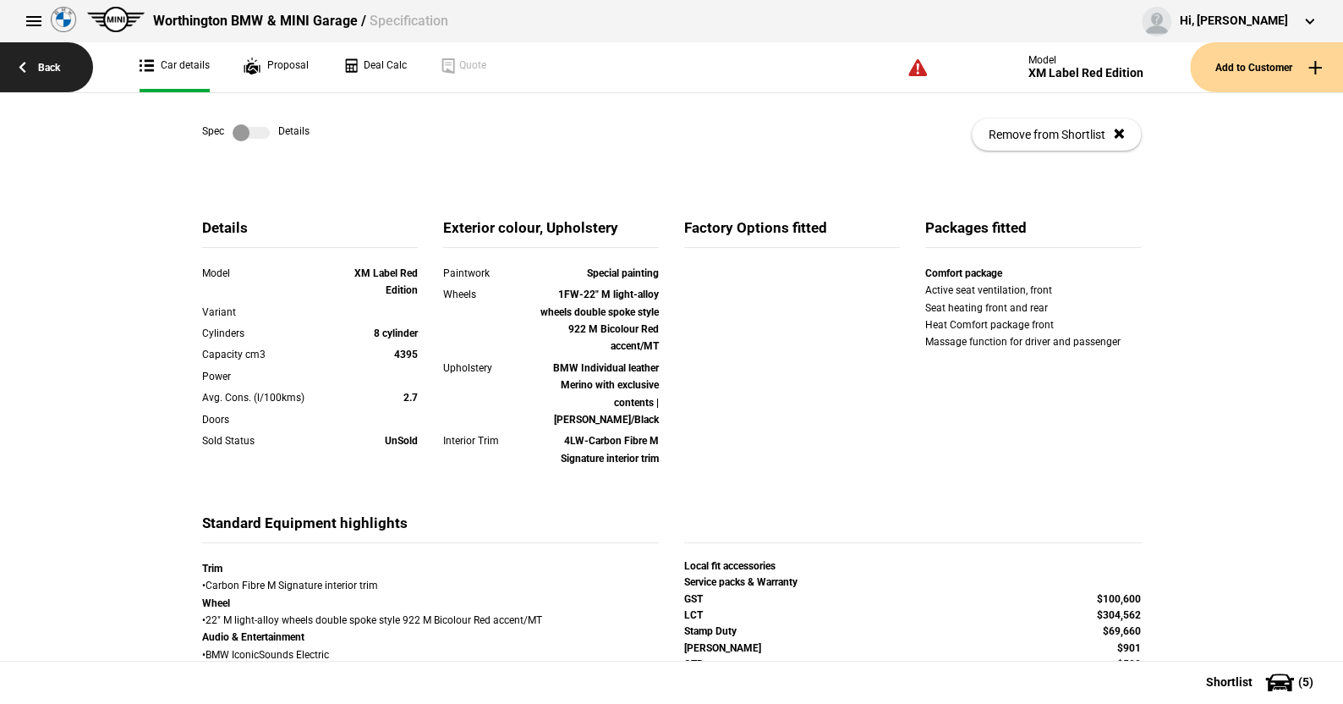
click at [55, 63] on link "Back" at bounding box center [46, 67] width 93 height 50
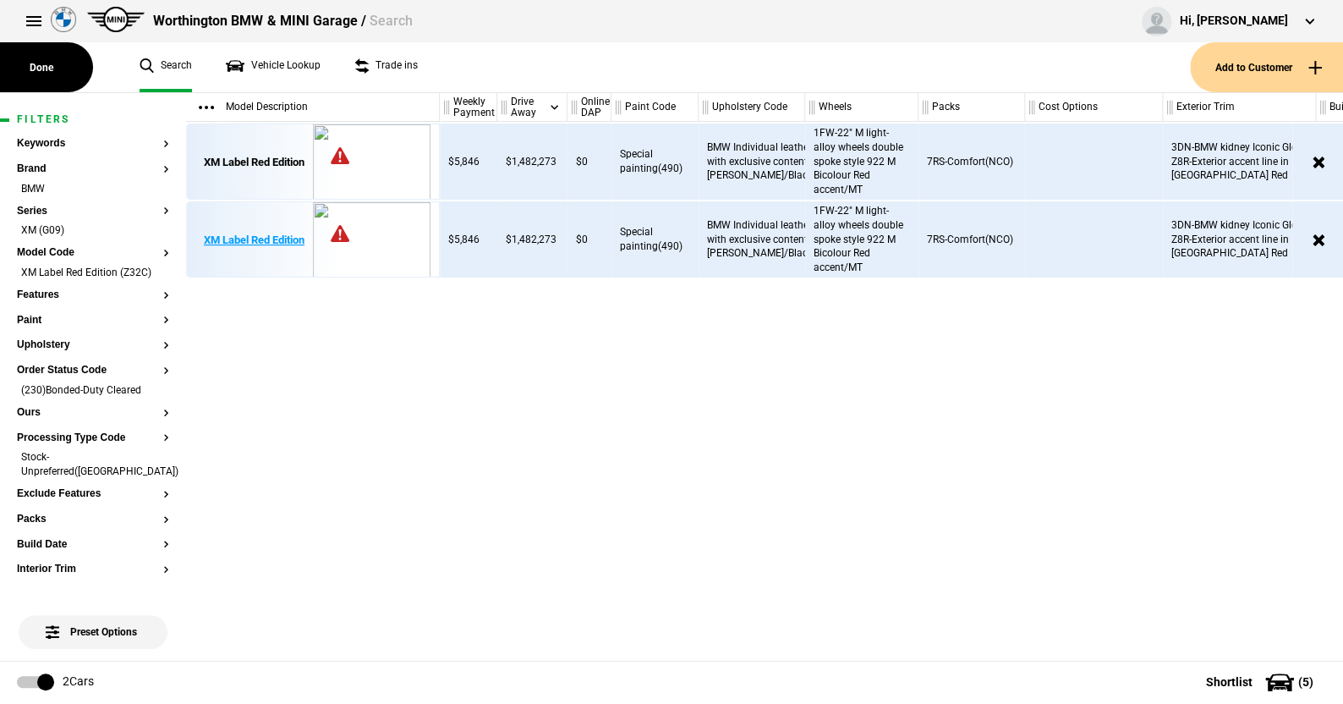
click at [273, 240] on div "XM Label Red Edition" at bounding box center [254, 240] width 101 height 15
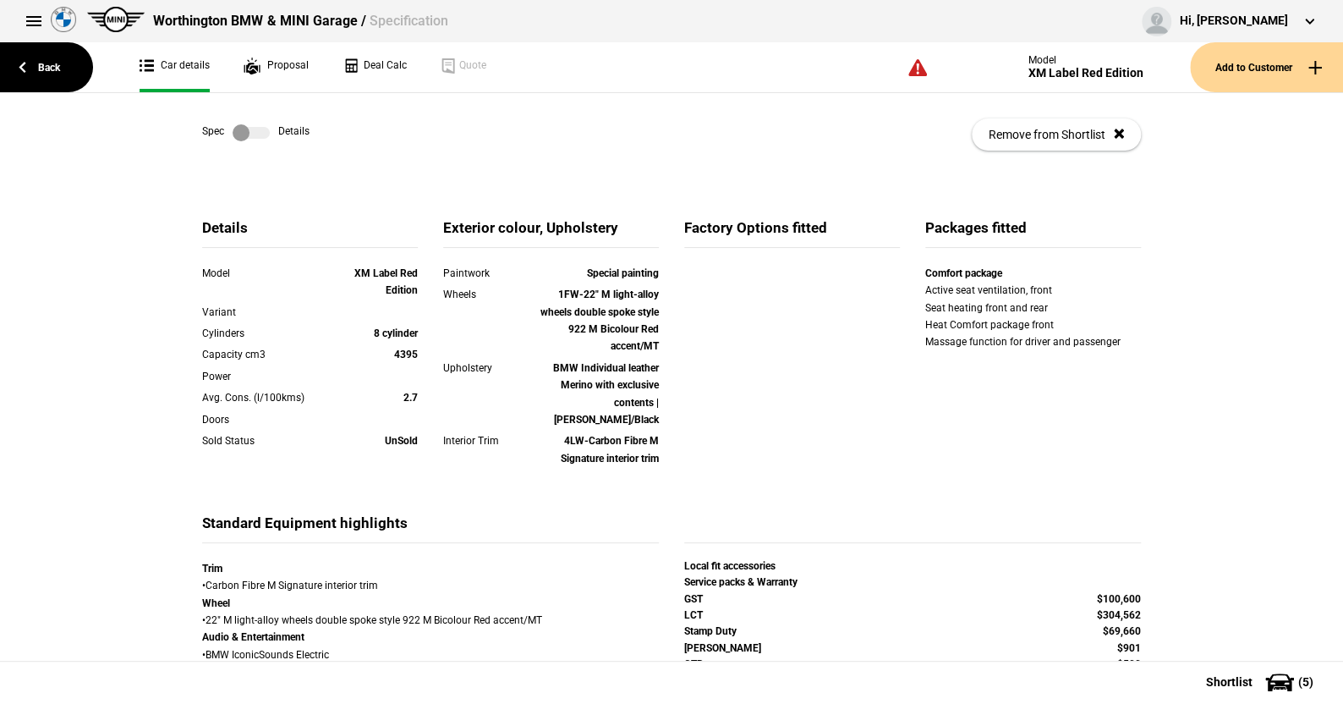
click at [257, 131] on label at bounding box center [251, 132] width 37 height 17
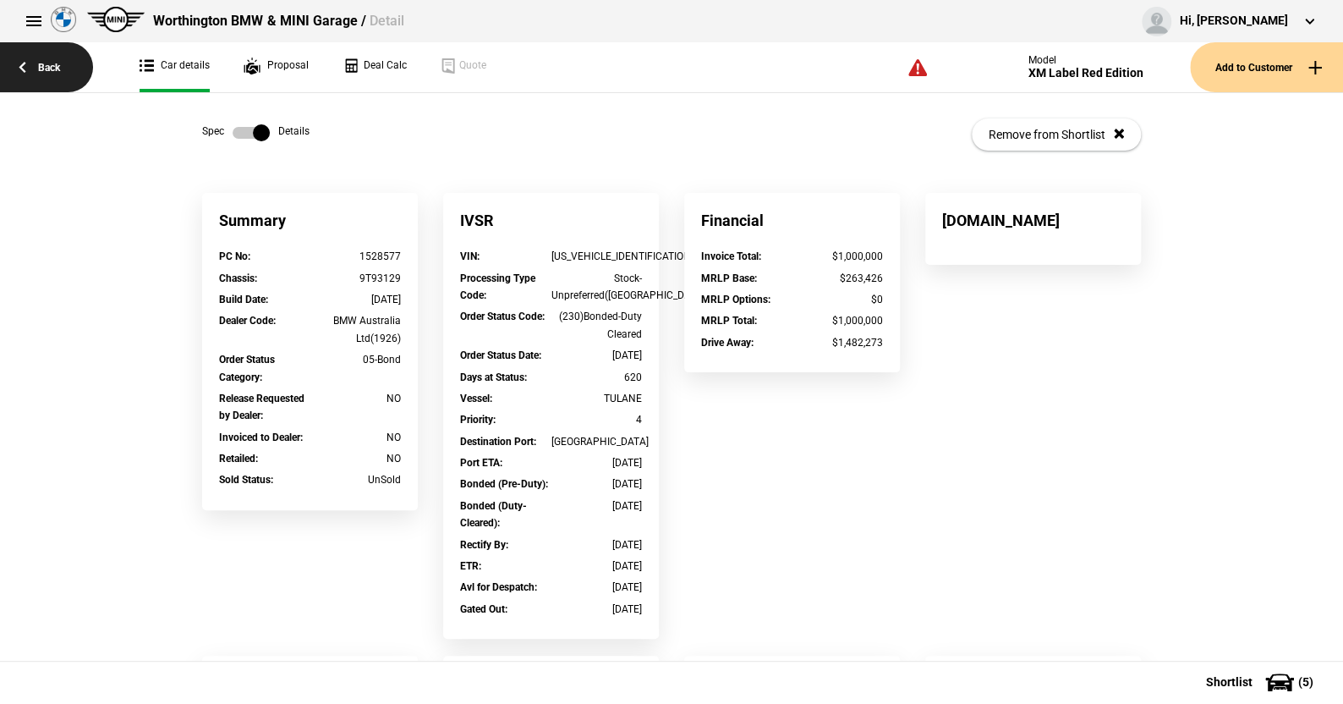
click at [48, 63] on link "Back" at bounding box center [46, 67] width 93 height 50
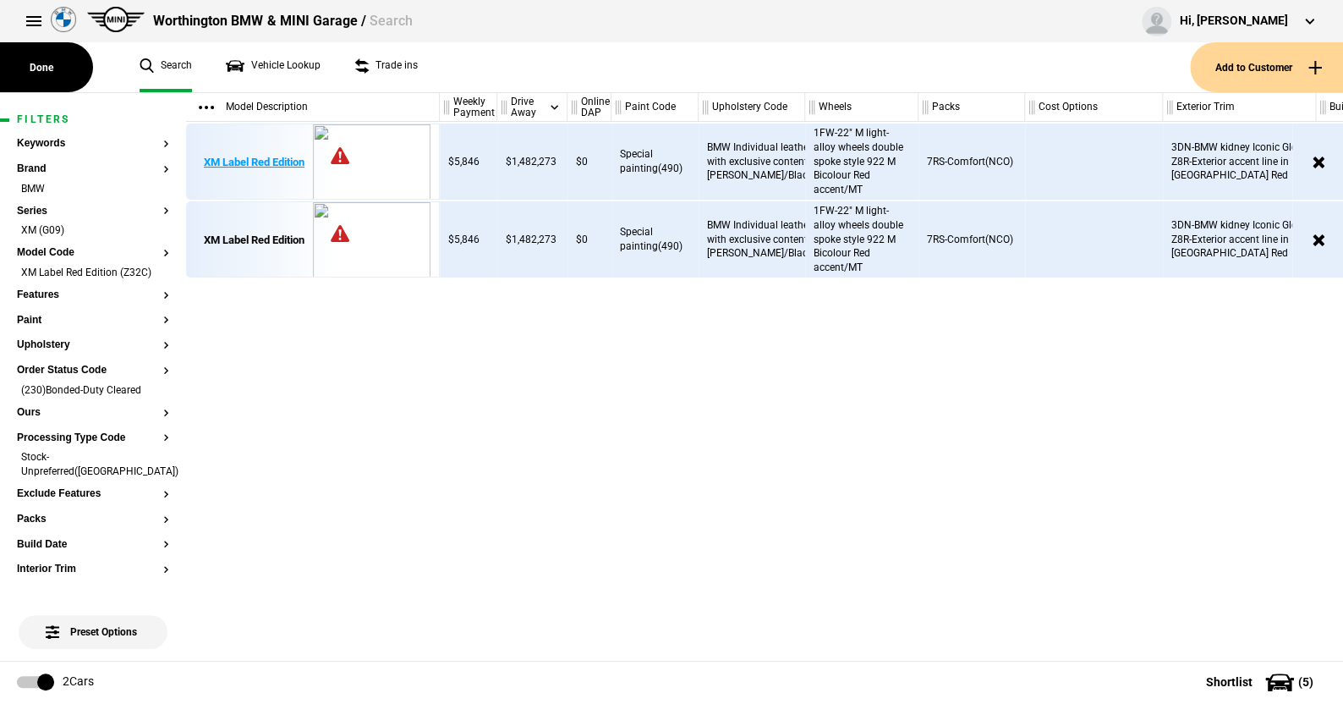
click at [257, 160] on div "XM Label Red Edition" at bounding box center [254, 162] width 101 height 15
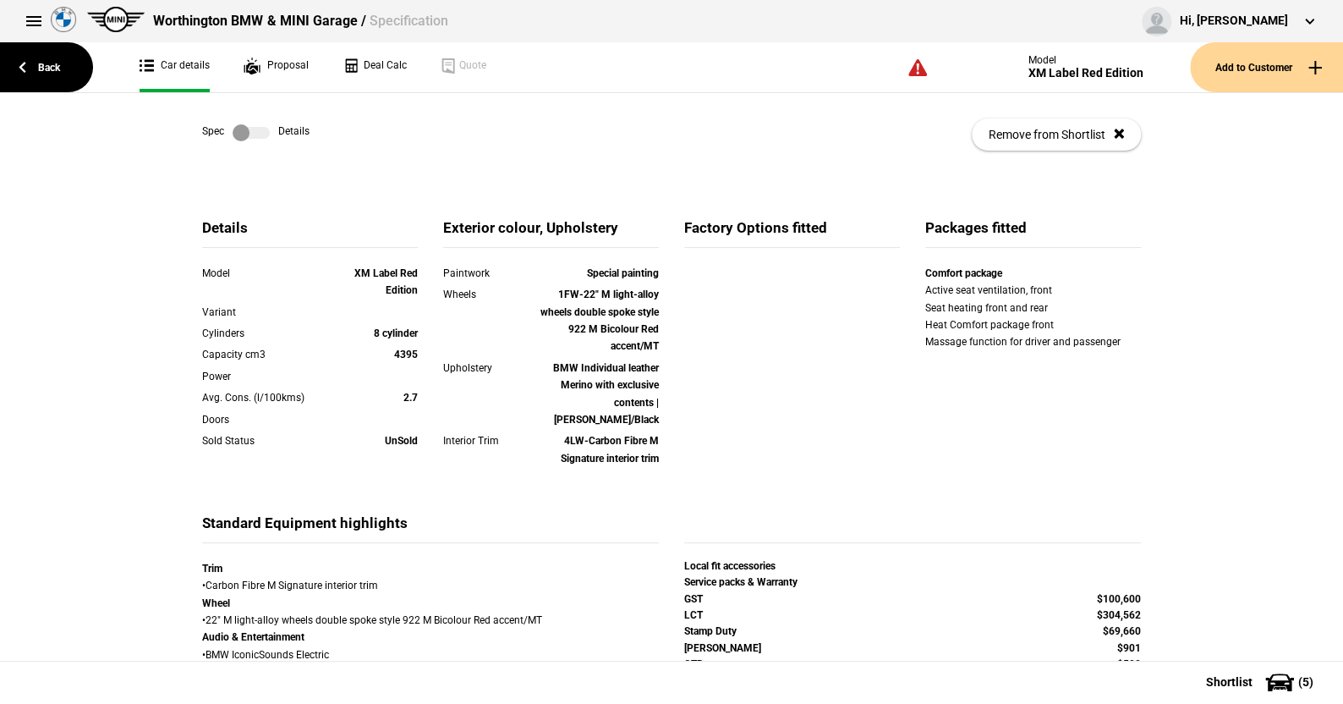
click at [256, 127] on label at bounding box center [251, 132] width 37 height 17
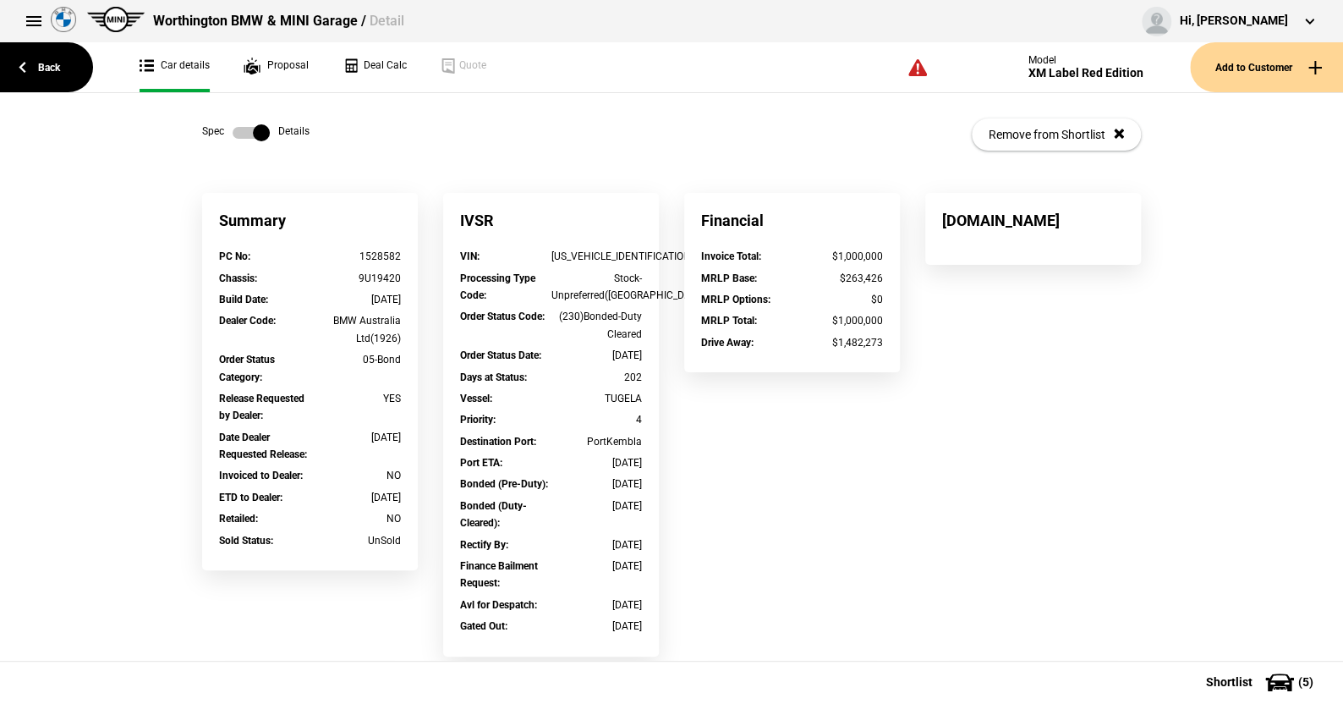
click at [233, 129] on label at bounding box center [251, 132] width 37 height 17
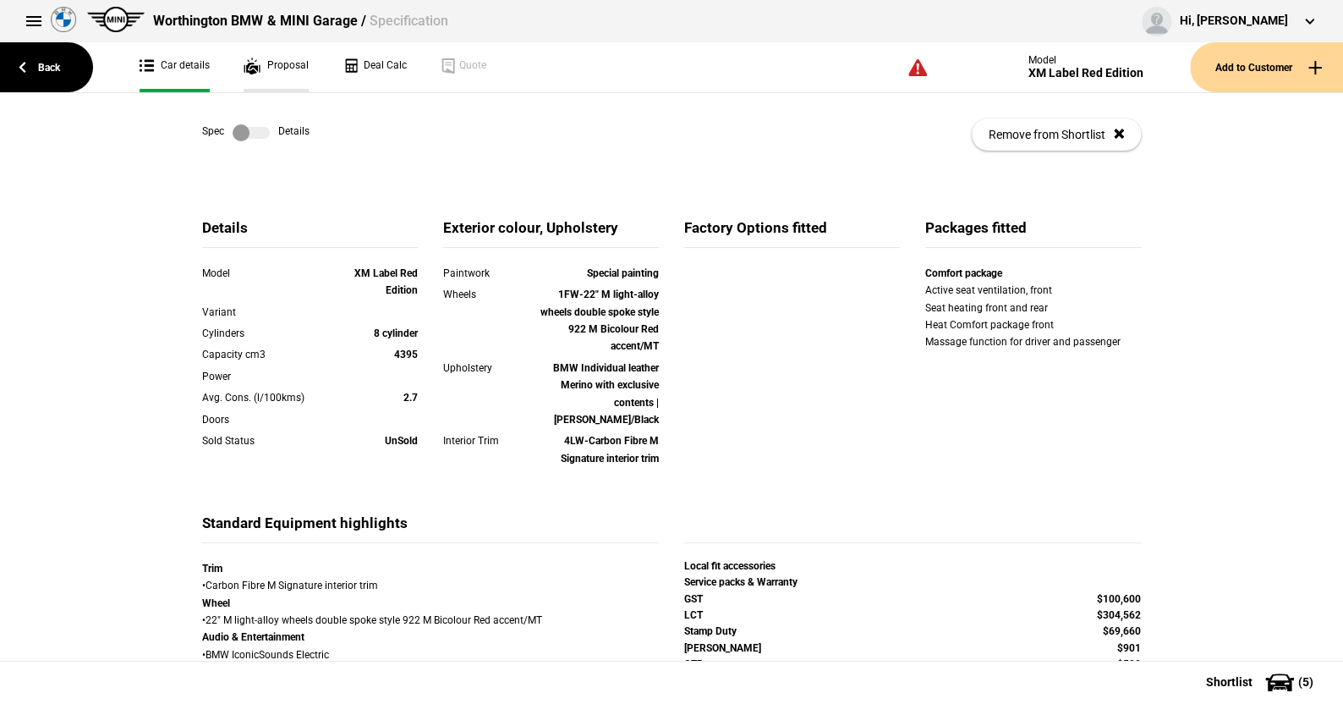
click at [277, 61] on link "Proposal" at bounding box center [276, 67] width 65 height 50
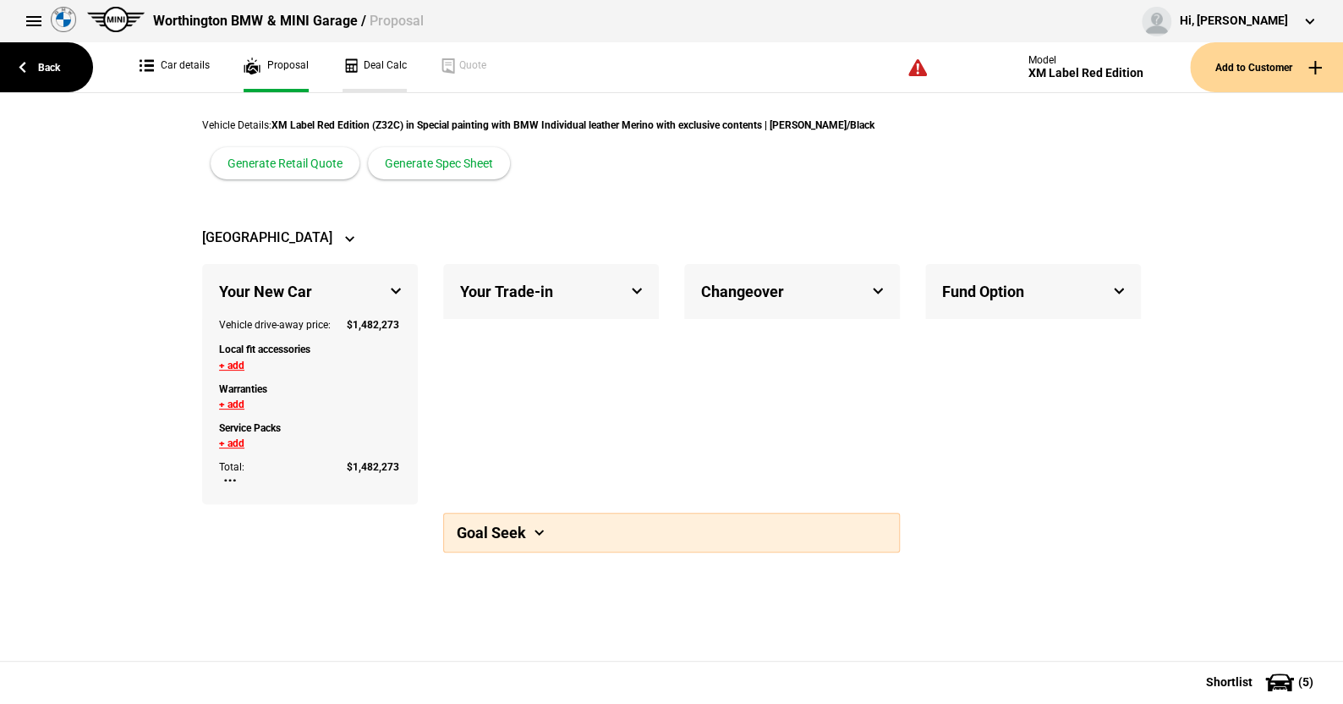
click at [377, 63] on link "Deal Calc" at bounding box center [375, 67] width 64 height 50
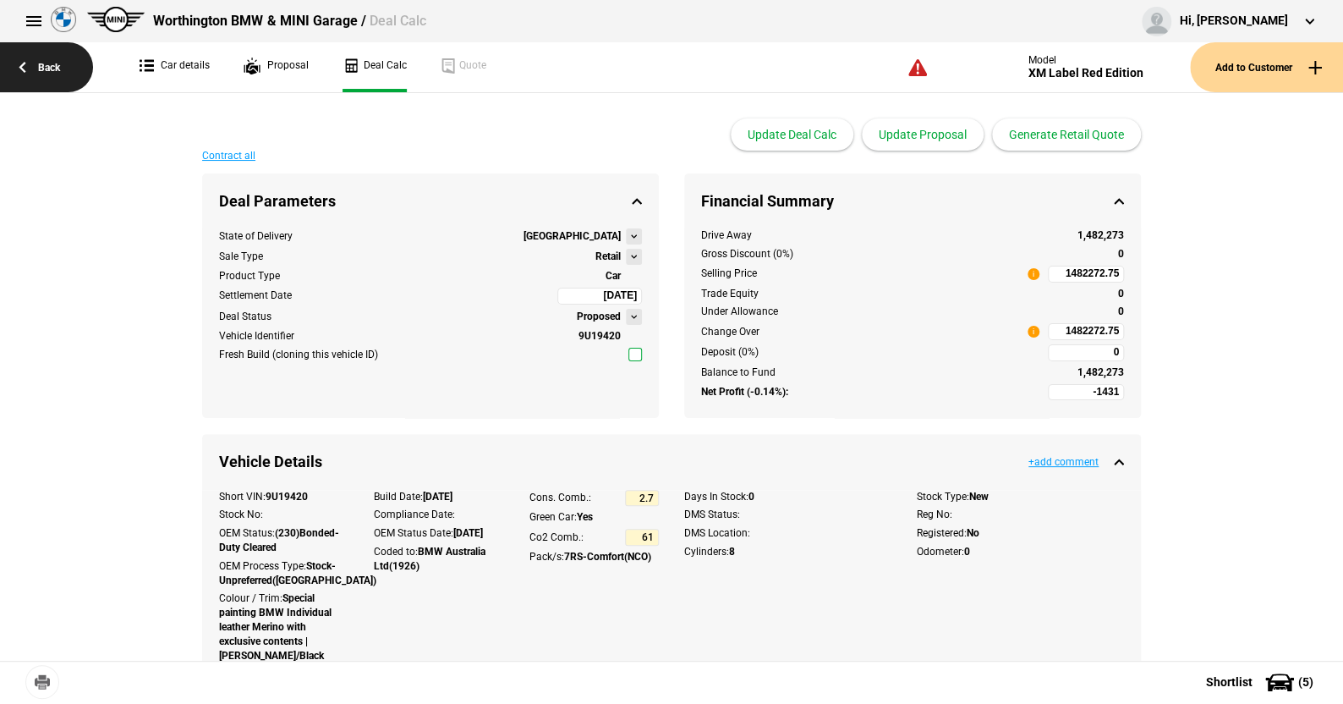
click at [50, 66] on link "Back" at bounding box center [46, 67] width 93 height 50
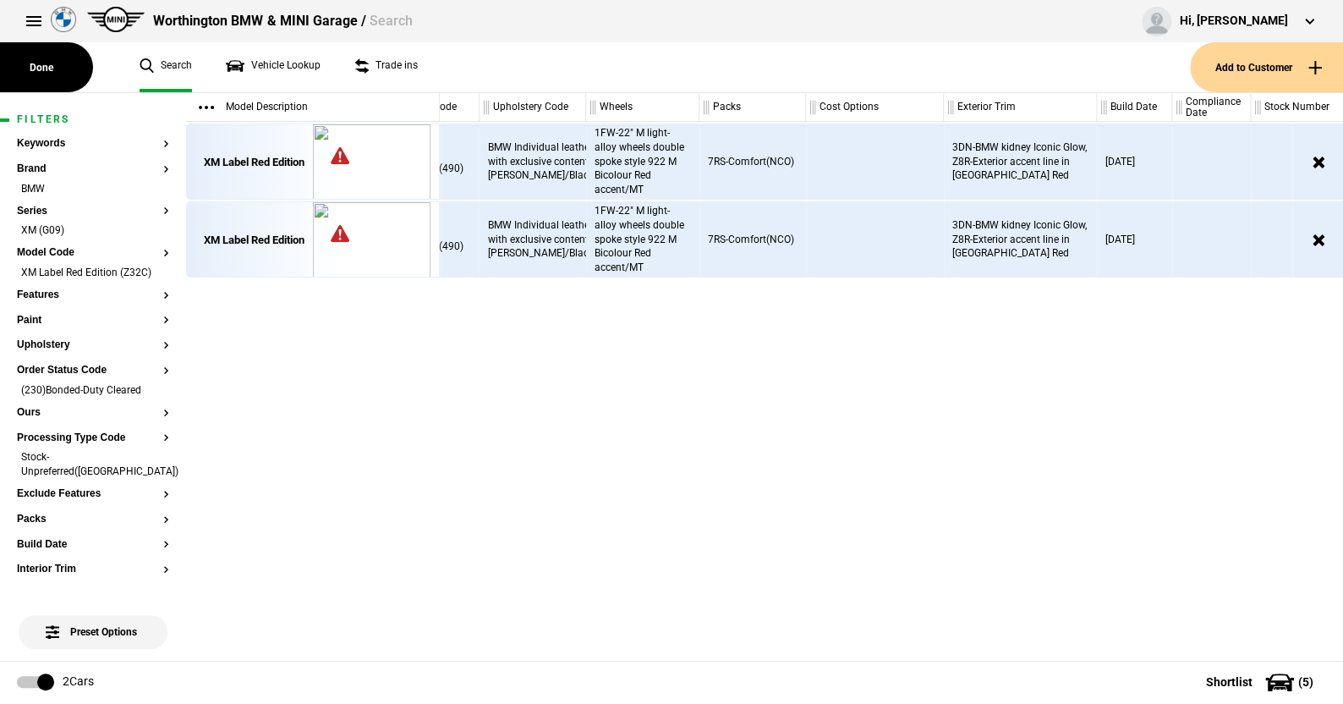
scroll to position [0, 219]
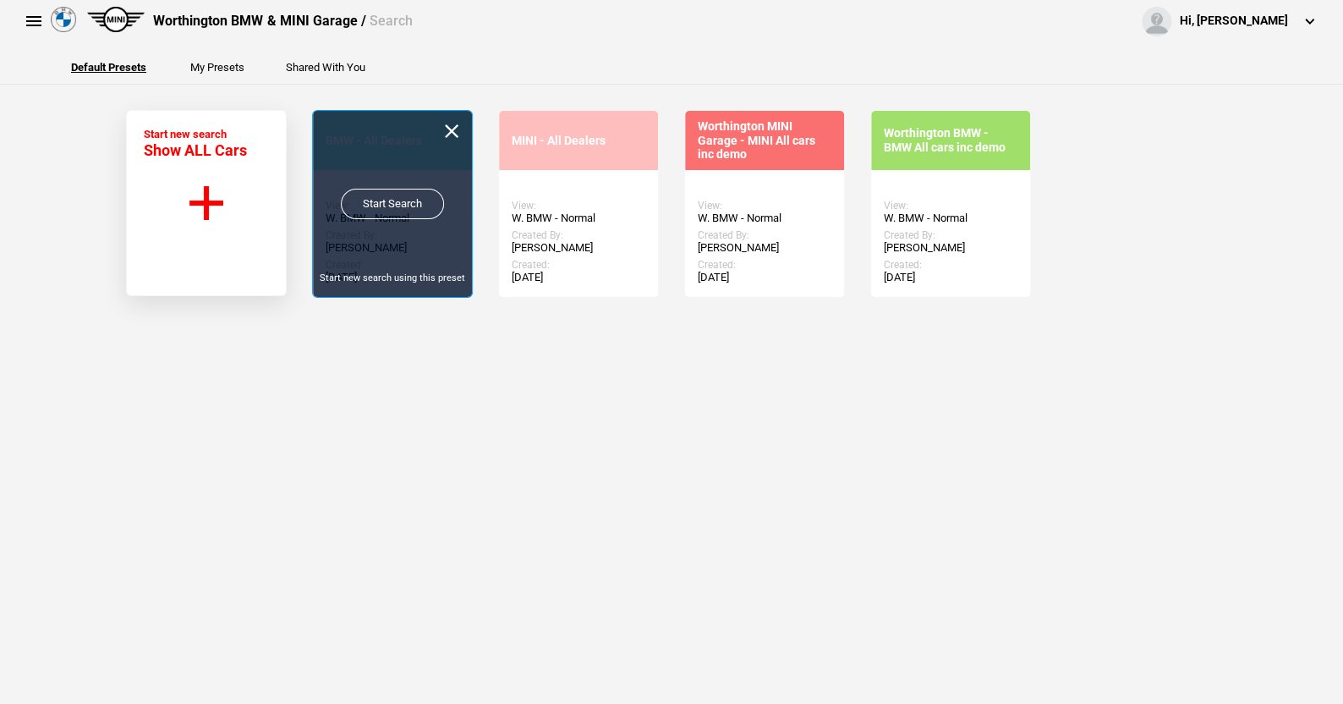
click at [382, 202] on link "Start Search" at bounding box center [392, 204] width 103 height 30
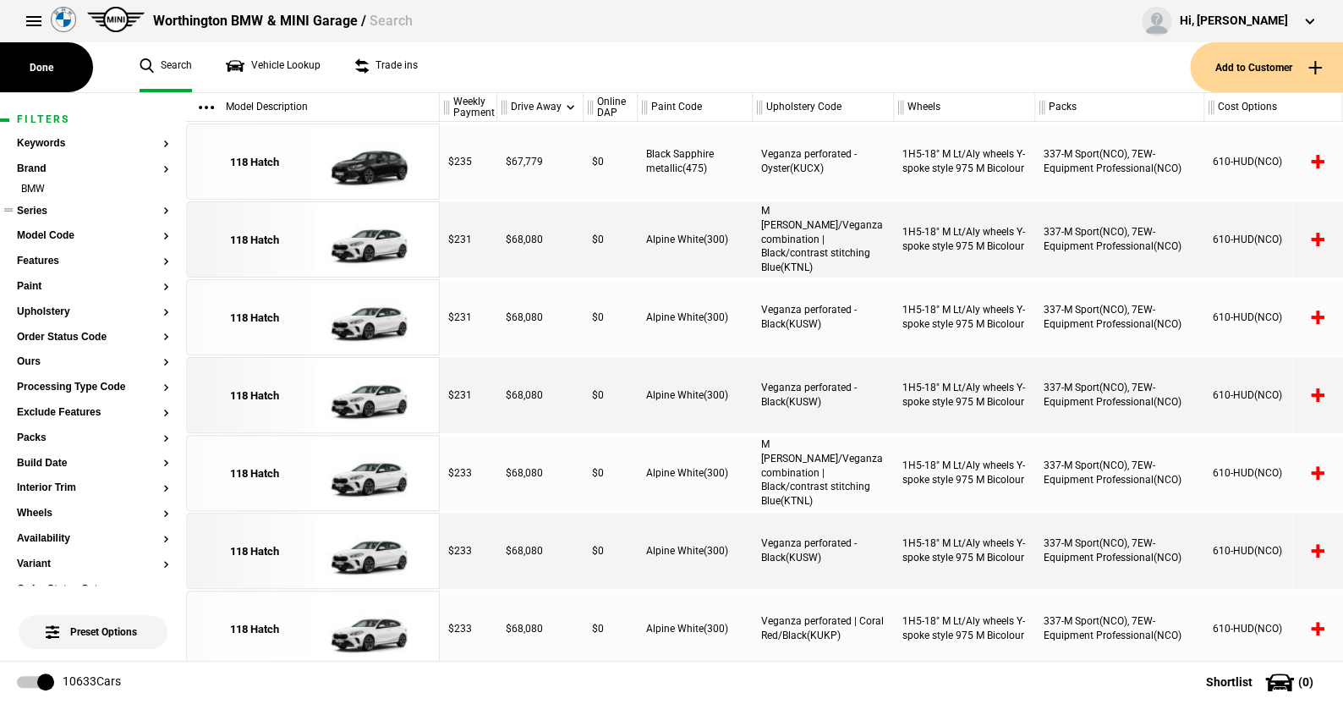
click at [40, 207] on button "Series" at bounding box center [93, 212] width 152 height 12
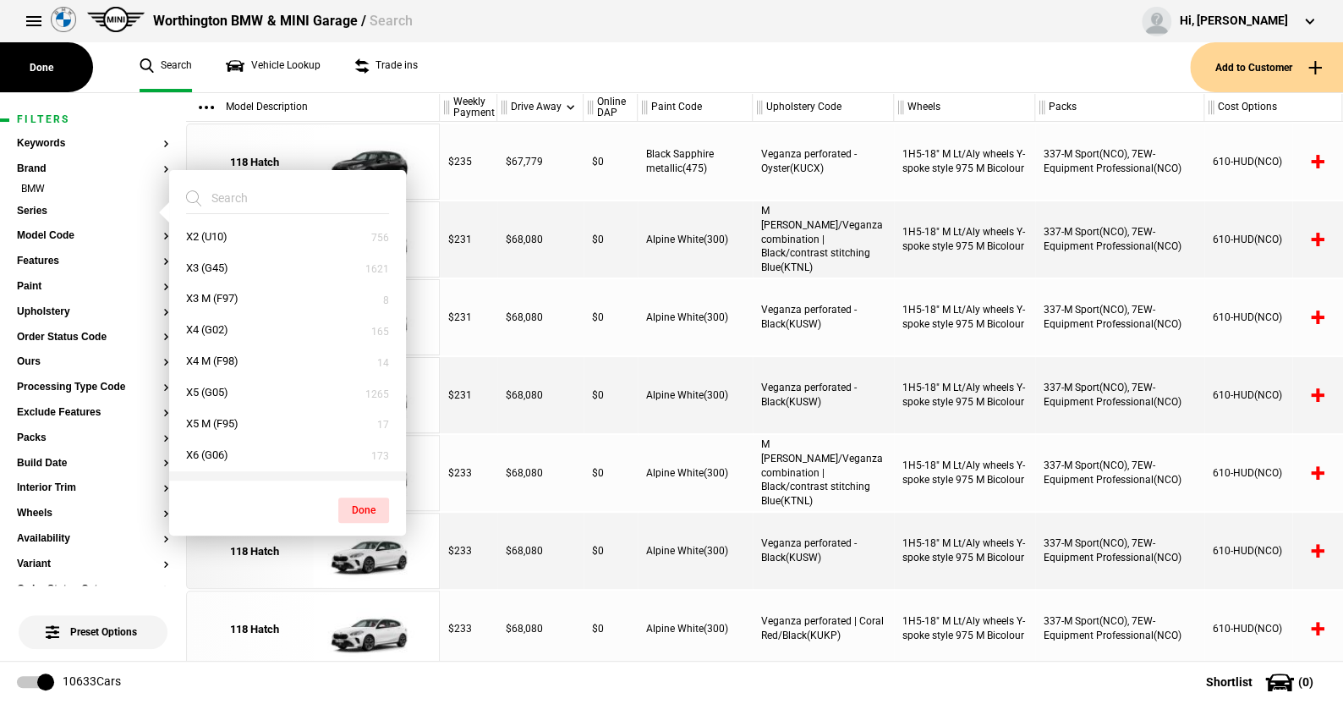
scroll to position [870, 0]
click at [205, 393] on button "X7 (G07)" at bounding box center [287, 402] width 237 height 31
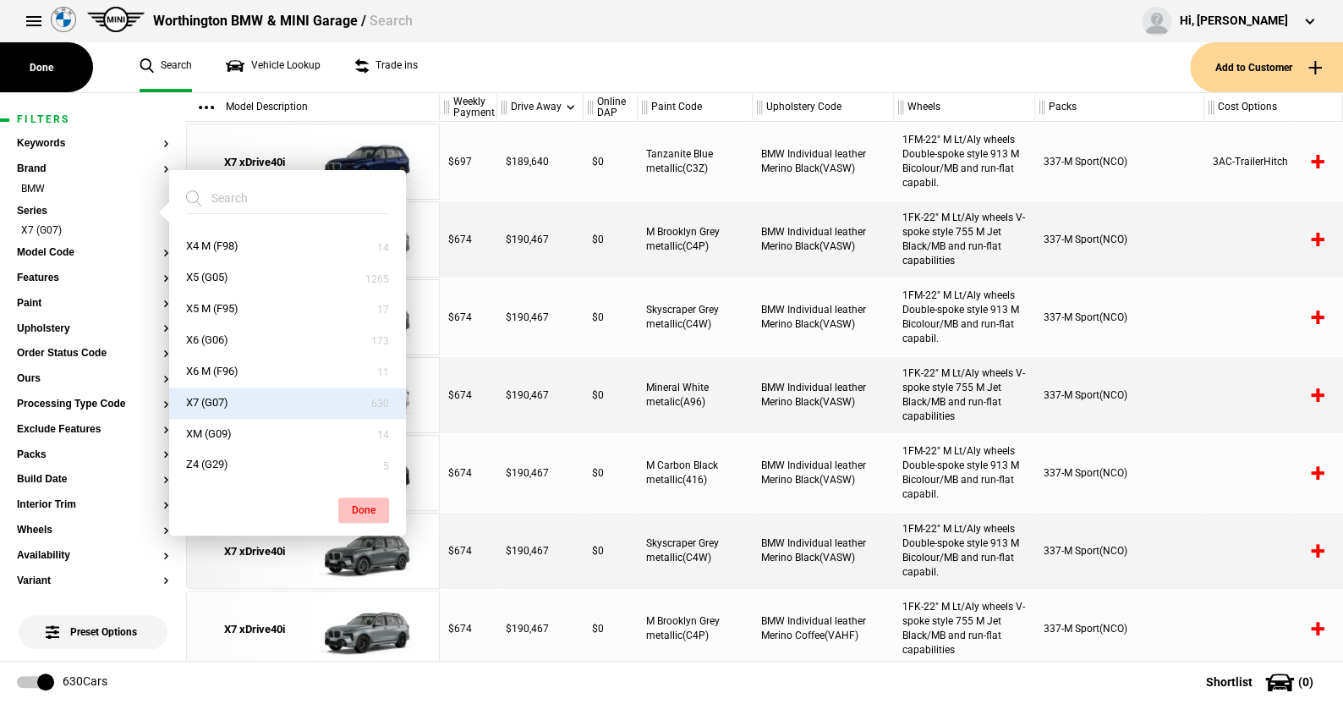
drag, startPoint x: 354, startPoint y: 503, endPoint x: 165, endPoint y: 365, distance: 234.4
click at [351, 499] on button "Done" at bounding box center [363, 509] width 51 height 25
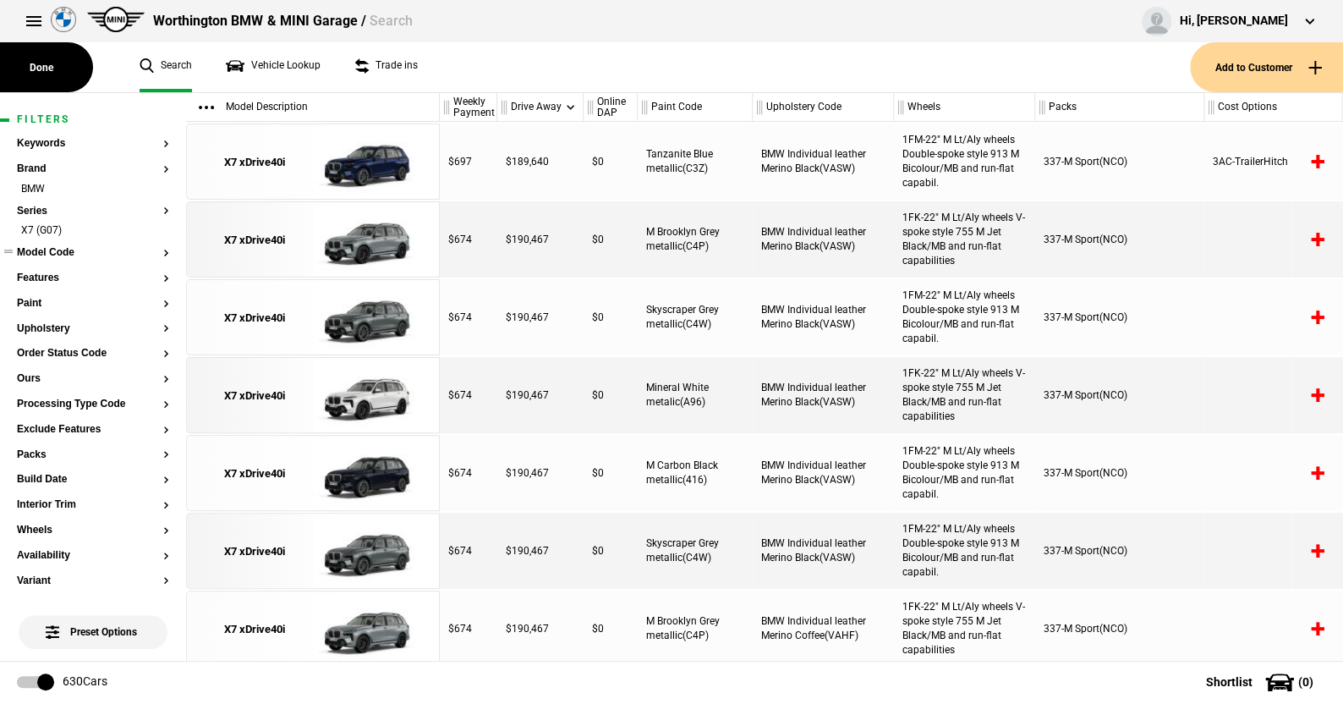
click at [65, 255] on button "Model Code" at bounding box center [93, 253] width 152 height 12
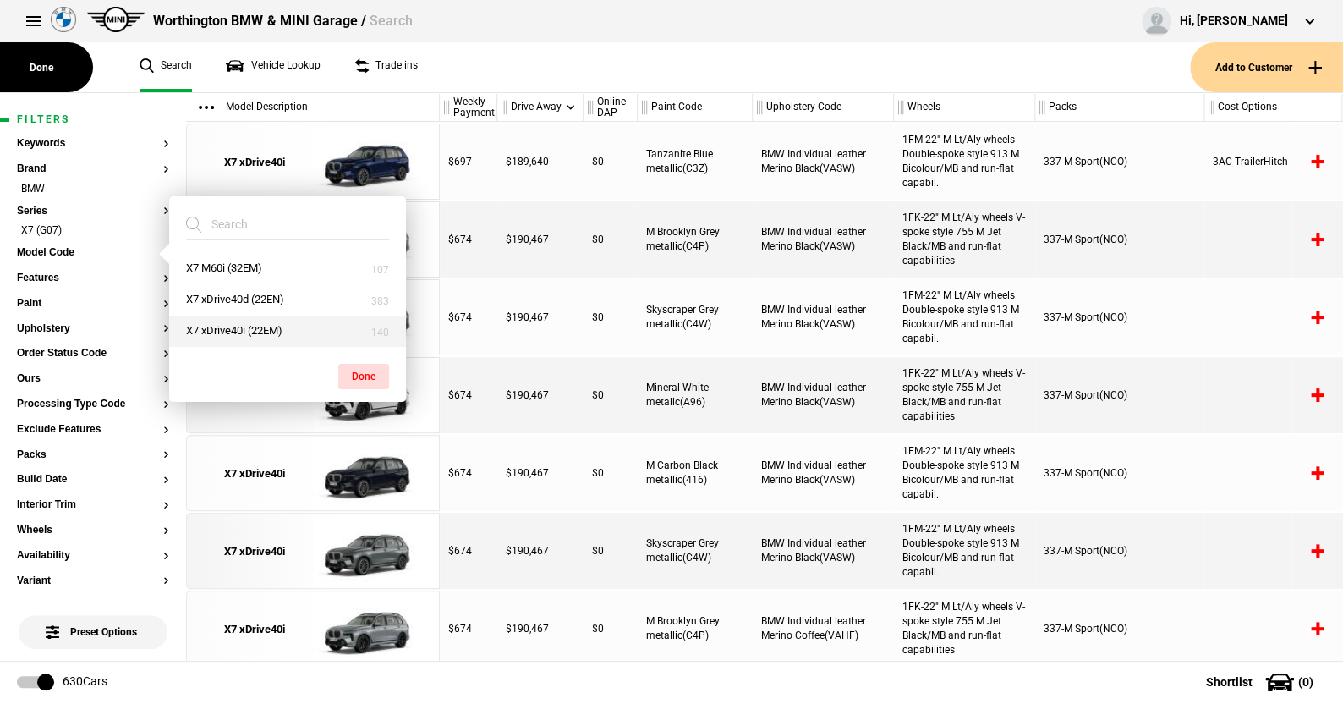
click at [237, 327] on button "X7 xDrive40i (22EM)" at bounding box center [287, 331] width 237 height 31
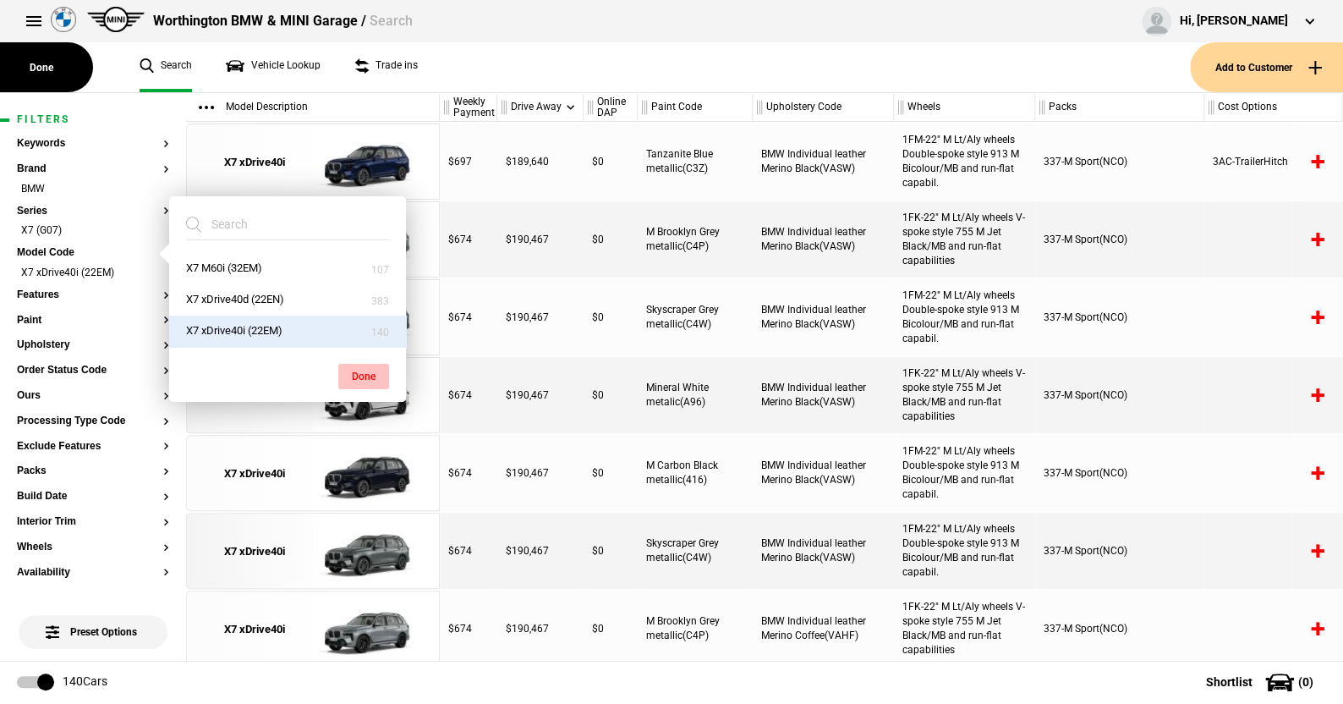
click at [366, 366] on button "Done" at bounding box center [363, 376] width 51 height 25
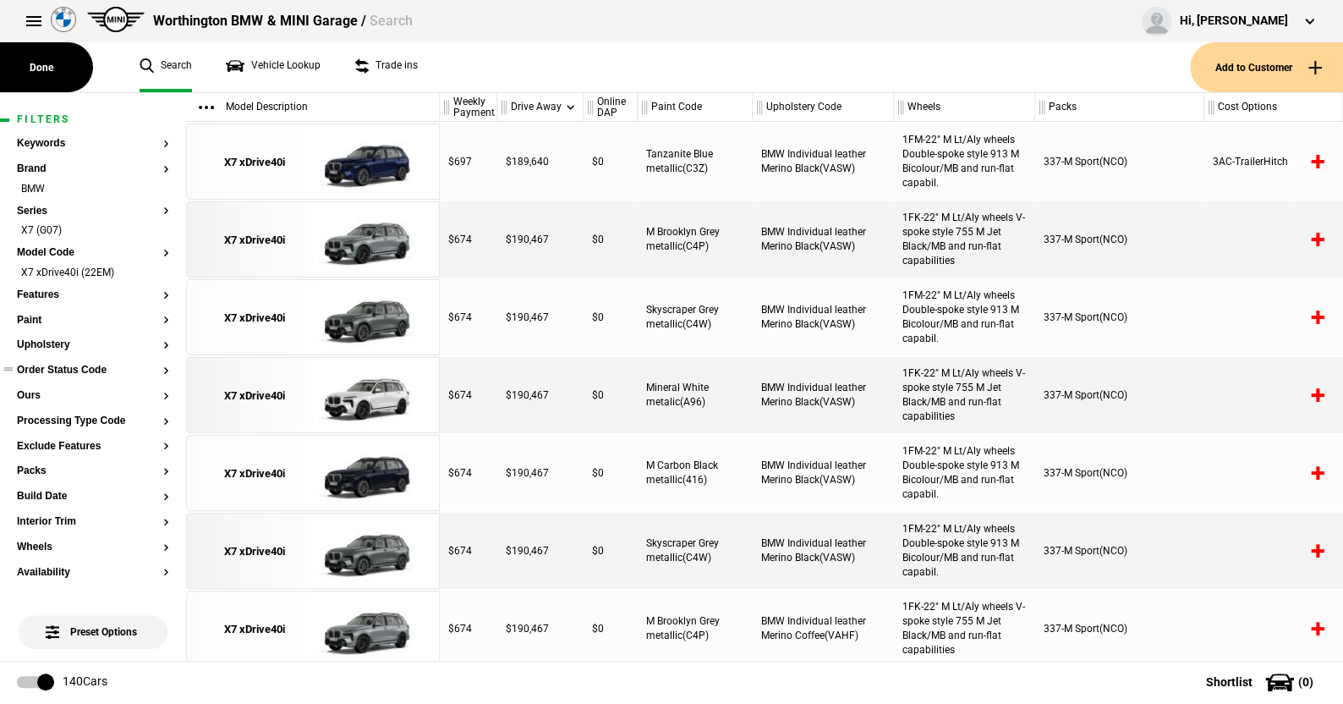
click at [75, 367] on button "Order Status Code" at bounding box center [93, 371] width 152 height 12
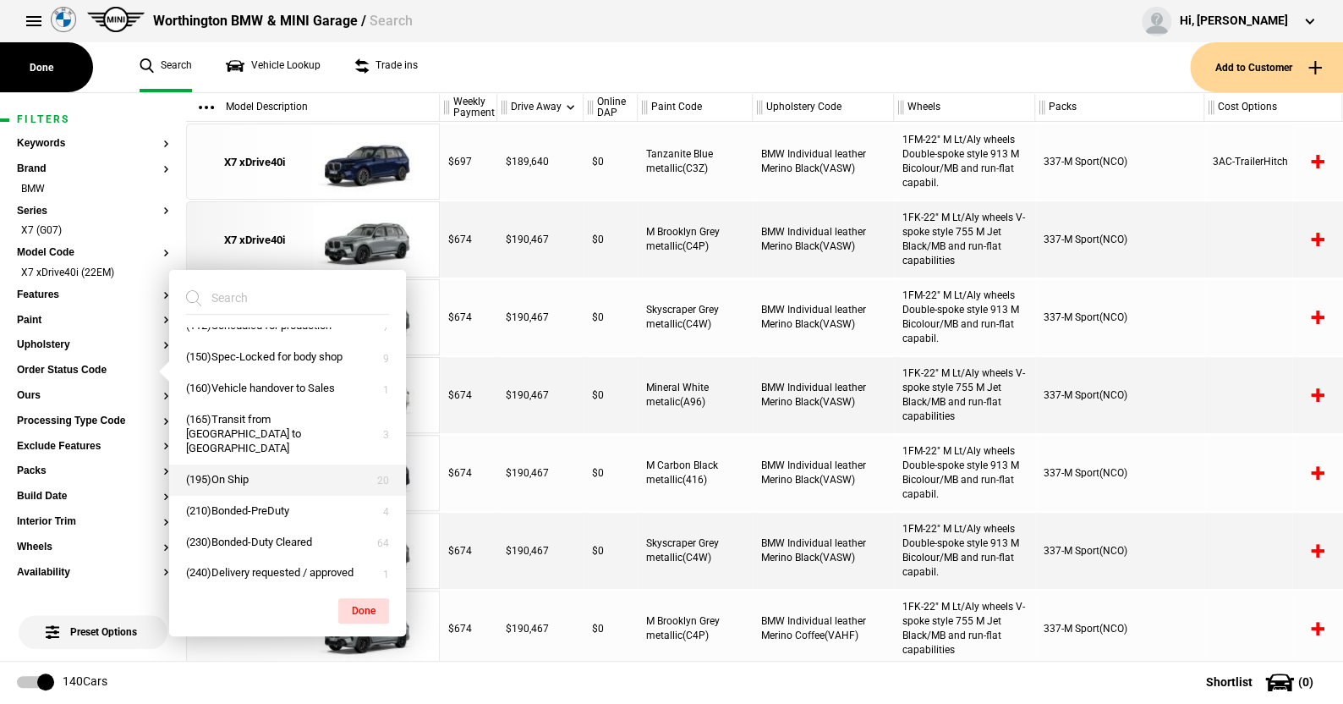
scroll to position [72, 0]
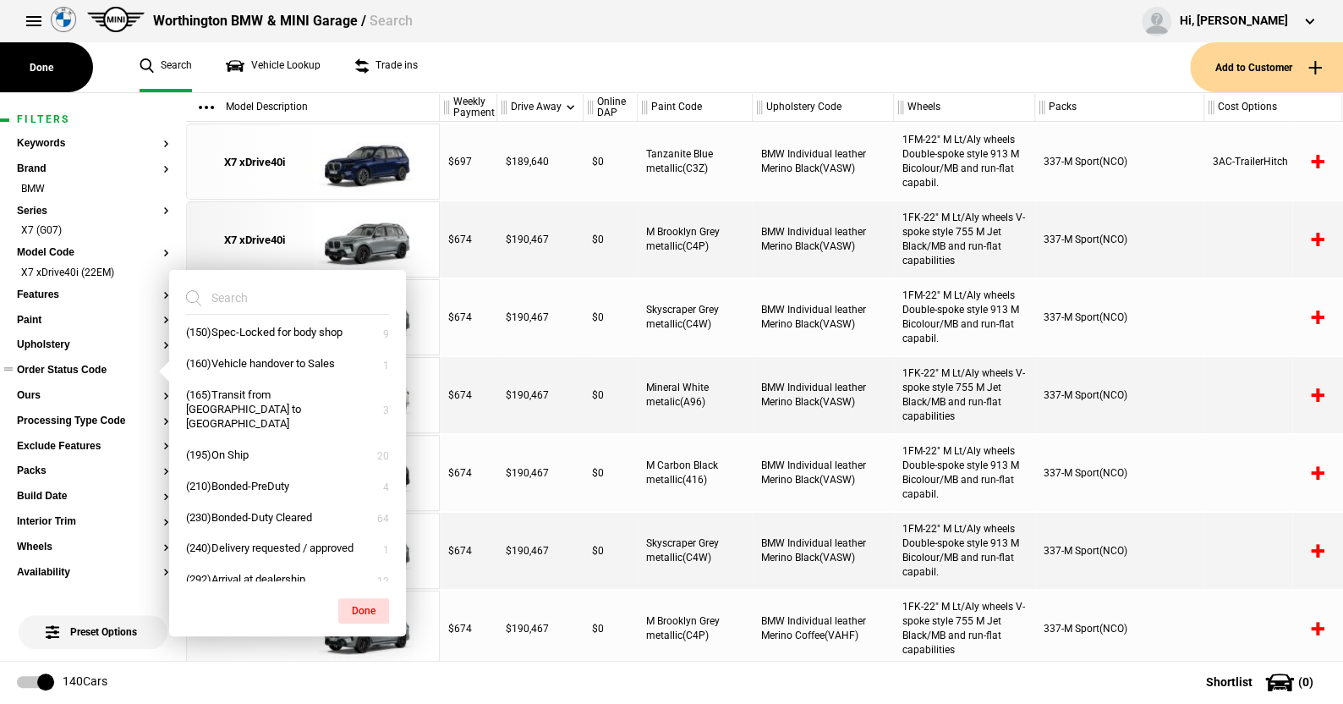
click at [78, 365] on button "Order Status Code" at bounding box center [93, 371] width 152 height 12
click at [69, 417] on button "Processing Type Code" at bounding box center [93, 421] width 152 height 12
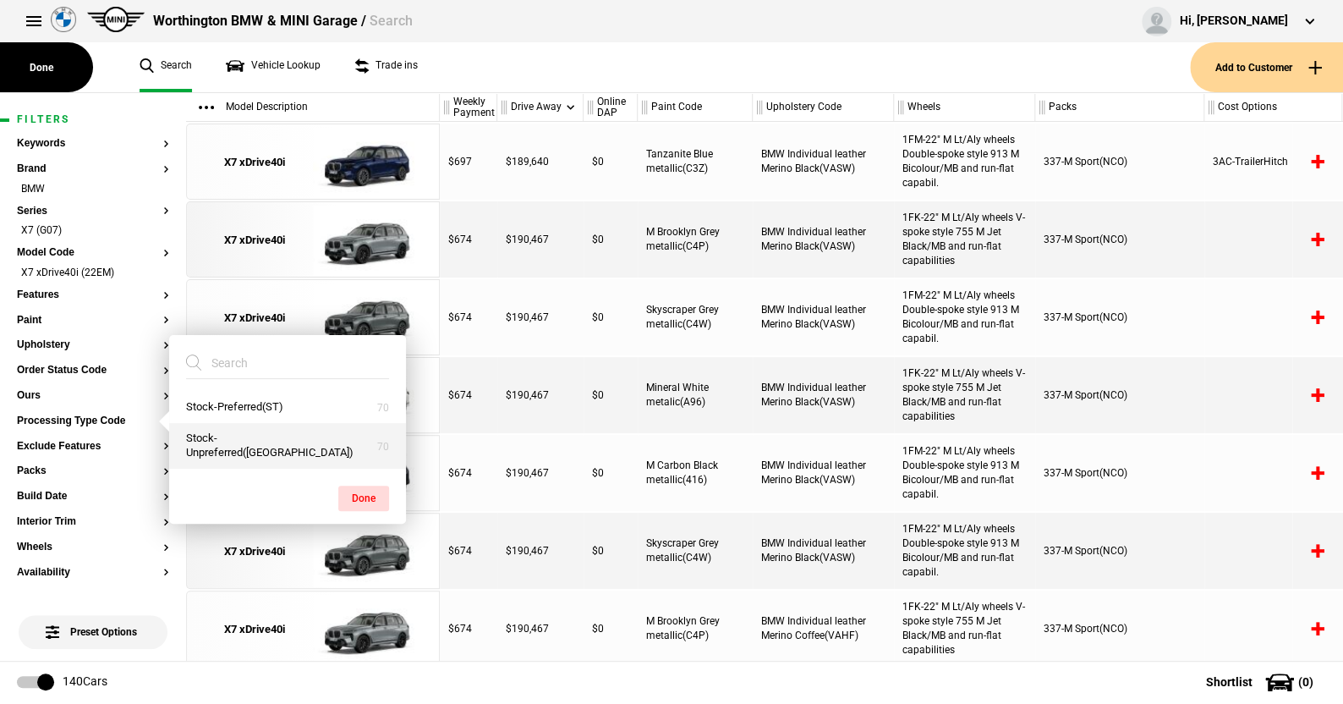
click at [241, 446] on button "Stock-Unpreferred(US)" at bounding box center [287, 446] width 237 height 46
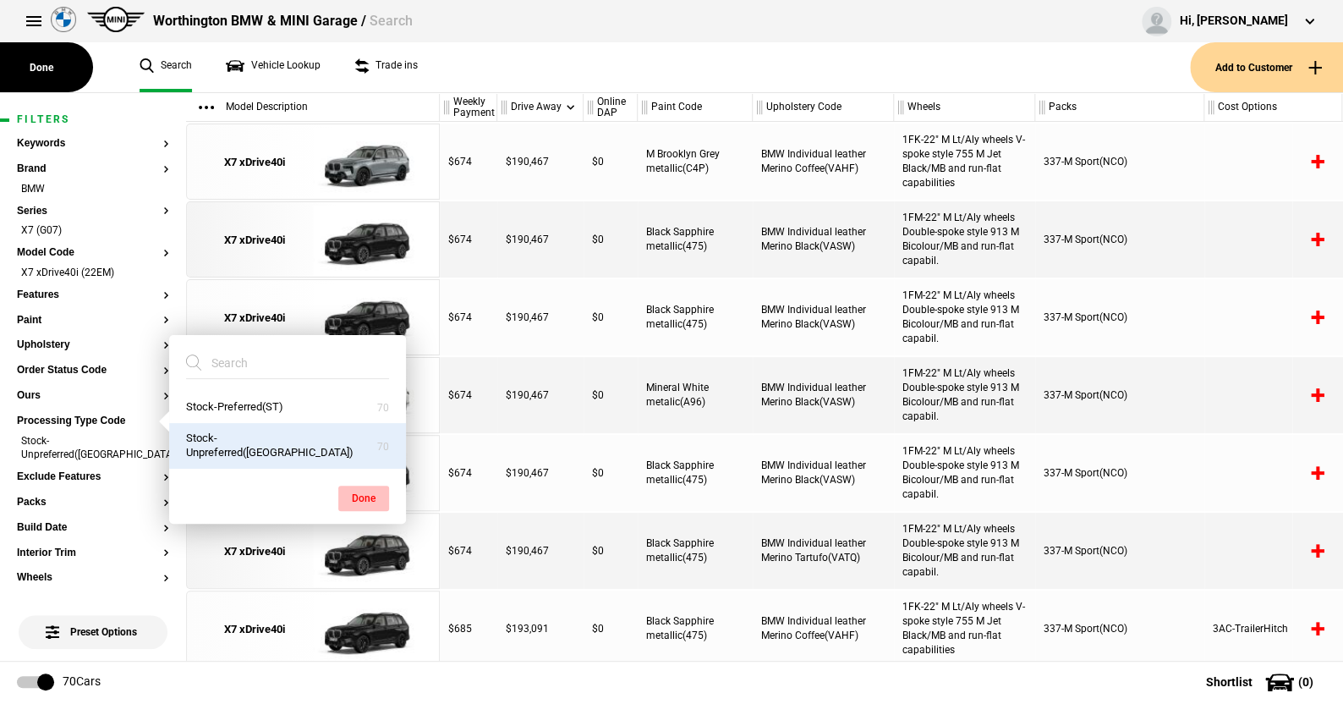
click at [359, 492] on button "Done" at bounding box center [363, 498] width 51 height 25
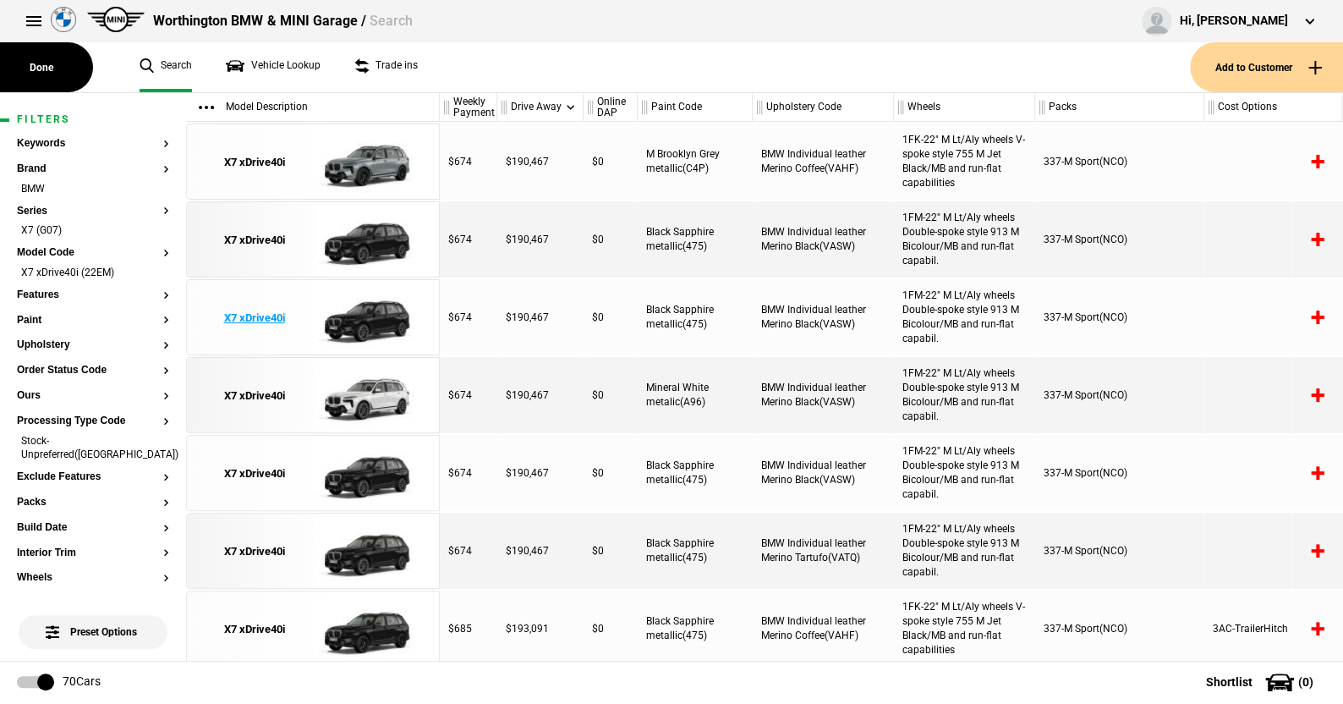
click at [421, 314] on img at bounding box center [372, 318] width 118 height 76
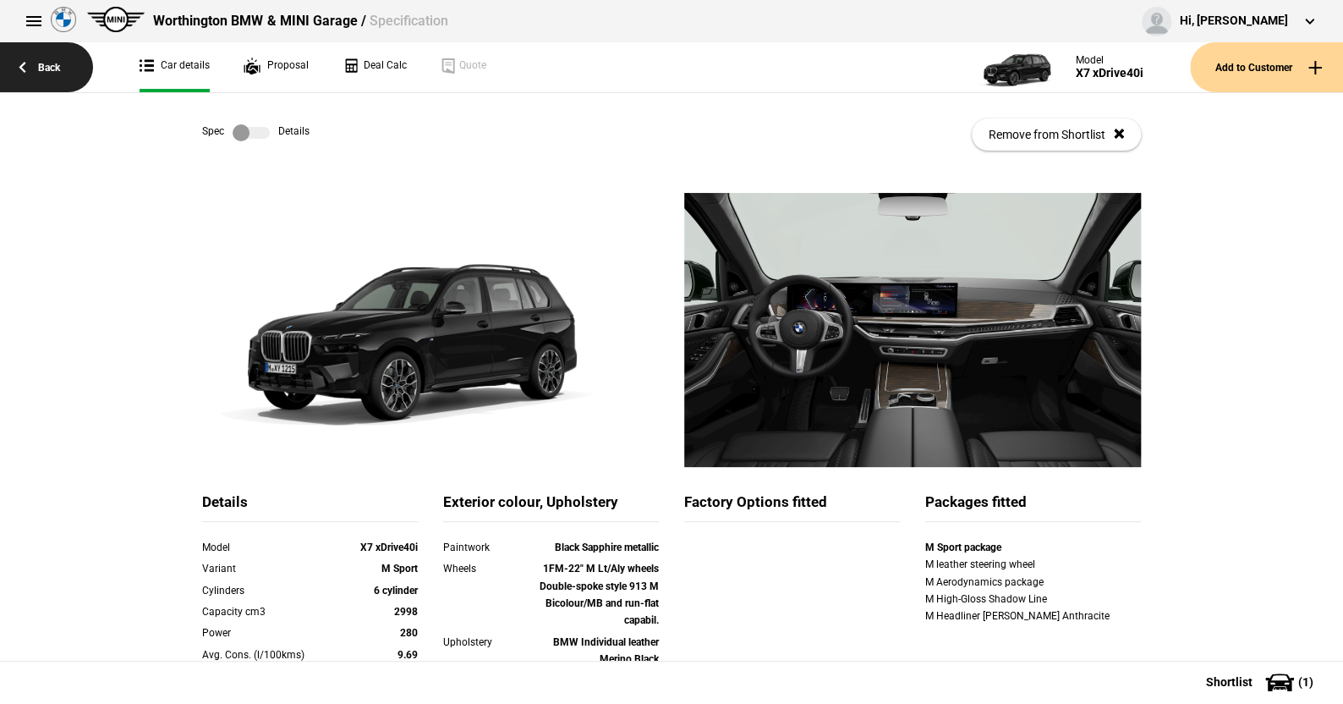
click at [52, 65] on link "Back" at bounding box center [46, 67] width 93 height 50
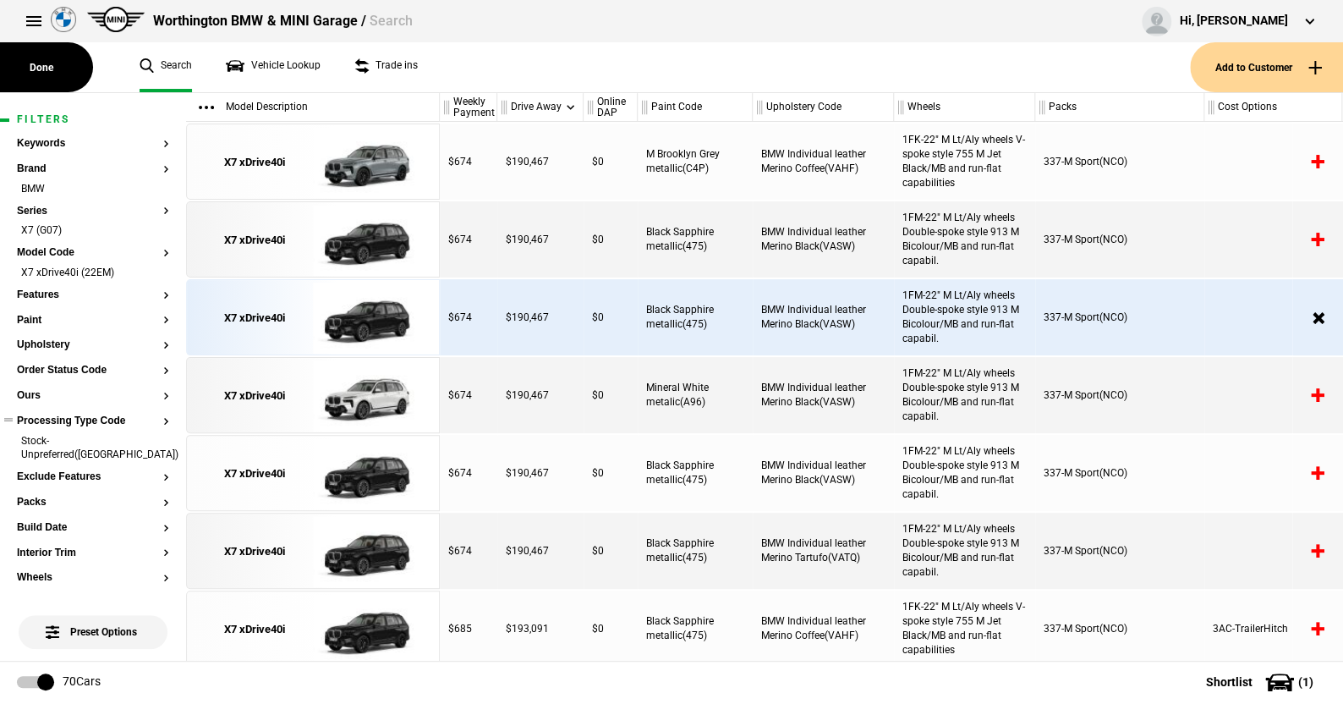
click at [102, 416] on button "Processing Type Code" at bounding box center [93, 421] width 152 height 12
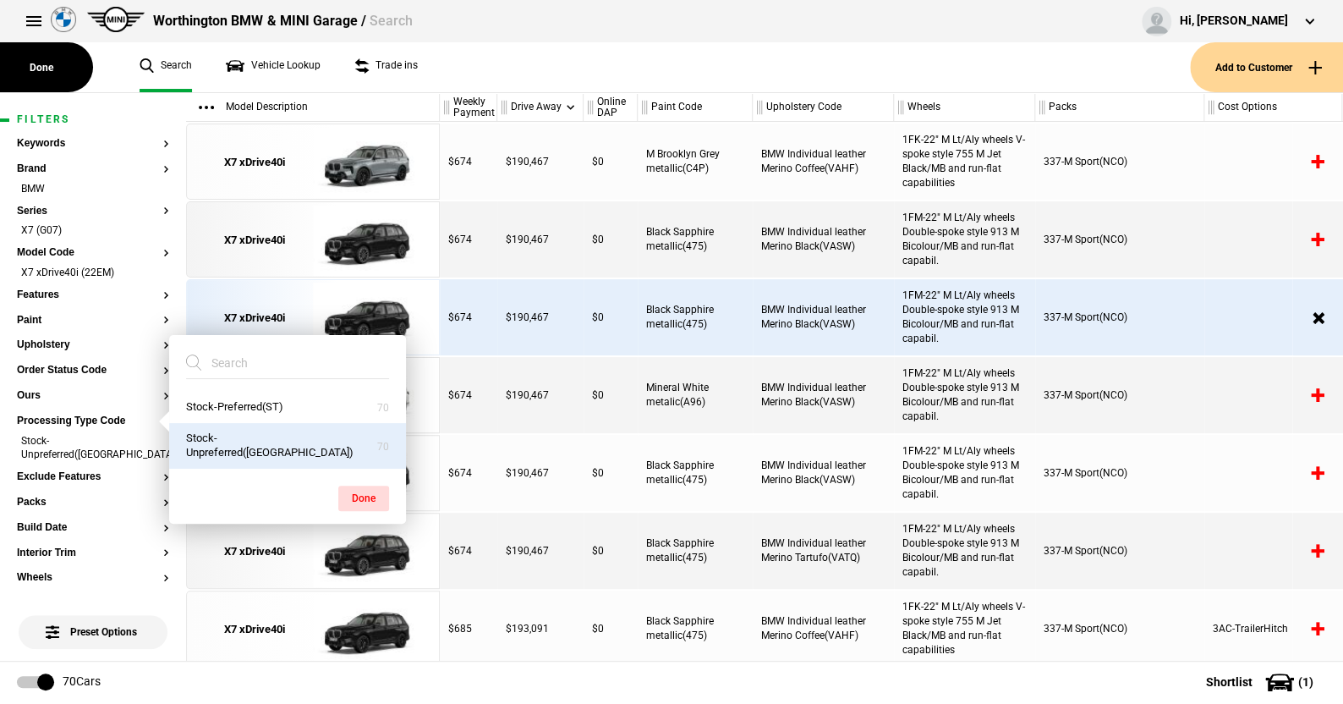
click at [503, 79] on ul "Search Vehicle Lookup Trade ins" at bounding box center [657, 67] width 1068 height 50
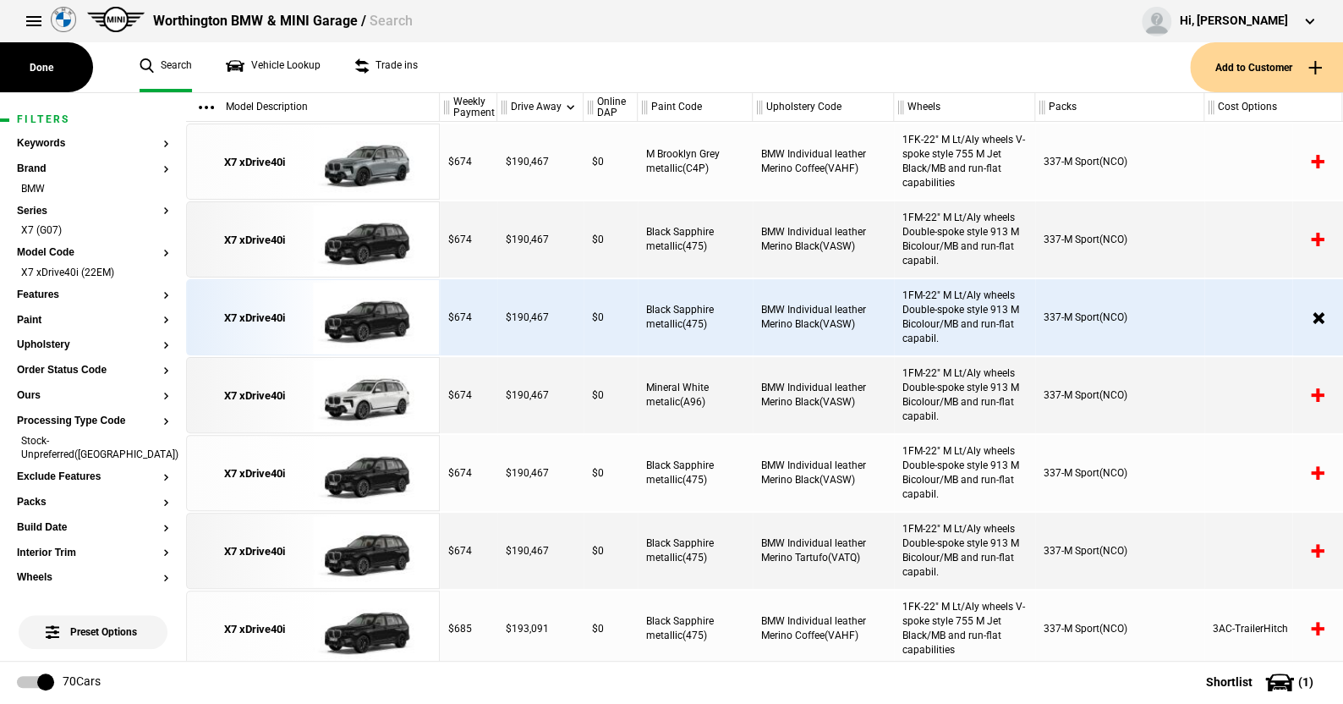
click at [1182, 219] on div "337-M Sport(NCO)" at bounding box center [1120, 239] width 169 height 76
click at [149, 269] on li "X7 xDrive40i (22EM)" at bounding box center [93, 274] width 152 height 17
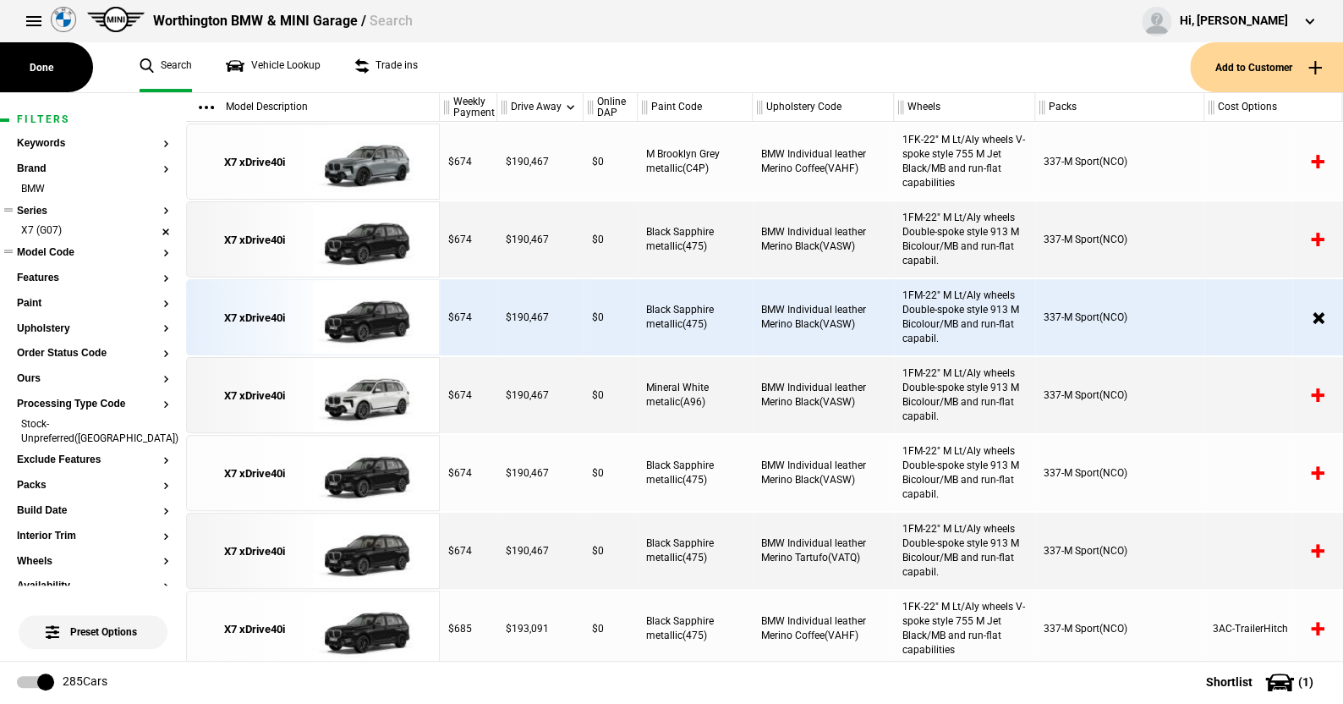
click at [154, 230] on li "X7 (G07)" at bounding box center [93, 231] width 152 height 17
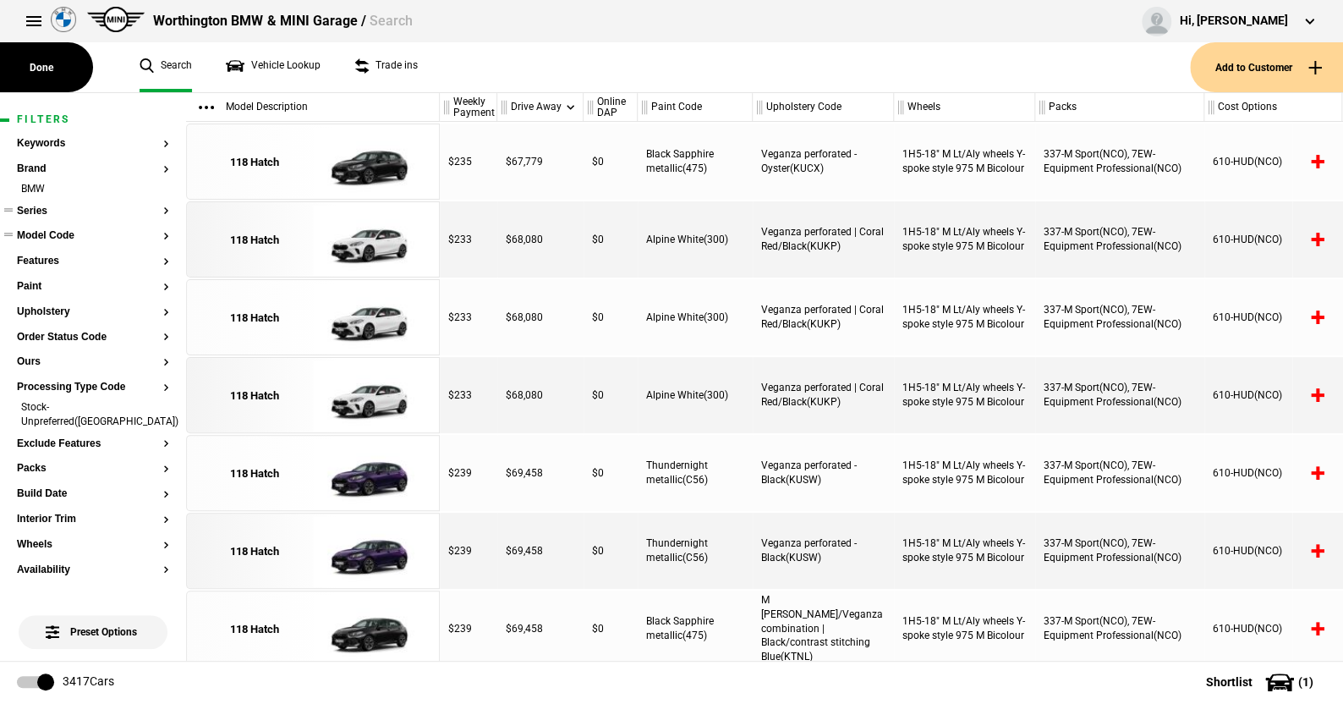
click at [36, 206] on button "Series" at bounding box center [93, 212] width 152 height 12
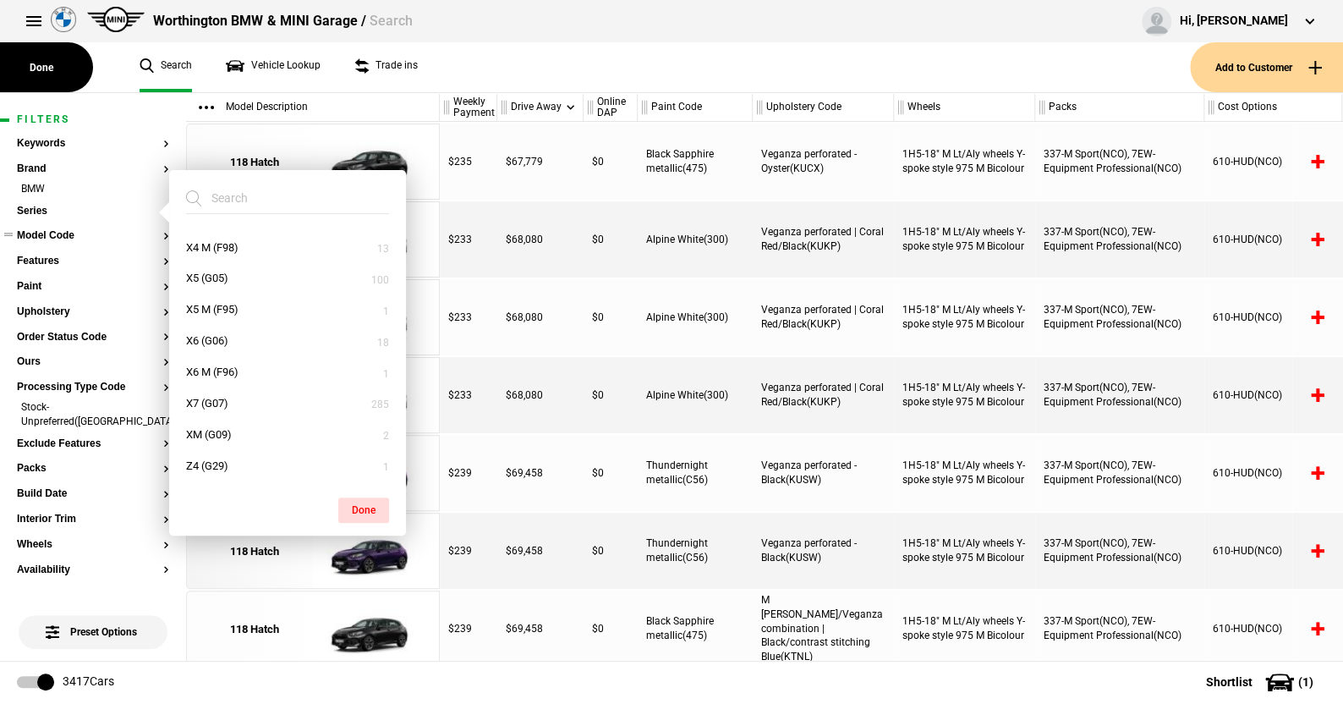
scroll to position [776, 0]
click at [213, 433] on button "XM (G09)" at bounding box center [287, 434] width 237 height 31
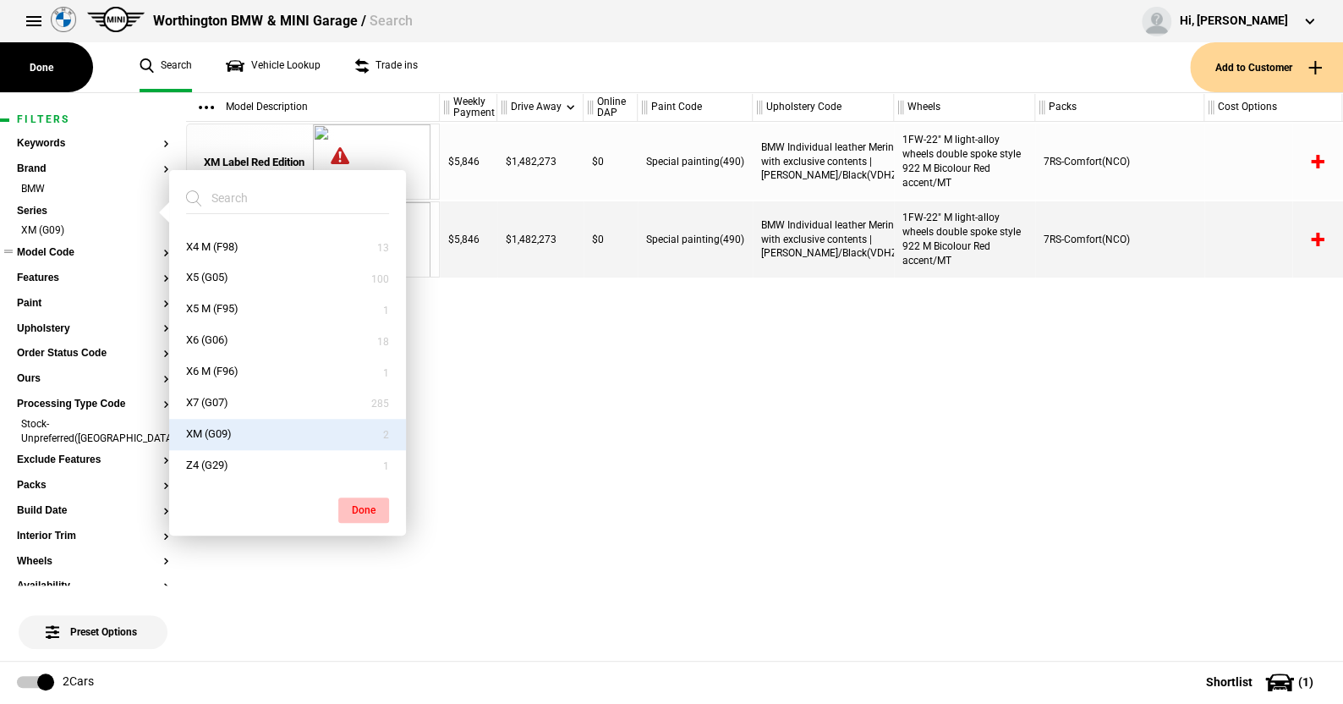
click at [365, 503] on button "Done" at bounding box center [363, 509] width 51 height 25
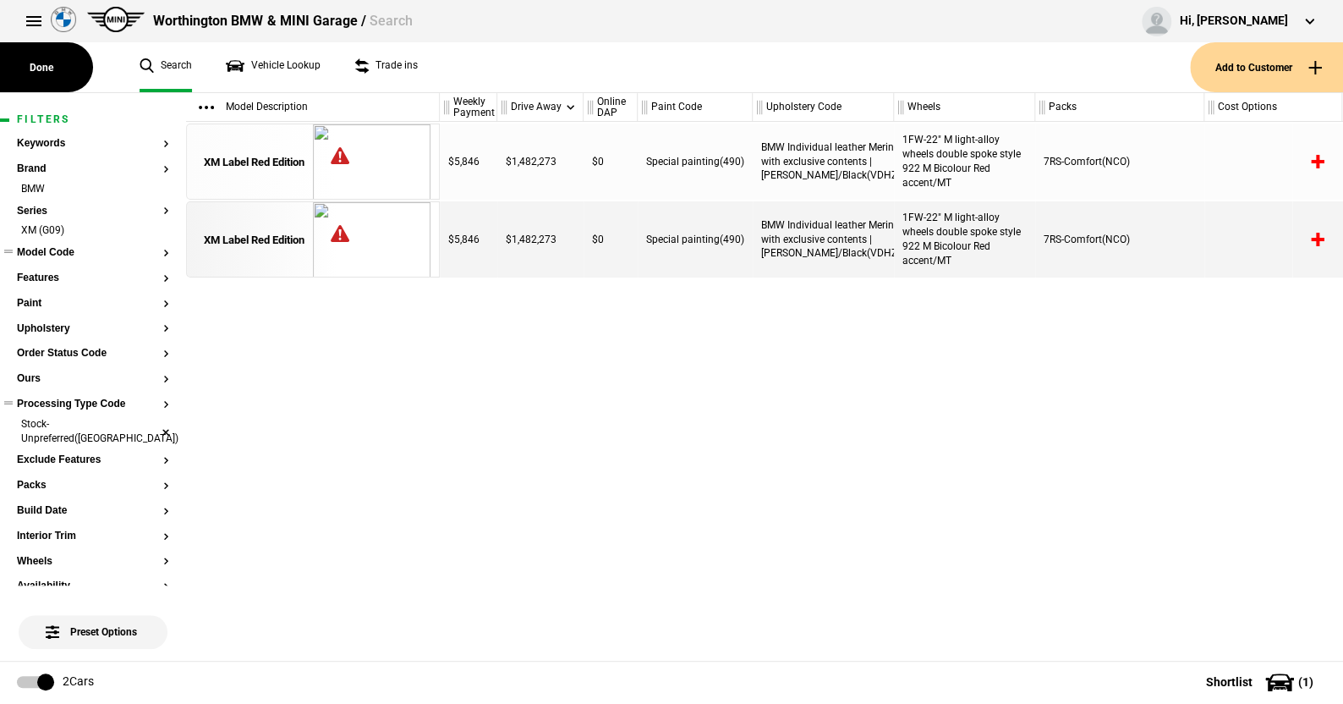
click at [150, 421] on li "Stock-Unpreferred(US)" at bounding box center [93, 432] width 152 height 31
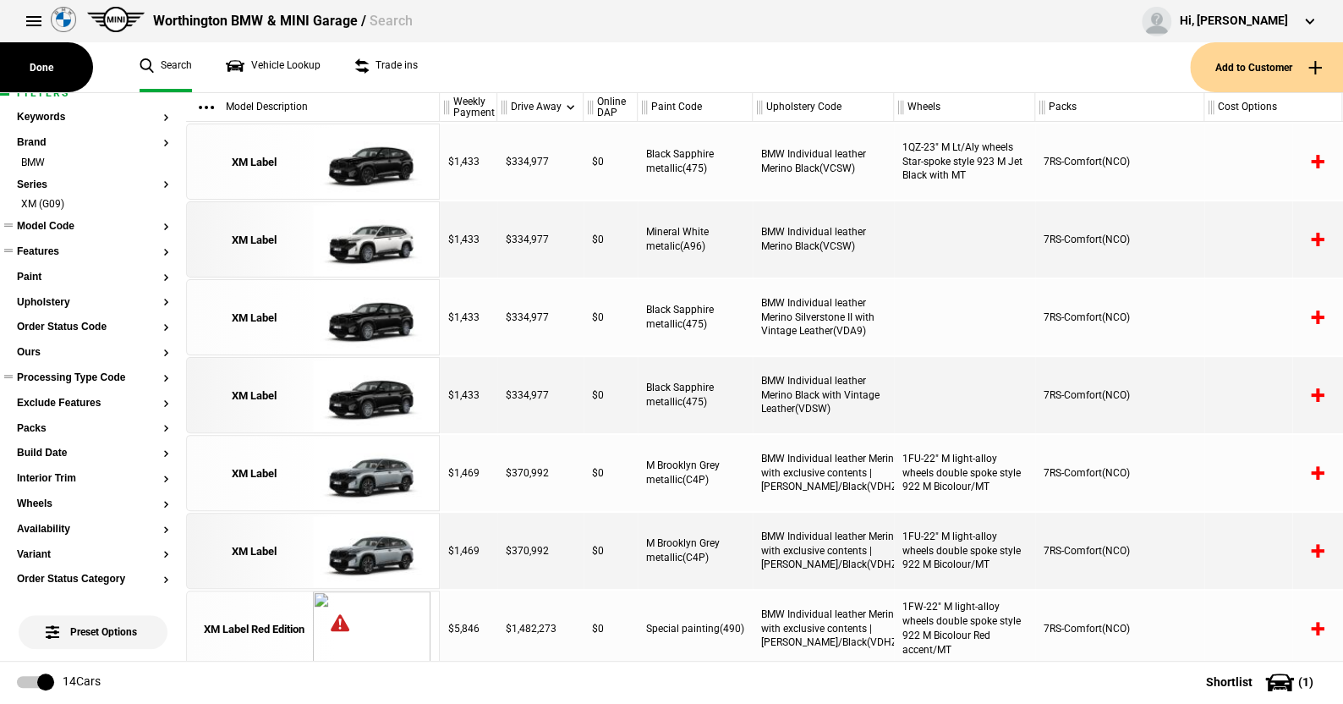
scroll to position [0, 0]
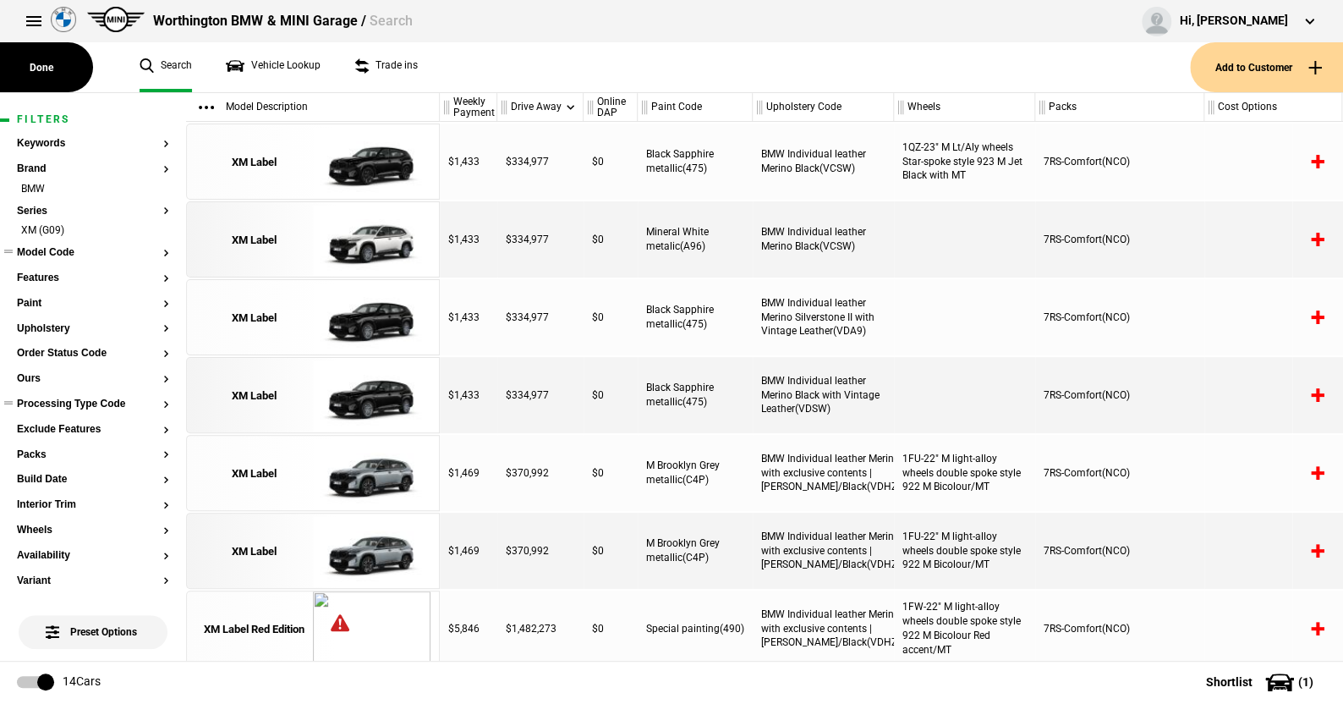
click at [49, 252] on button "Model Code" at bounding box center [93, 253] width 152 height 12
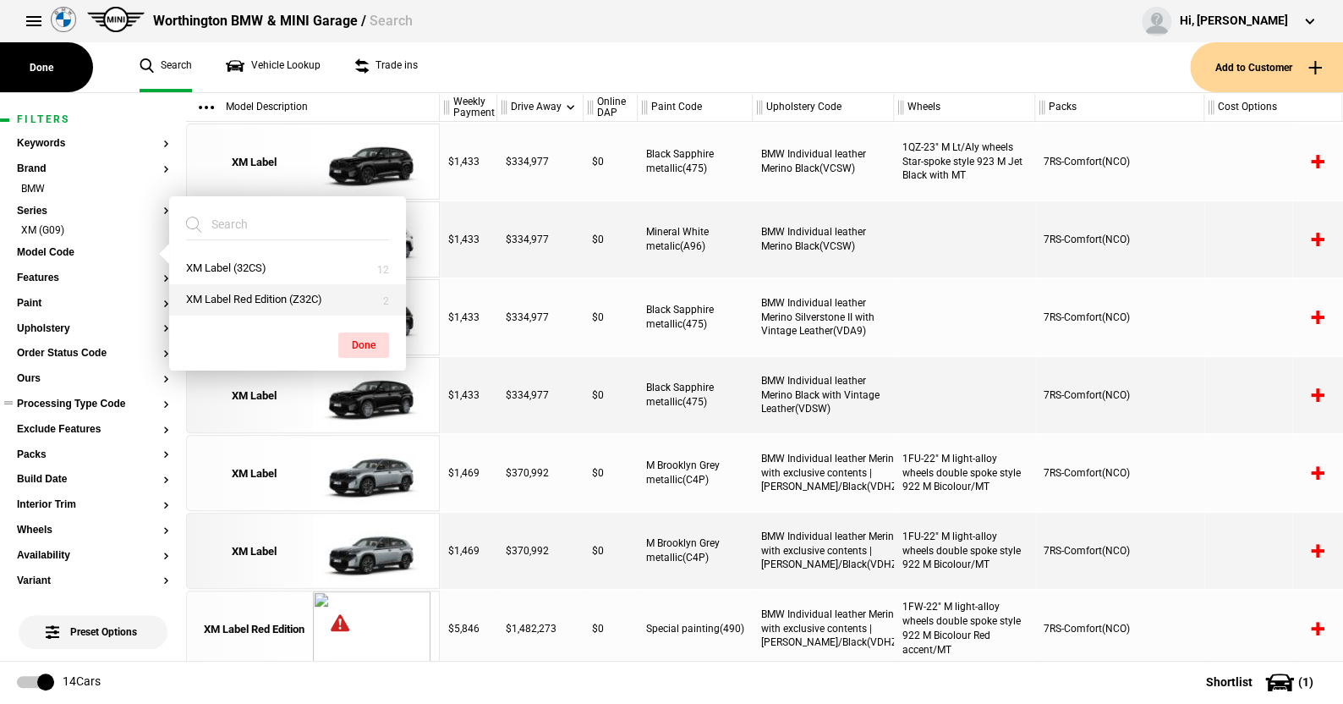
click at [202, 298] on button "XM Label Red Edition (Z32C)" at bounding box center [287, 299] width 237 height 31
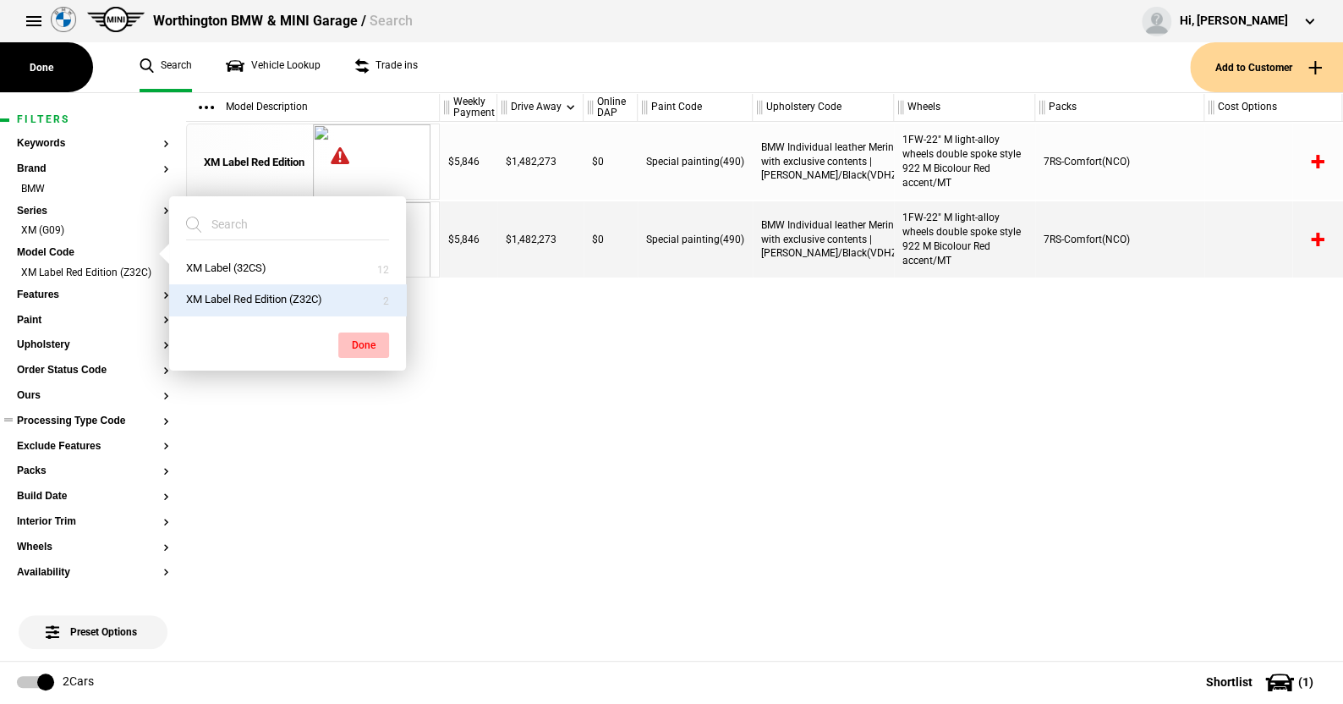
click at [378, 348] on button "Done" at bounding box center [363, 344] width 51 height 25
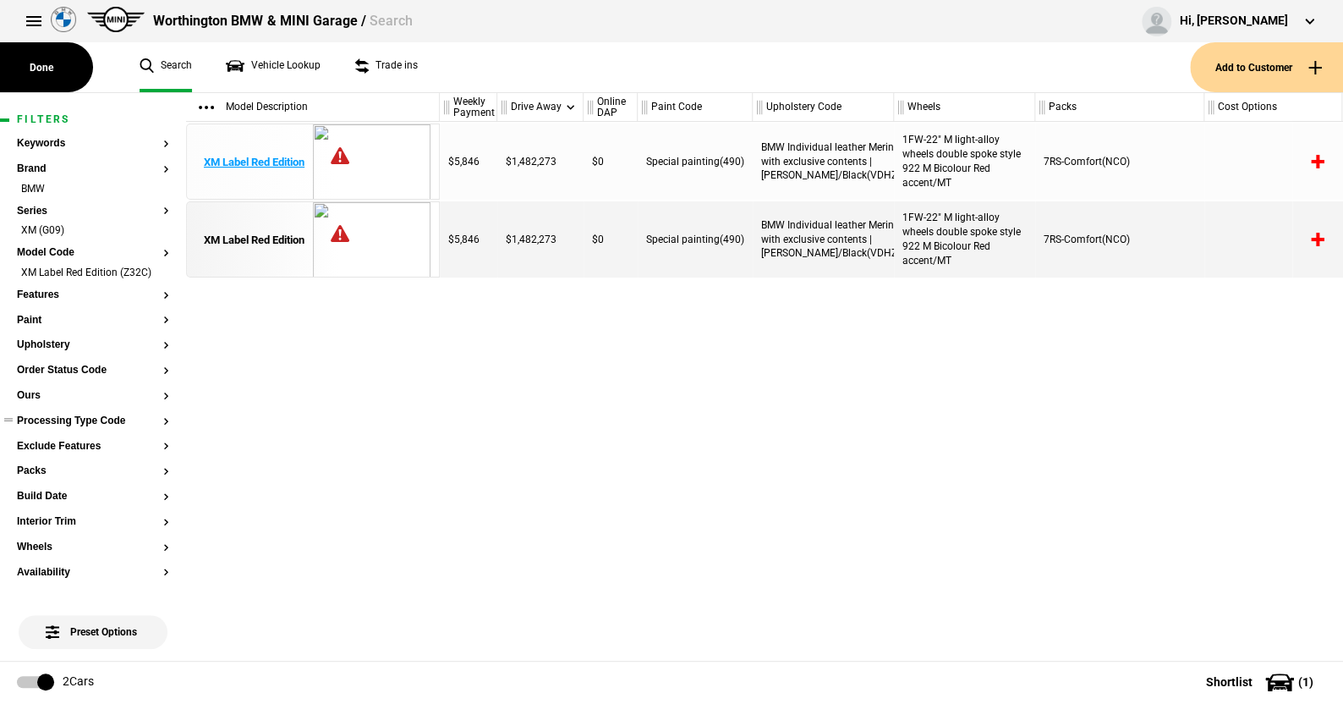
click at [260, 161] on div "XM Label Red Edition" at bounding box center [254, 162] width 101 height 15
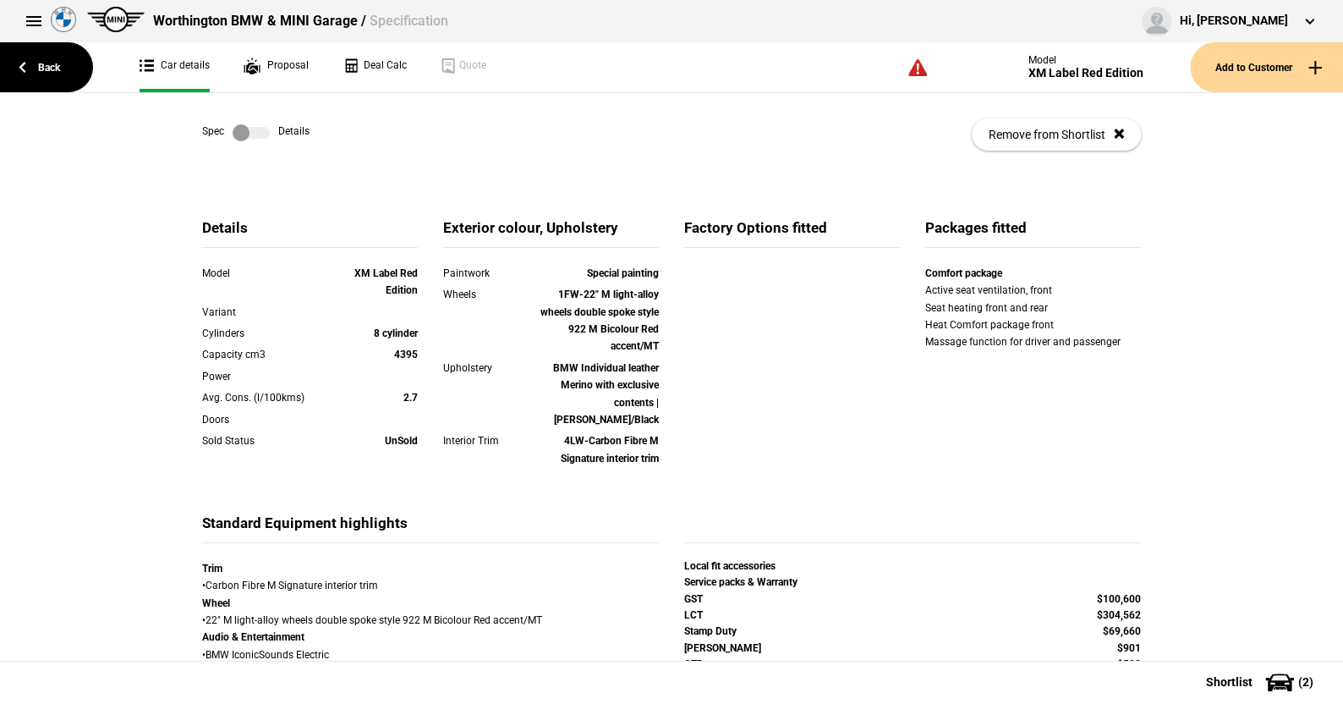
click at [258, 123] on div "Spec Details Remove from Shortlist" at bounding box center [671, 134] width 939 height 83
click at [255, 133] on label at bounding box center [251, 132] width 37 height 17
